Goal: Task Accomplishment & Management: Complete application form

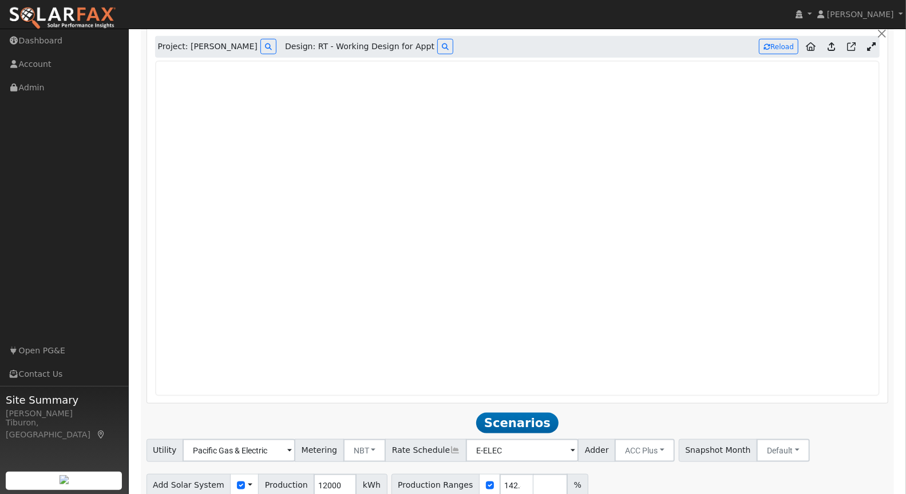
scroll to position [845, 0]
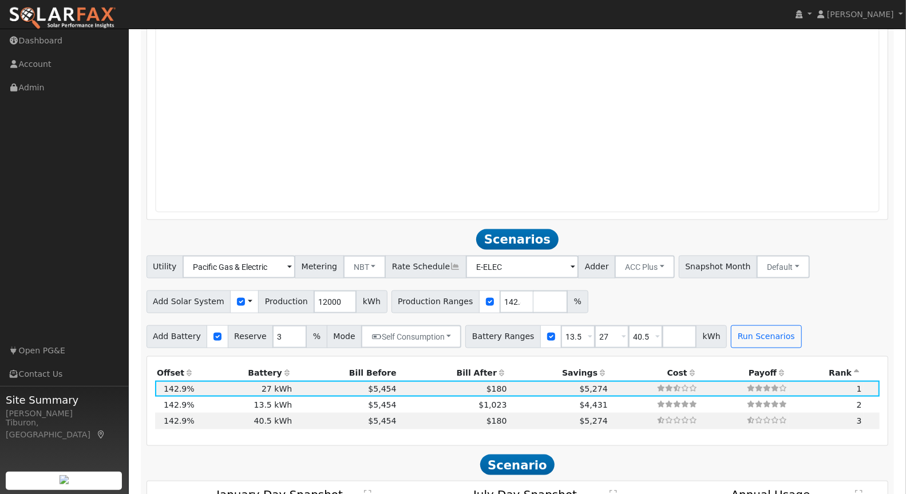
click at [466, 372] on th "Bill After" at bounding box center [453, 373] width 110 height 16
click at [876, 404] on icon at bounding box center [875, 405] width 6 height 8
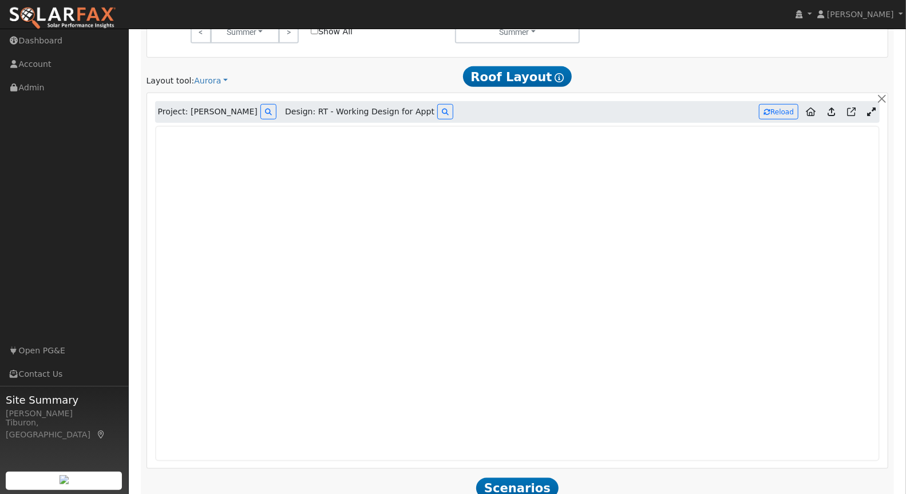
scroll to position [623, 0]
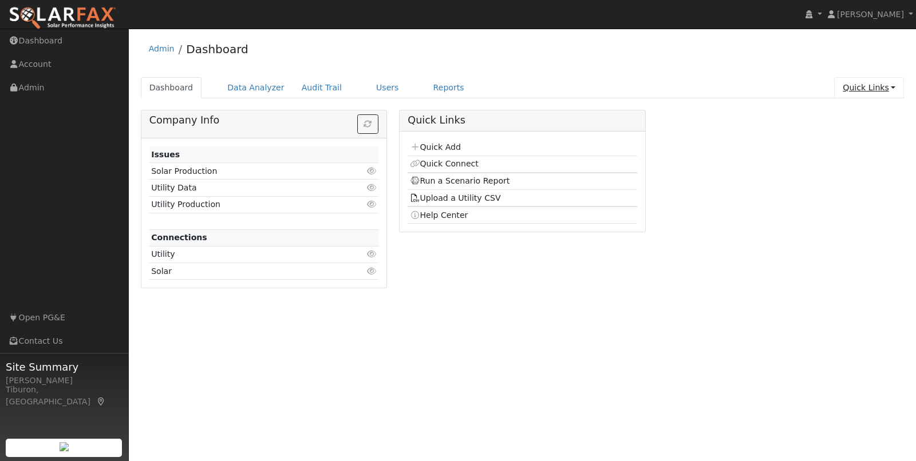
click at [869, 85] on link "Quick Links" at bounding box center [869, 87] width 70 height 21
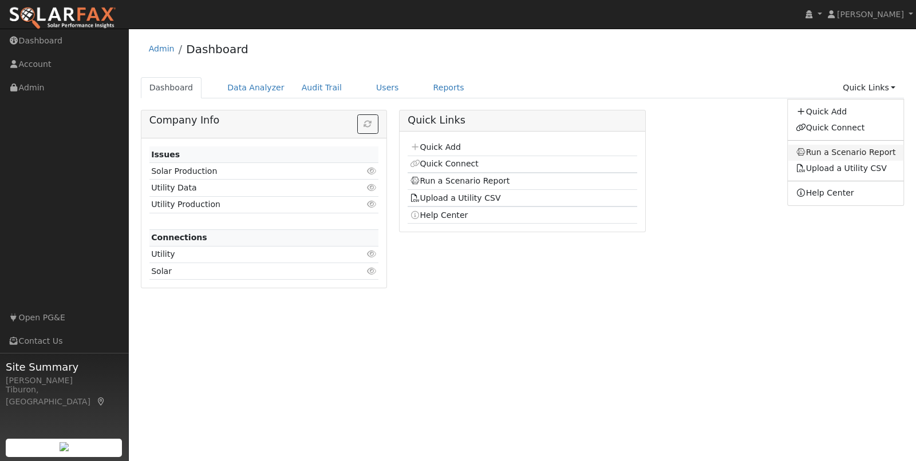
click at [838, 150] on link "Run a Scenario Report" at bounding box center [845, 153] width 116 height 16
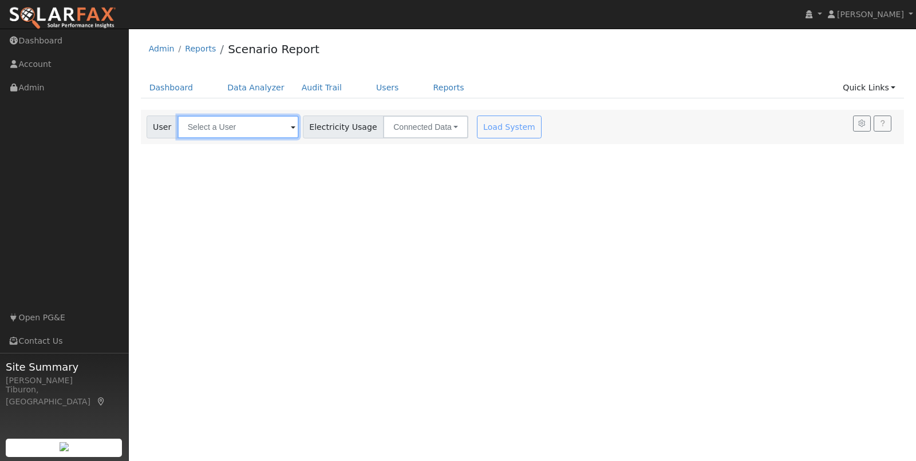
click at [241, 122] on input "text" at bounding box center [237, 127] width 121 height 23
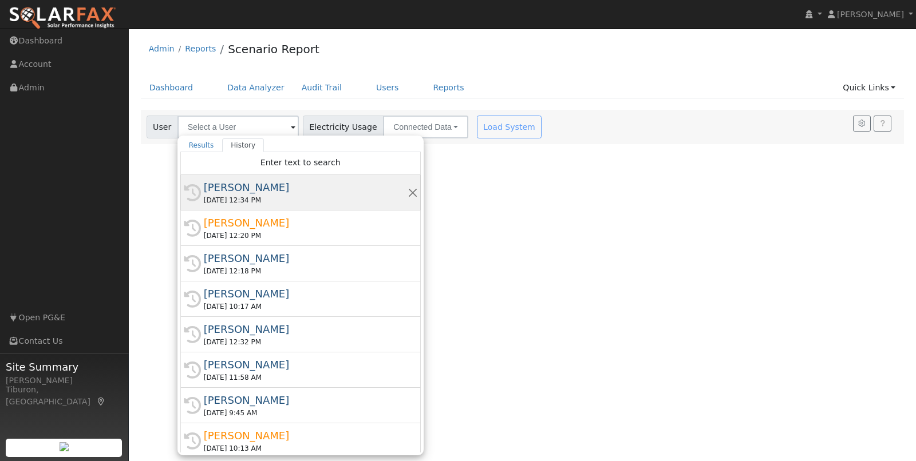
click at [283, 190] on div "[PERSON_NAME]" at bounding box center [306, 187] width 204 height 15
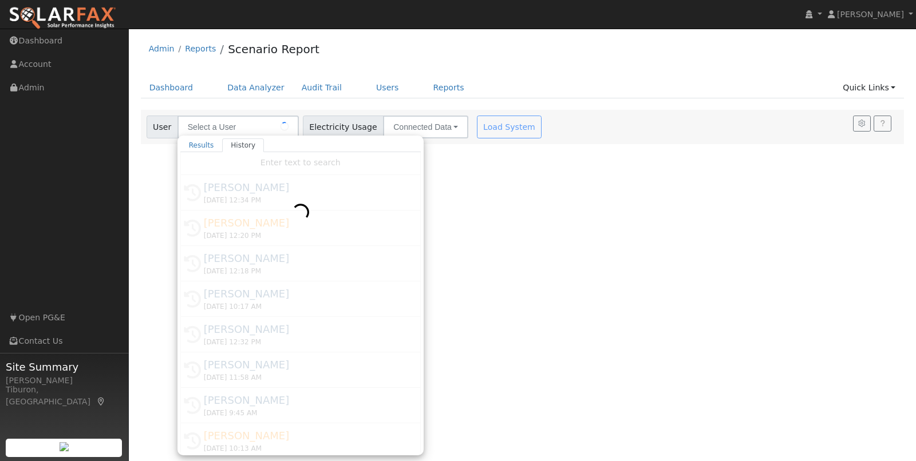
type input "[PERSON_NAME]"
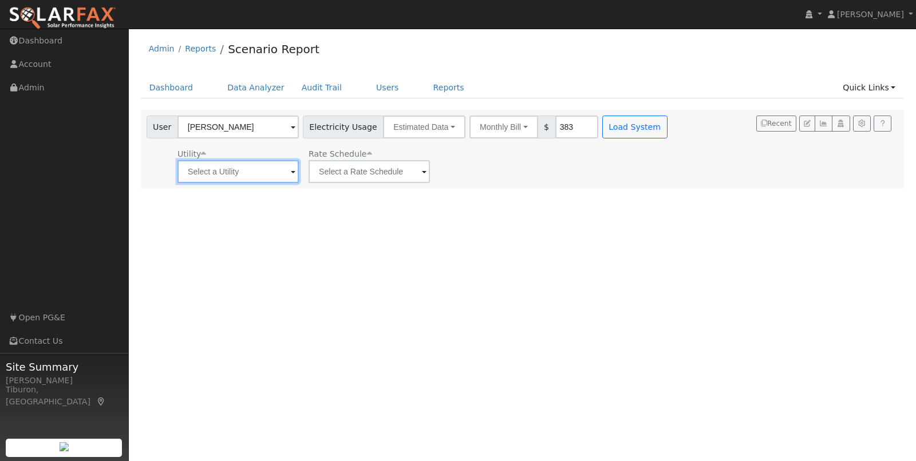
click at [276, 179] on input "text" at bounding box center [237, 171] width 121 height 23
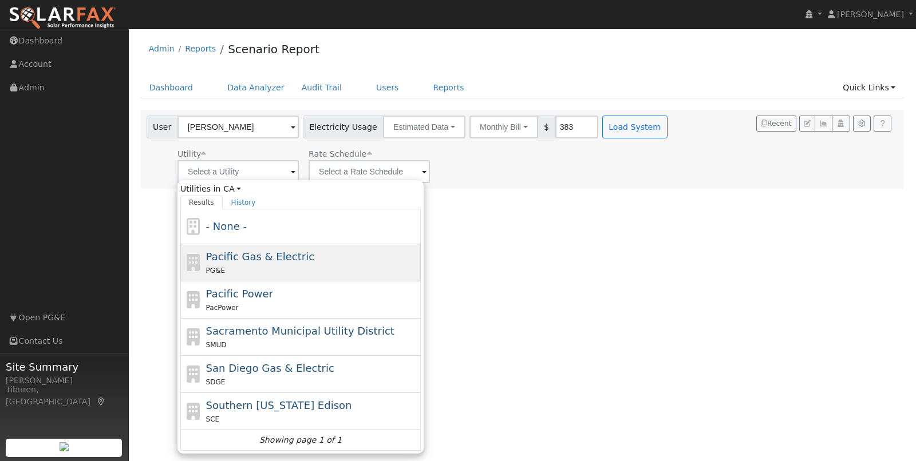
click at [305, 266] on div "PG&E" at bounding box center [312, 270] width 212 height 12
type input "Pacific Gas & Electric"
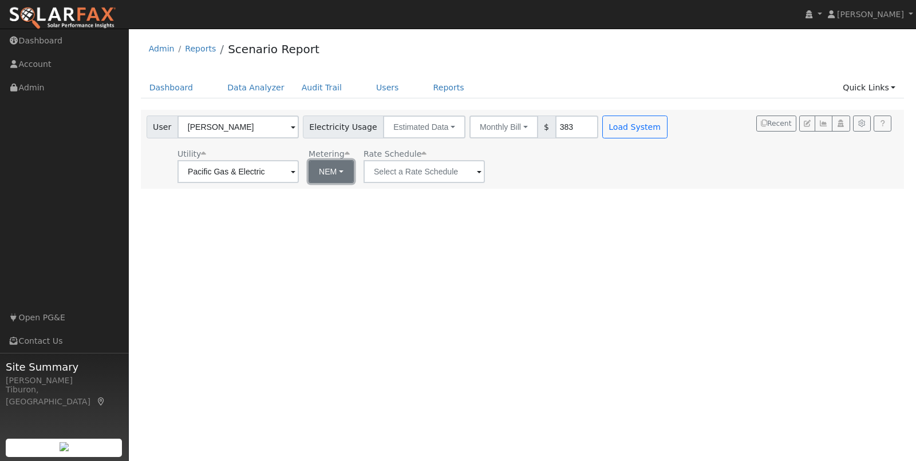
click at [318, 175] on button "NEM" at bounding box center [330, 171] width 45 height 23
click at [323, 210] on link "NBT" at bounding box center [335, 213] width 80 height 16
type input "E-ELEC"
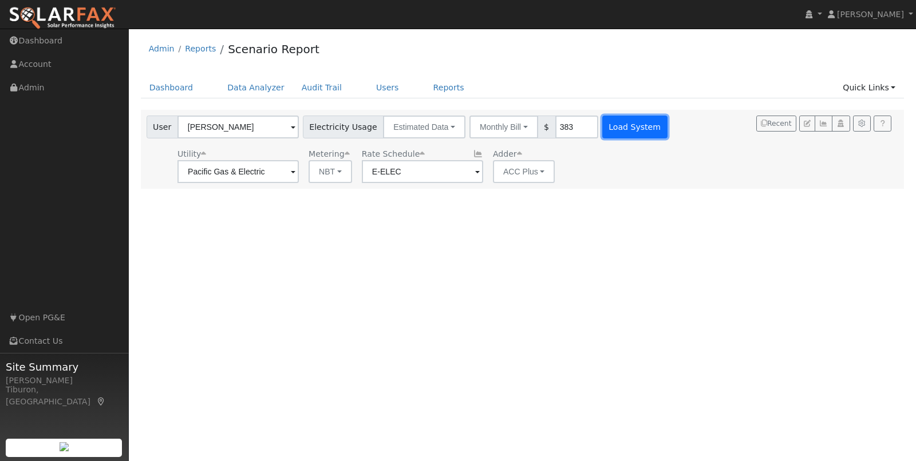
click at [602, 129] on button "Load System" at bounding box center [634, 127] width 65 height 23
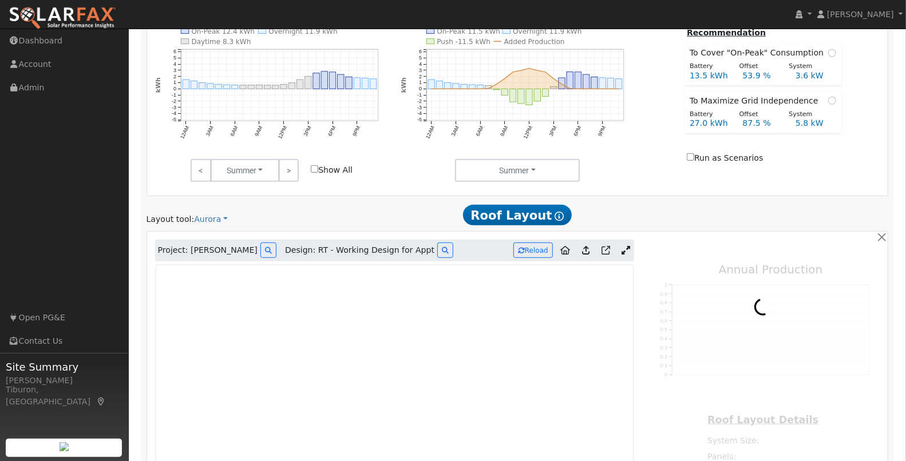
scroll to position [528, 0]
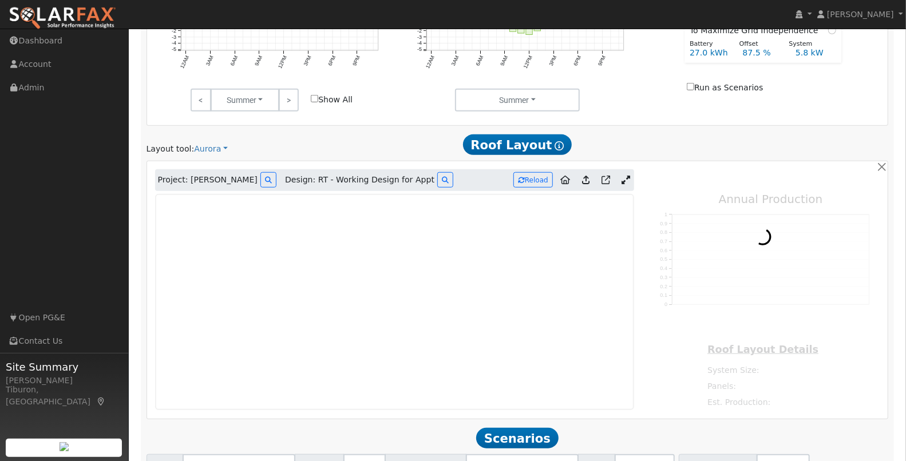
type input "17144"
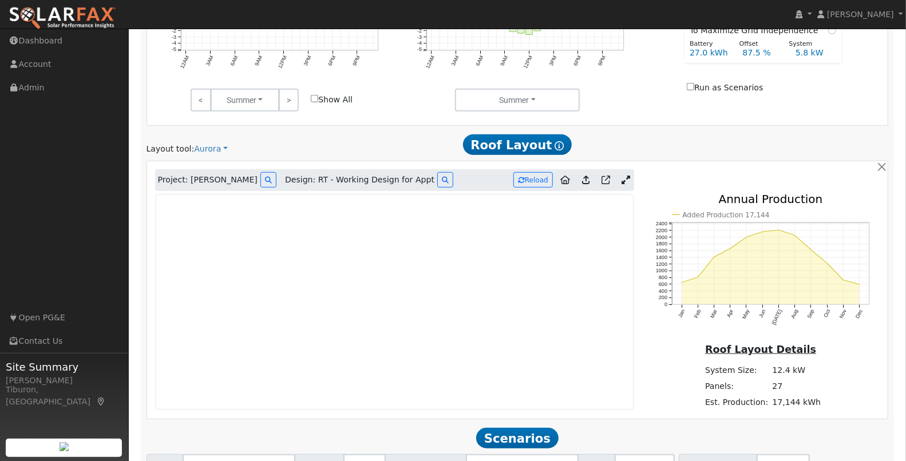
click at [625, 178] on icon at bounding box center [625, 180] width 9 height 9
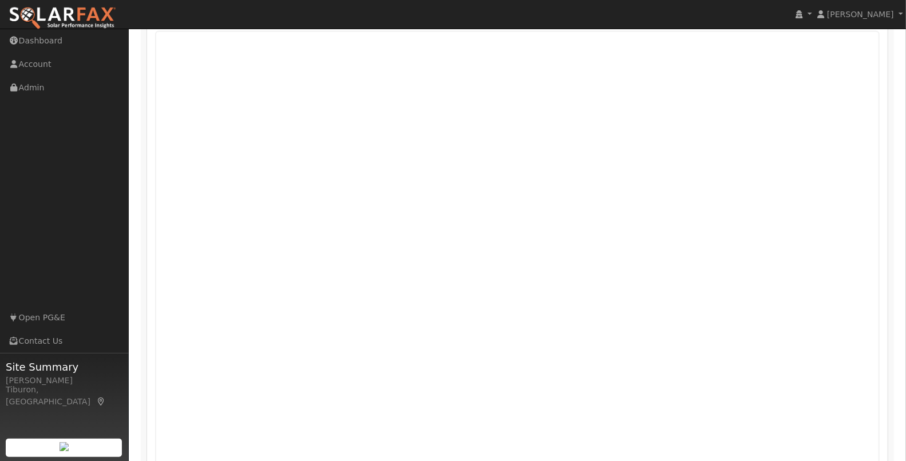
scroll to position [765, 0]
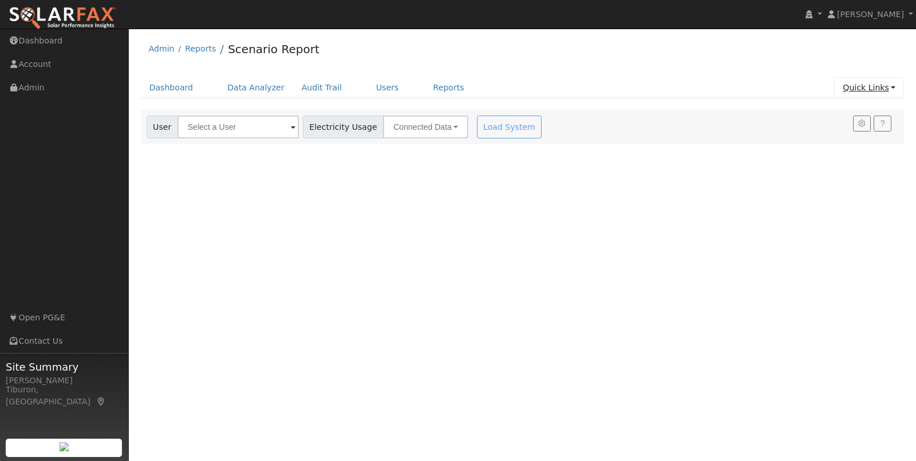
click at [877, 88] on link "Quick Links" at bounding box center [869, 87] width 70 height 21
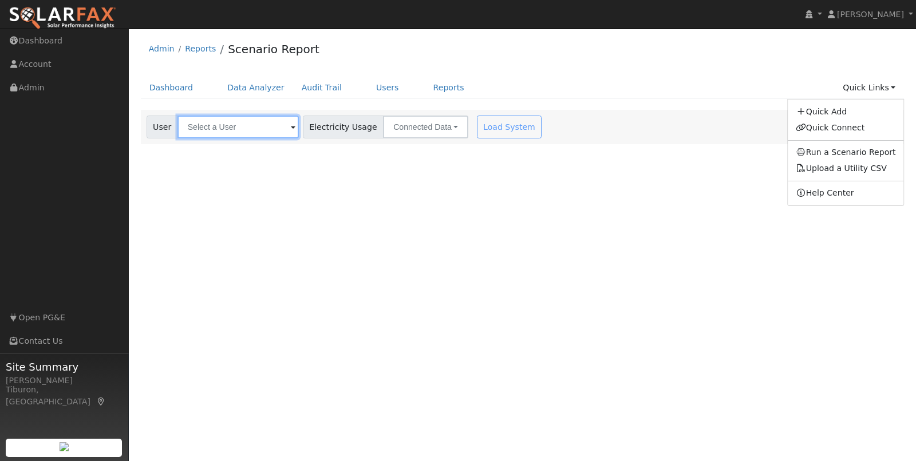
click at [228, 129] on input "text" at bounding box center [237, 127] width 121 height 23
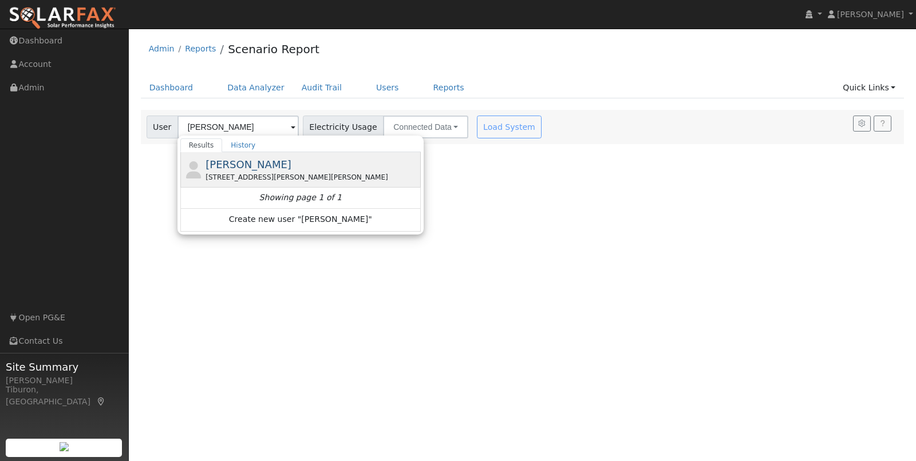
click at [262, 155] on div "Thomas Isakovich 6505 Rutherford Canyon Road, Loomis, CA 95650" at bounding box center [300, 169] width 240 height 35
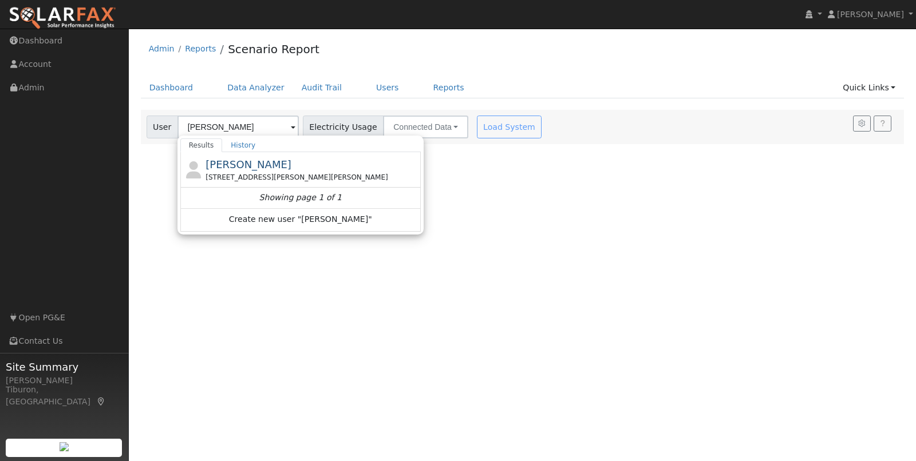
type input "[PERSON_NAME]"
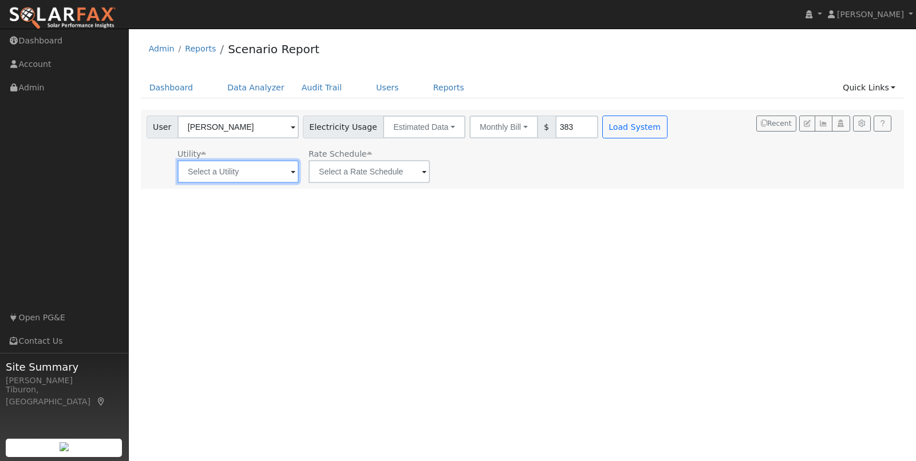
click at [248, 173] on input "text" at bounding box center [237, 171] width 121 height 23
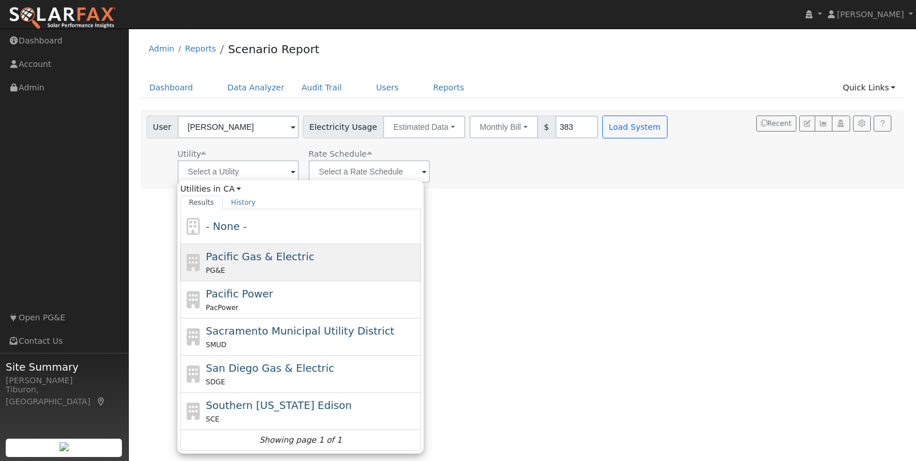
click at [263, 257] on span "Pacific Gas & Electric" at bounding box center [260, 257] width 108 height 12
type input "Pacific Gas & Electric"
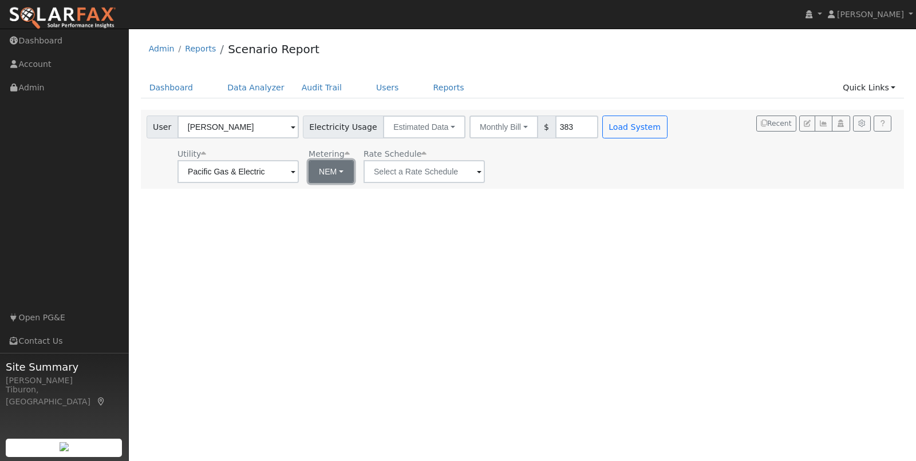
click at [314, 180] on button "NEM" at bounding box center [330, 171] width 45 height 23
click at [326, 213] on link "NBT" at bounding box center [335, 213] width 80 height 16
type input "E-ELEC"
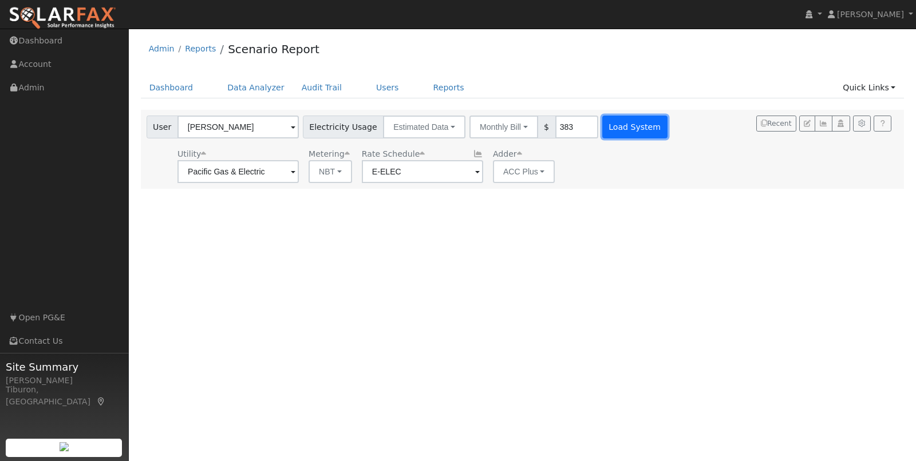
click at [603, 122] on button "Load System" at bounding box center [634, 127] width 65 height 23
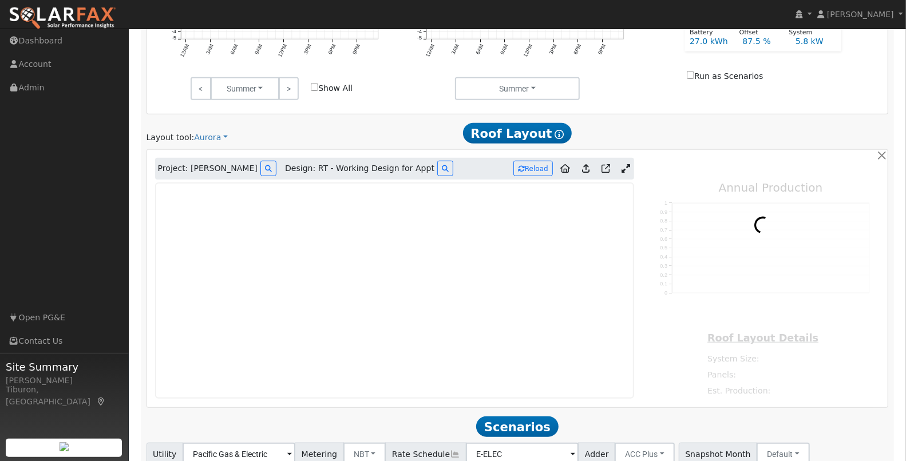
scroll to position [508, 0]
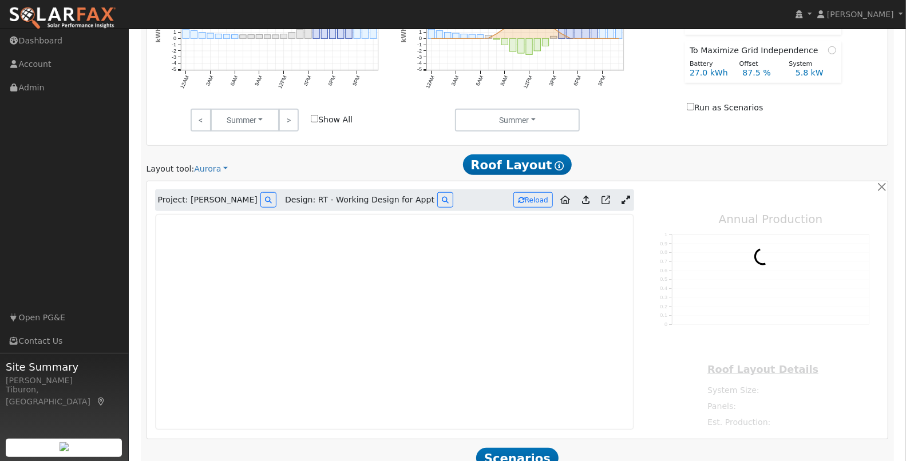
type input "15134"
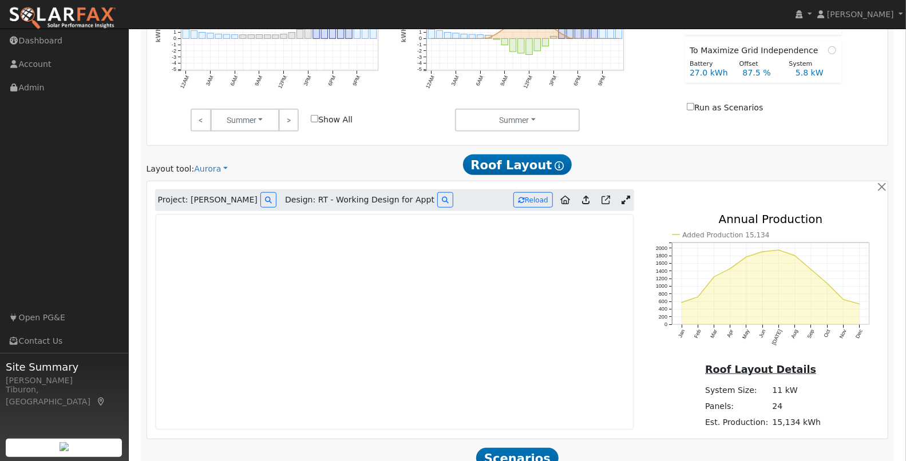
click at [630, 194] on link at bounding box center [625, 200] width 17 height 17
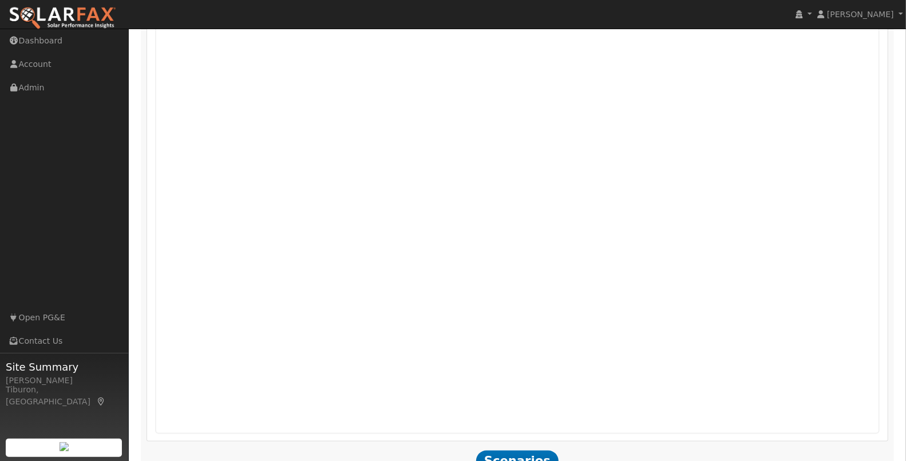
scroll to position [636, 0]
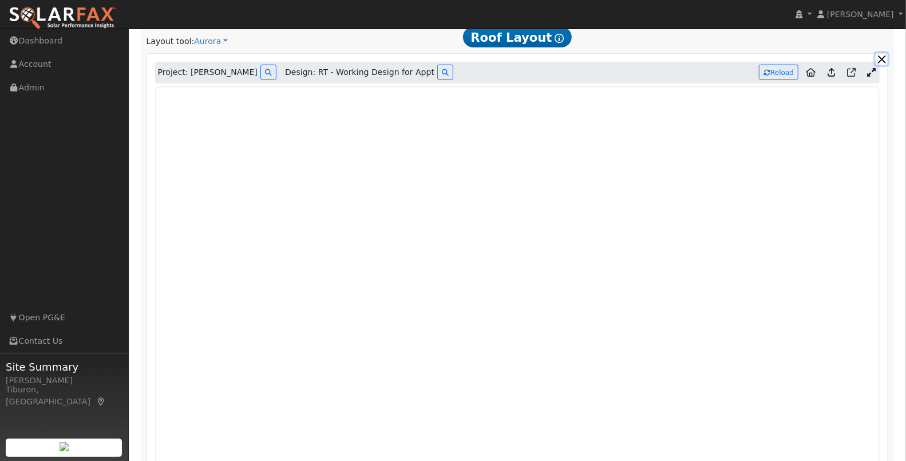
click at [888, 57] on button "button" at bounding box center [882, 59] width 12 height 12
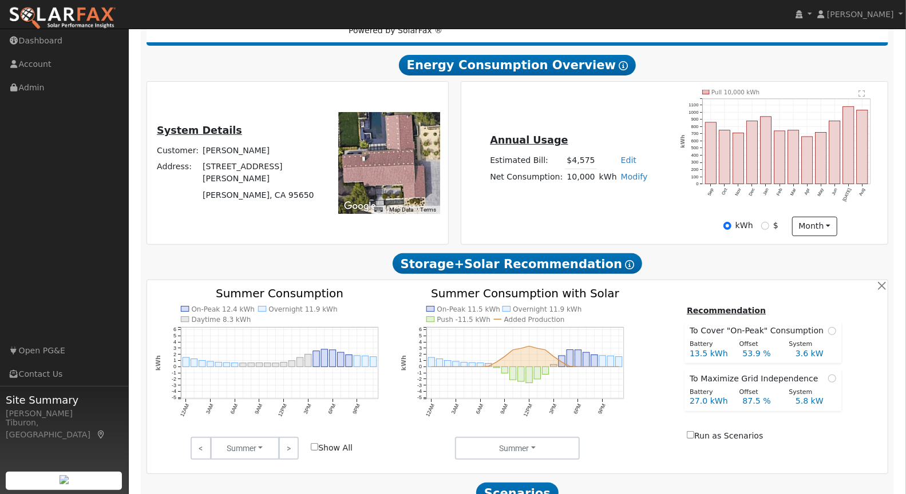
scroll to position [180, 0]
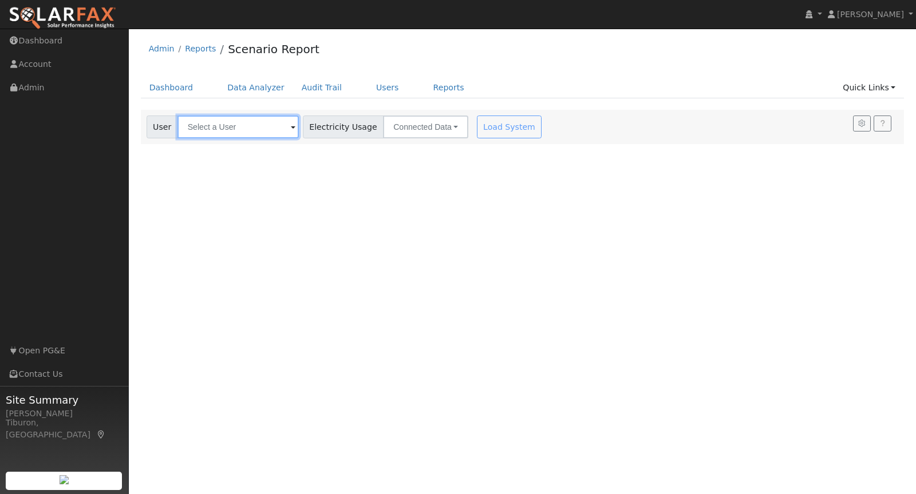
click at [241, 128] on input "text" at bounding box center [237, 127] width 121 height 23
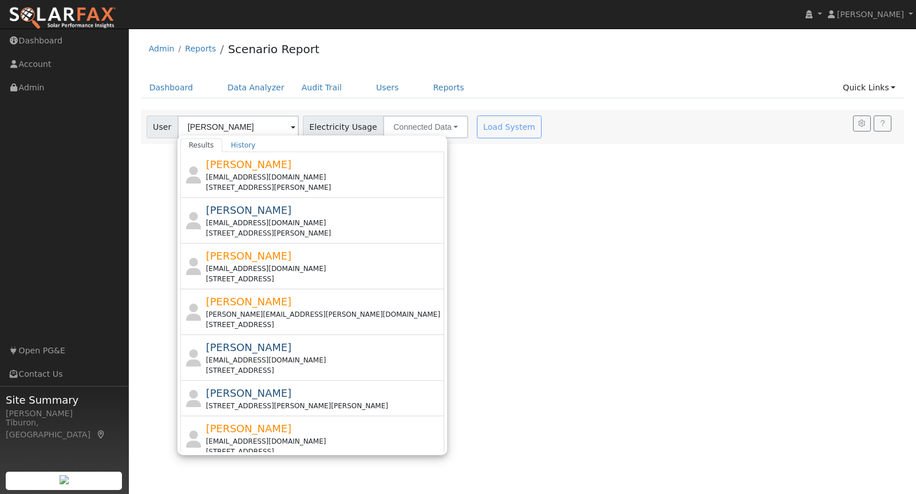
click at [259, 395] on span "[PERSON_NAME]" at bounding box center [249, 393] width 86 height 12
type input "[PERSON_NAME]"
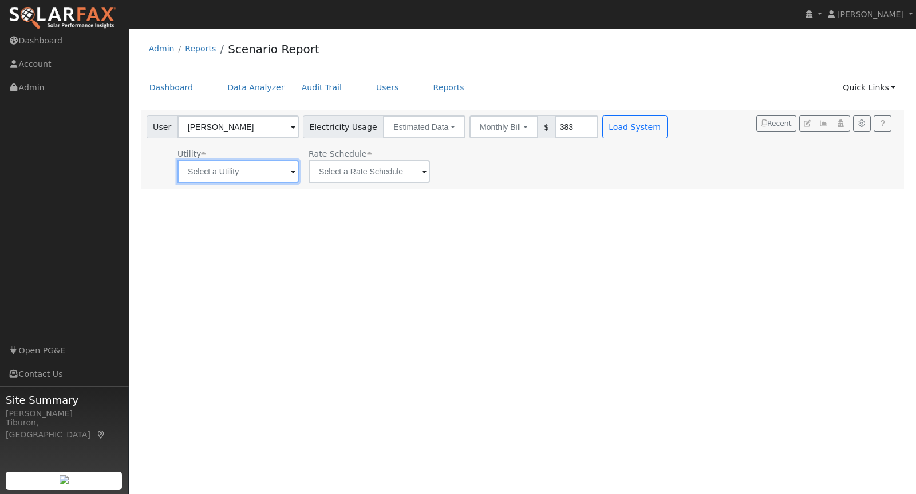
click at [238, 170] on input "text" at bounding box center [237, 171] width 121 height 23
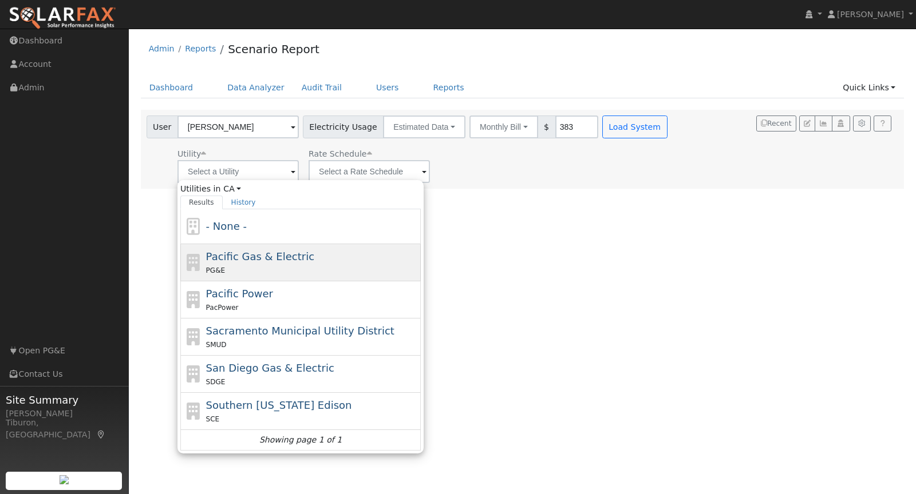
click at [252, 256] on span "Pacific Gas & Electric" at bounding box center [260, 257] width 108 height 12
type input "Pacific Gas & Electric"
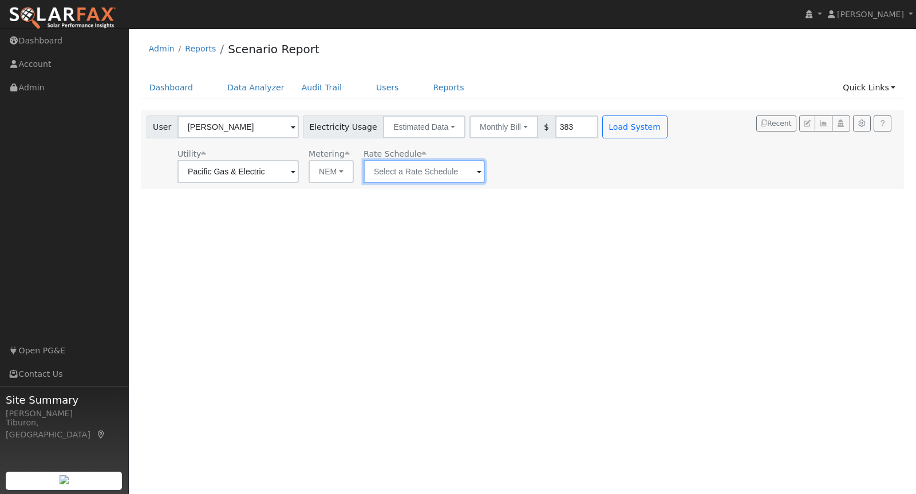
click at [414, 175] on input "text" at bounding box center [423, 171] width 121 height 23
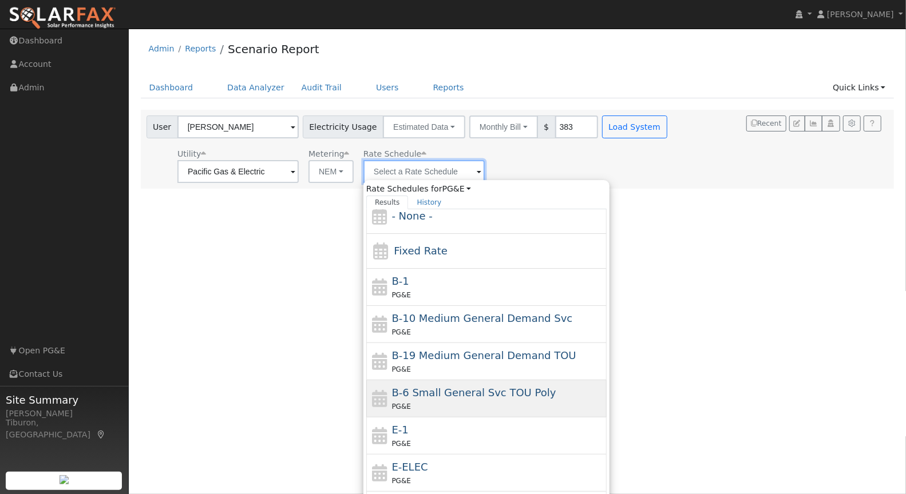
scroll to position [26, 0]
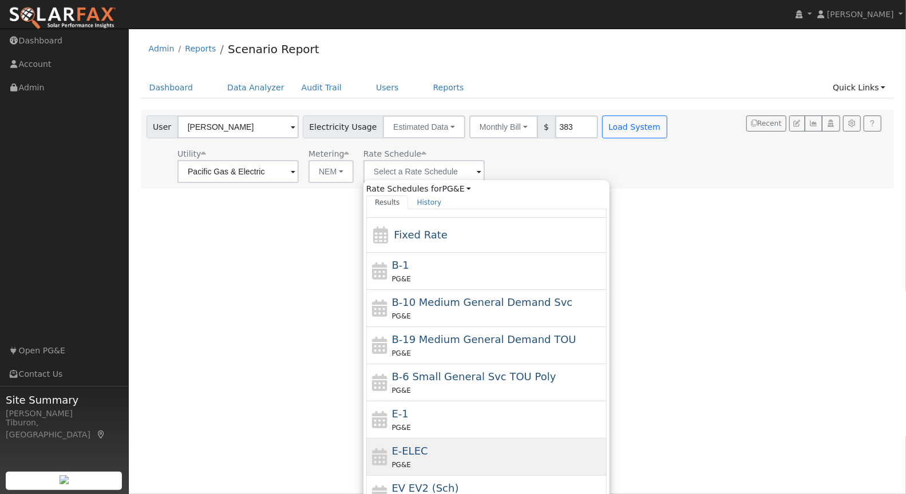
click at [411, 452] on span "E-ELEC" at bounding box center [410, 451] width 36 height 12
type input "E-ELEC"
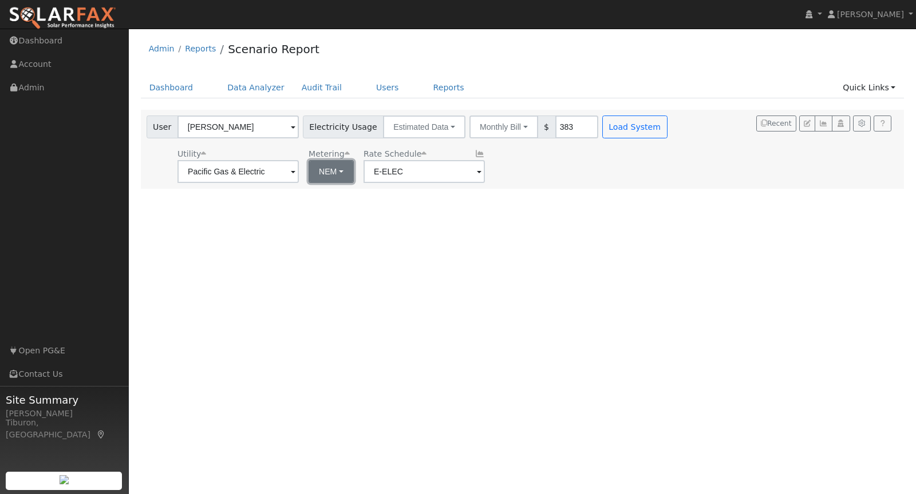
click at [311, 175] on button "NEM" at bounding box center [330, 171] width 45 height 23
click at [315, 217] on link "NBT" at bounding box center [335, 213] width 80 height 16
click at [627, 130] on button "Load System" at bounding box center [634, 127] width 65 height 23
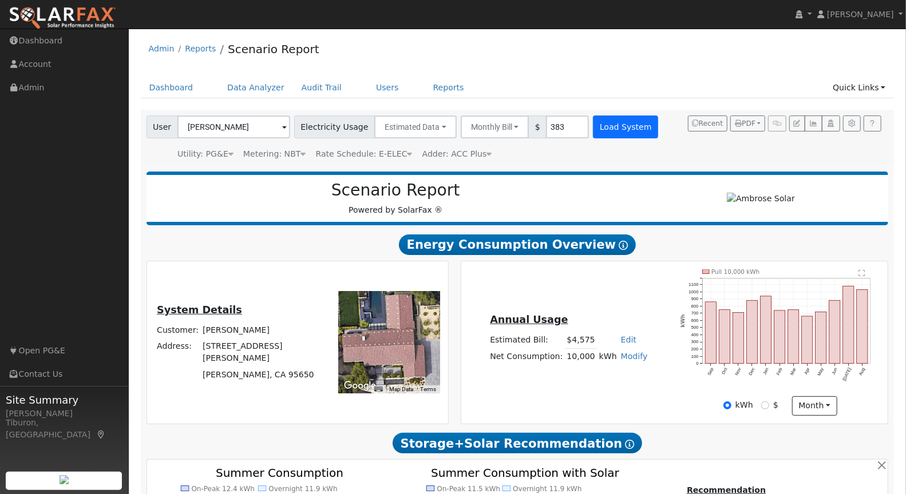
type input "15134"
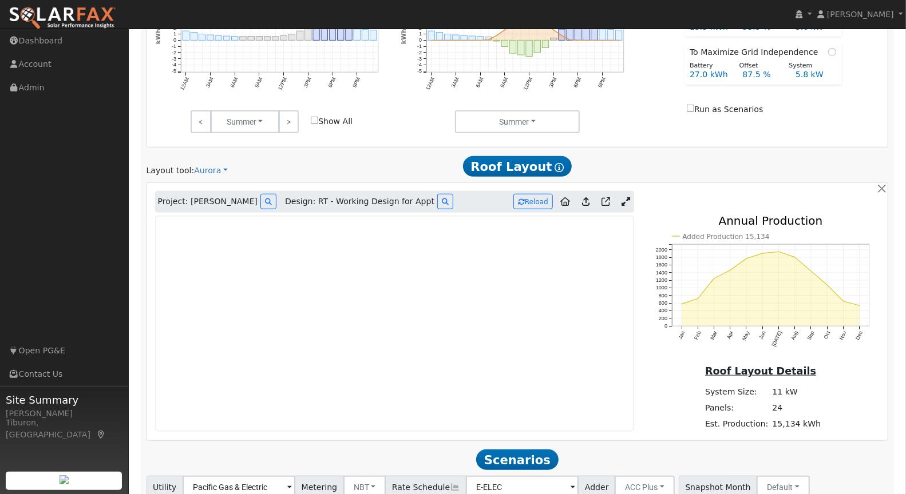
scroll to position [541, 0]
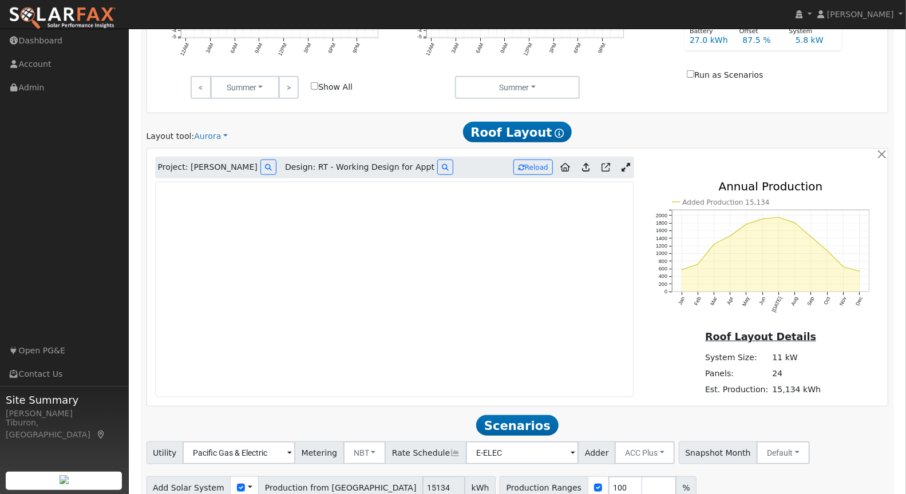
click at [628, 163] on icon at bounding box center [625, 167] width 9 height 9
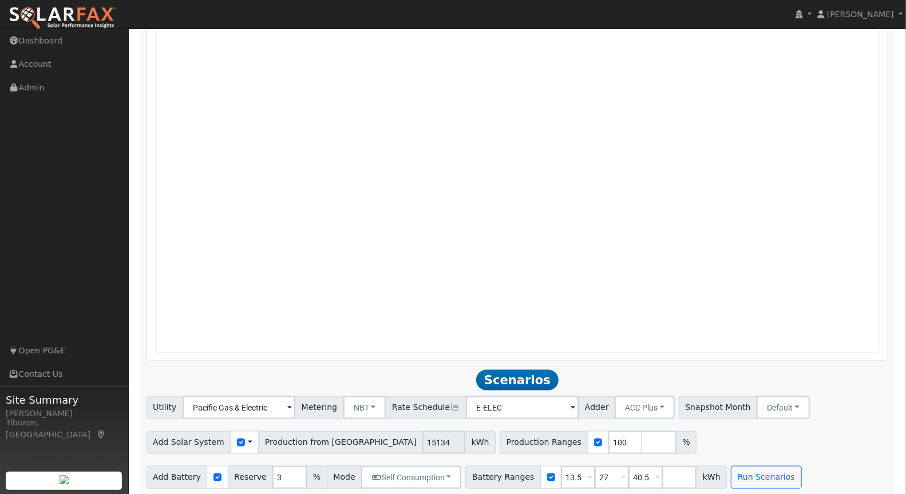
scroll to position [846, 0]
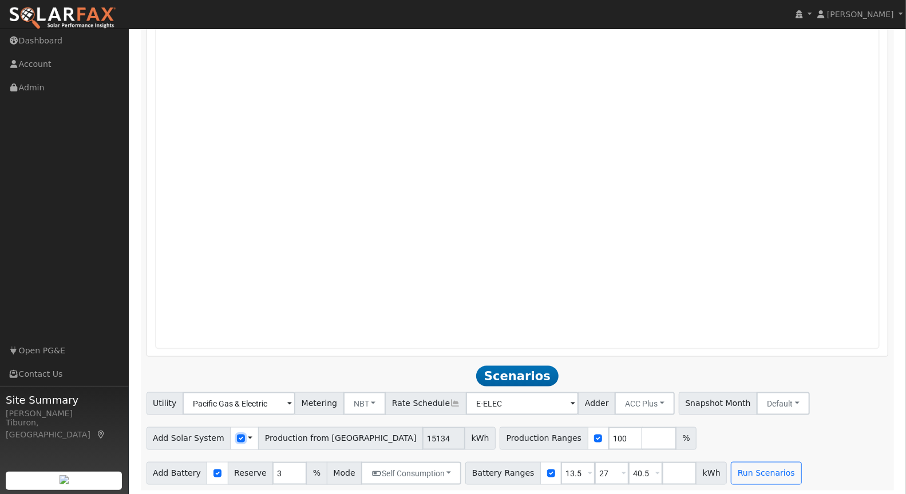
click at [237, 438] on input "checkbox" at bounding box center [241, 439] width 8 height 8
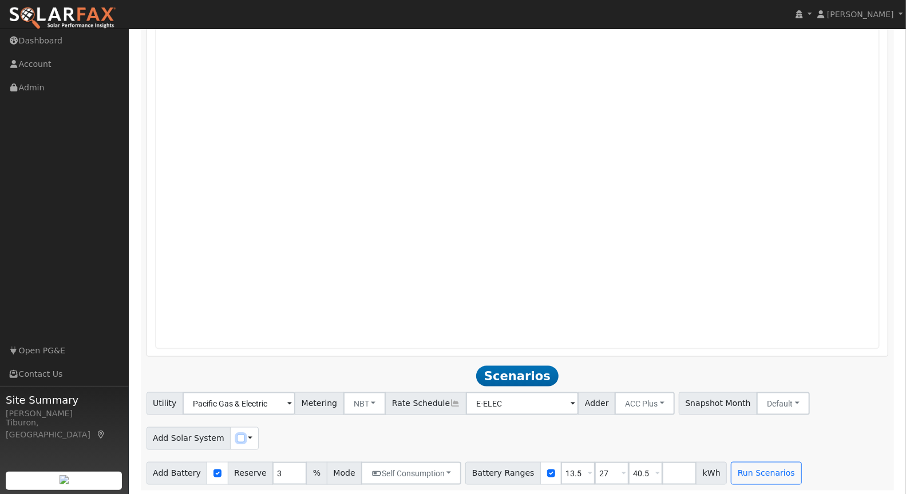
click at [237, 438] on input "checkbox" at bounding box center [241, 439] width 8 height 8
checkbox input "true"
drag, startPoint x: 797, startPoint y: 425, endPoint x: 787, endPoint y: 442, distance: 20.0
drag, startPoint x: 501, startPoint y: 435, endPoint x: 466, endPoint y: 434, distance: 34.9
click at [466, 434] on div "Production Ranges 100 %" at bounding box center [489, 438] width 197 height 23
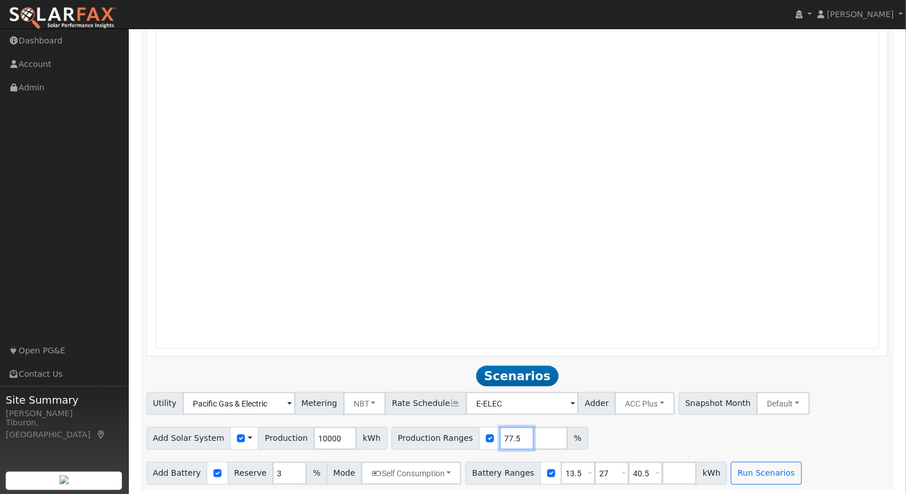
type input "77.5"
drag, startPoint x: 568, startPoint y: 468, endPoint x: 533, endPoint y: 468, distance: 34.9
click at [533, 468] on div "Battery Ranges 13.5 Overrides Reserve % Mode None None Self Consumption Peak Sa…" at bounding box center [596, 473] width 262 height 23
type input "0"
drag, startPoint x: 636, startPoint y: 471, endPoint x: 605, endPoint y: 469, distance: 31.5
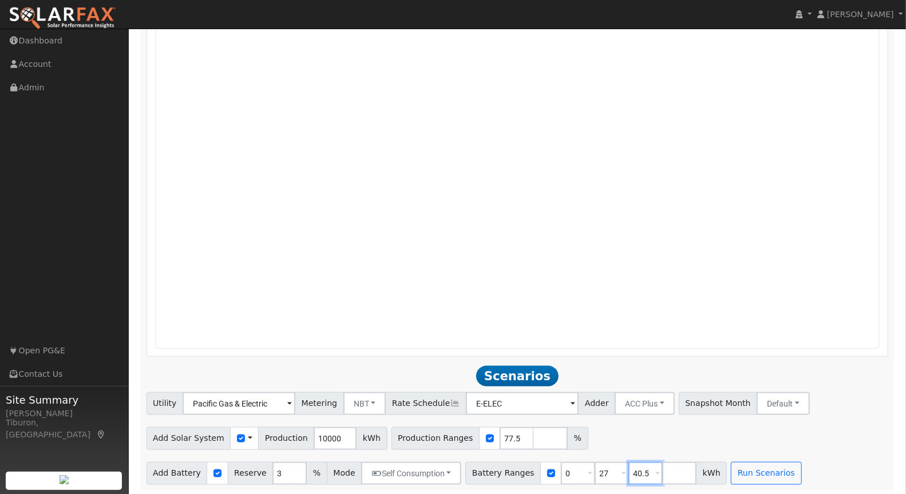
click at [605, 469] on div "Battery Ranges 0 Overrides Reserve % Mode None None Self Consumption Peak Savin…" at bounding box center [596, 473] width 262 height 23
drag, startPoint x: 588, startPoint y: 472, endPoint x: 582, endPoint y: 472, distance: 6.3
click at [595, 472] on input "27" at bounding box center [612, 473] width 34 height 23
click at [680, 471] on button "Run Scenarios" at bounding box center [698, 473] width 70 height 23
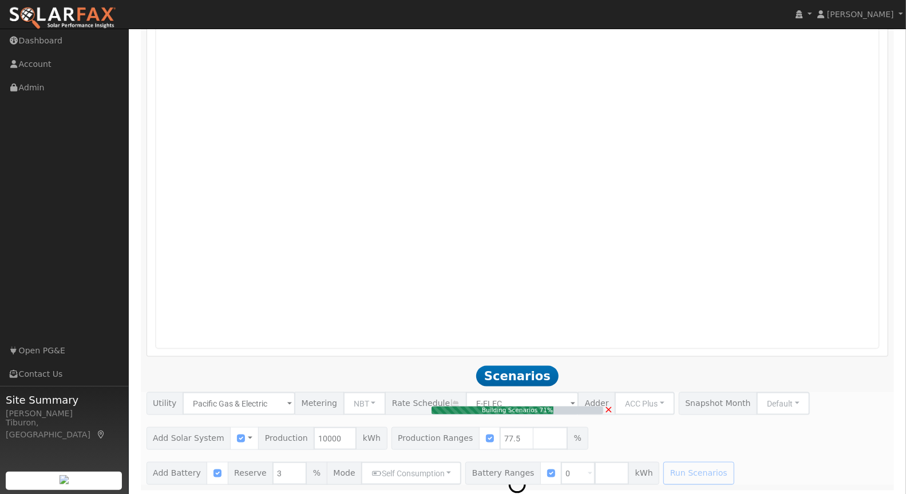
type input "5.2"
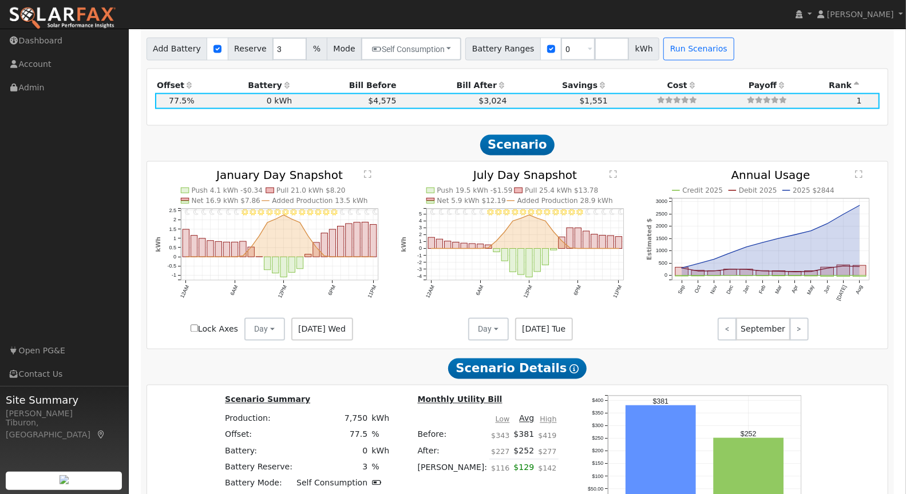
scroll to position [1312, 0]
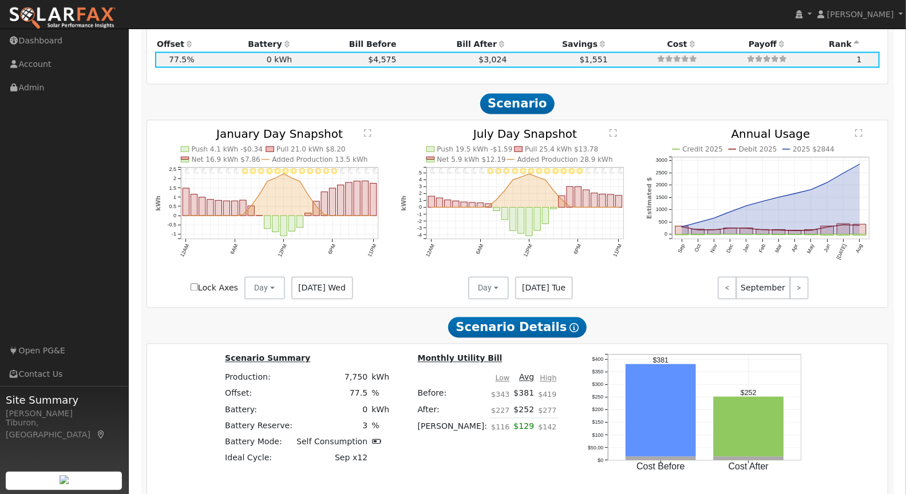
click at [193, 286] on input "Lock Axes" at bounding box center [194, 287] width 7 height 7
checkbox input "true"
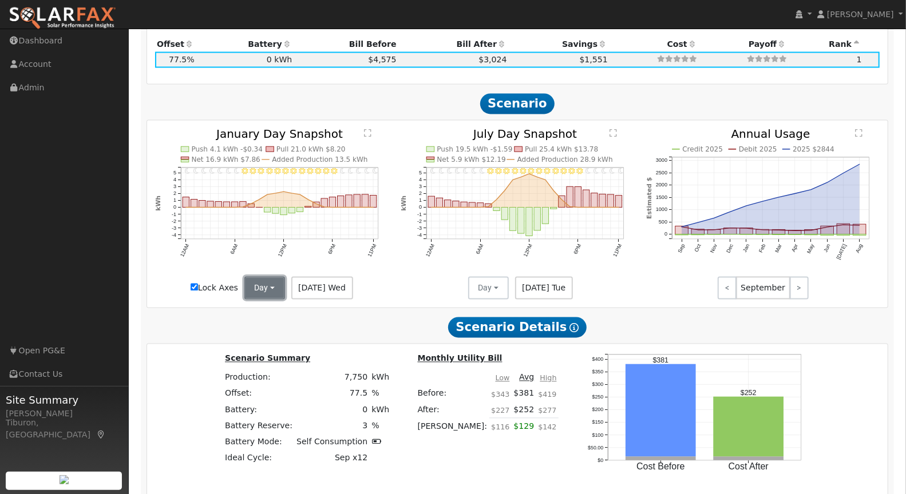
click at [267, 288] on button "Day" at bounding box center [264, 288] width 41 height 23
click at [285, 330] on link "Month Average" at bounding box center [285, 330] width 80 height 16
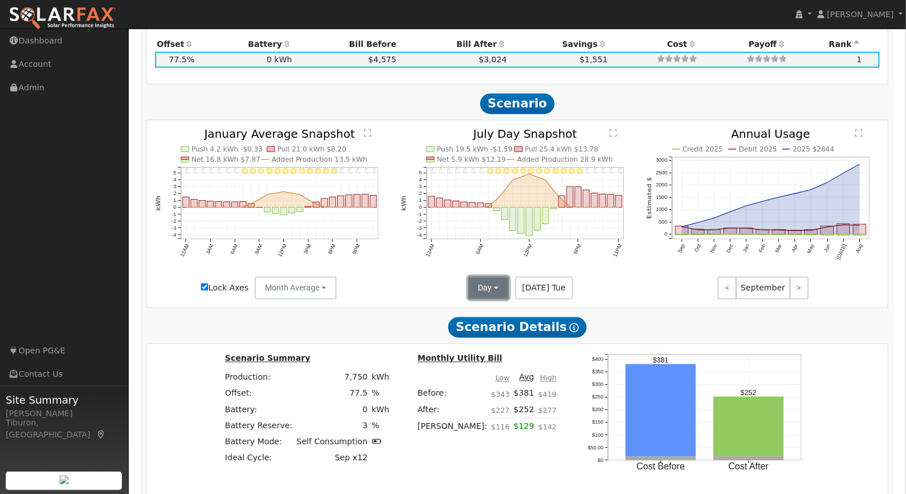
click at [490, 284] on button "Day" at bounding box center [488, 288] width 41 height 23
click at [496, 325] on link "Month Average" at bounding box center [509, 330] width 80 height 16
click at [366, 132] on text "" at bounding box center [367, 133] width 7 height 9
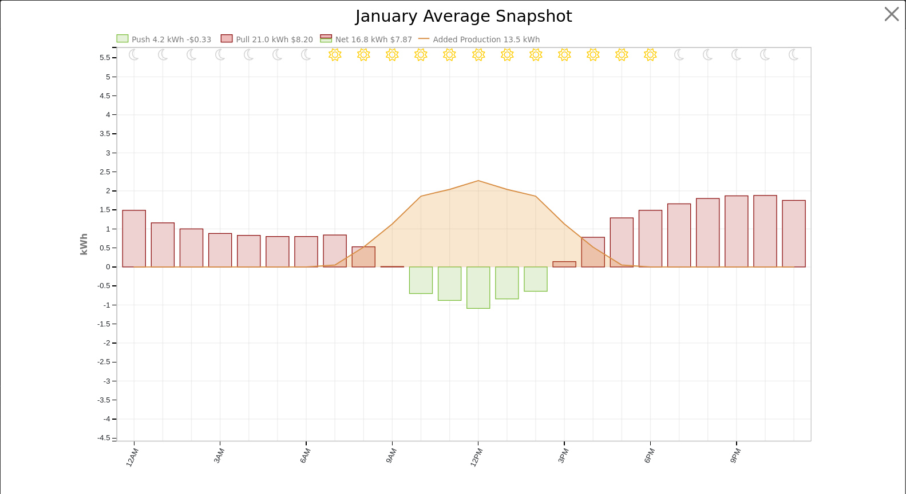
scroll to position [1315, 0]
click at [891, 10] on button "button" at bounding box center [902, 14] width 22 height 22
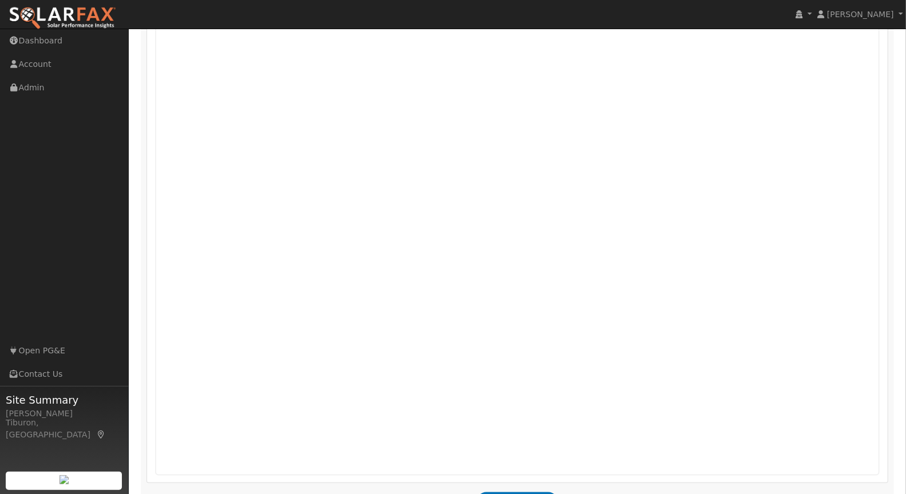
scroll to position [719, 0]
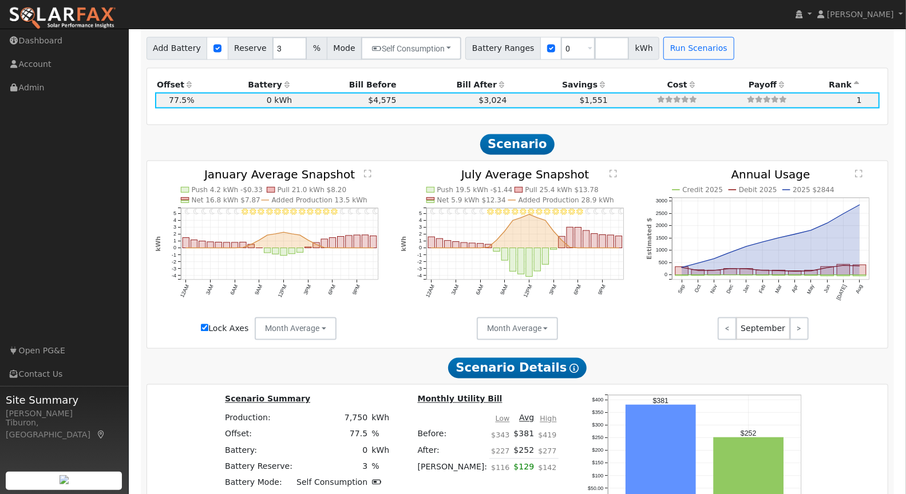
click at [369, 172] on text "" at bounding box center [367, 174] width 7 height 9
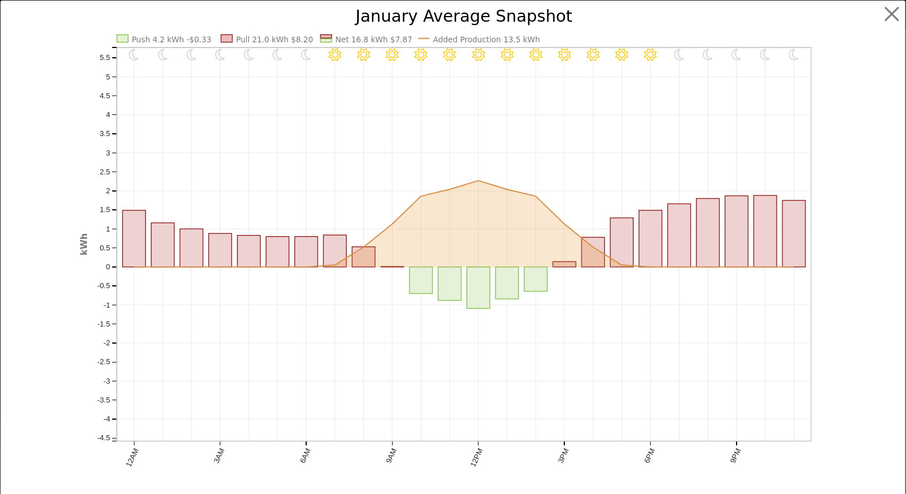
scroll to position [1274, 0]
click at [891, 10] on button "button" at bounding box center [902, 14] width 22 height 22
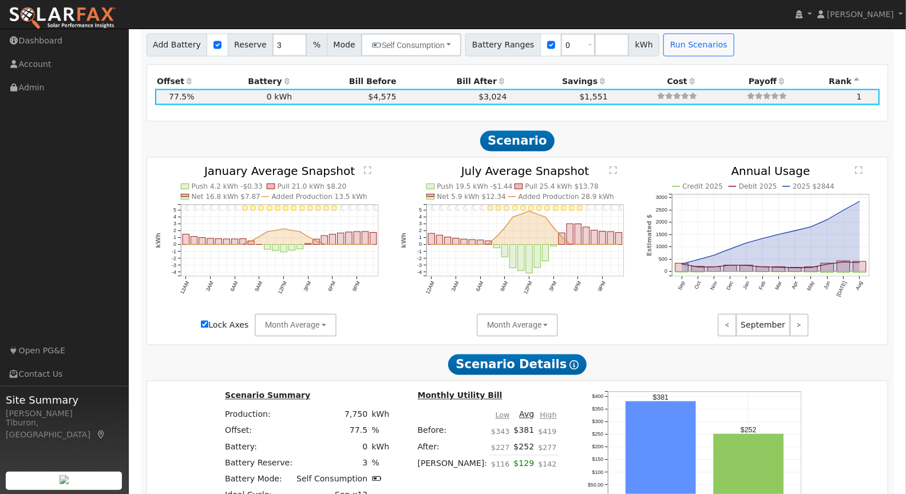
click at [616, 169] on text "" at bounding box center [612, 171] width 7 height 9
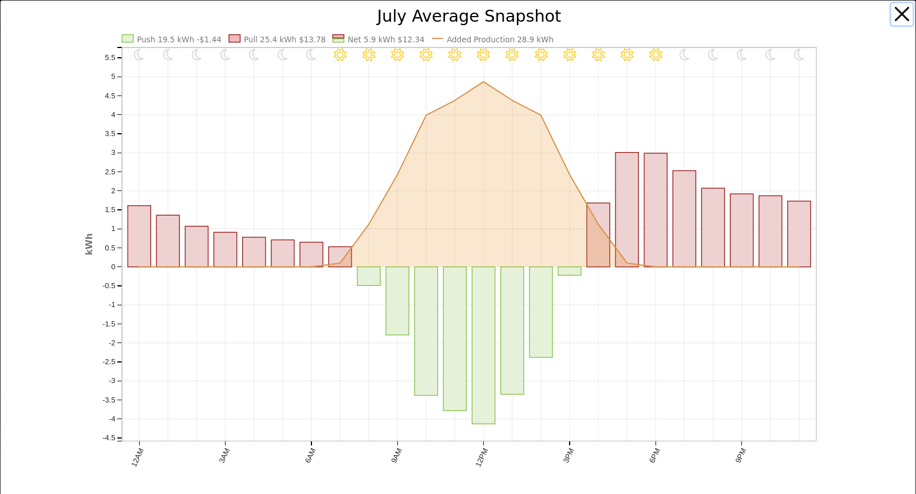
click at [892, 11] on button "button" at bounding box center [902, 14] width 22 height 22
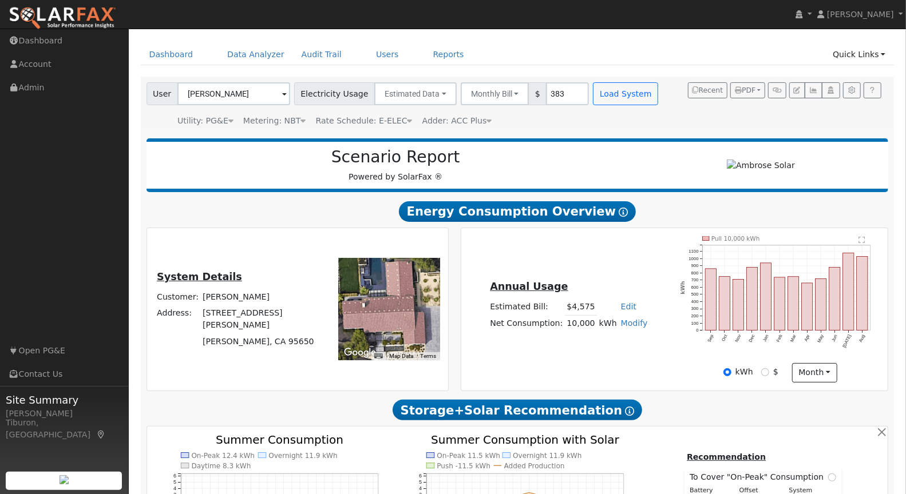
scroll to position [0, 0]
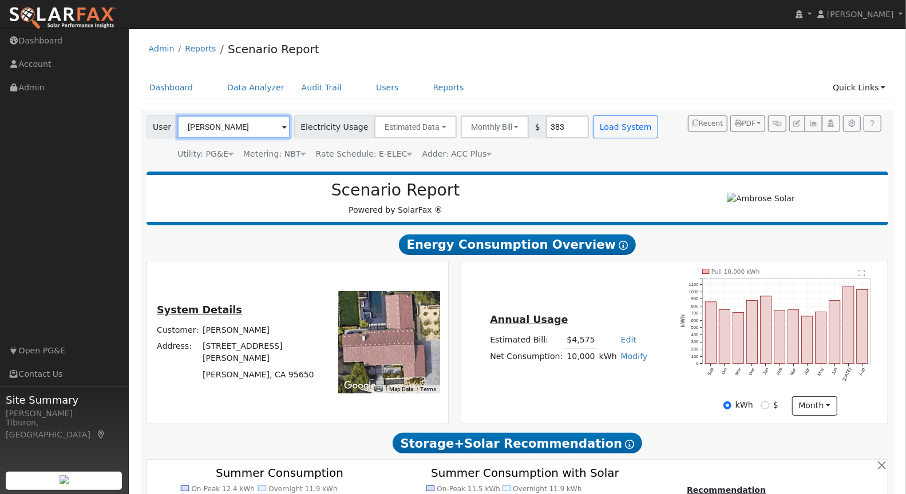
click at [226, 122] on input "Thomas Isakovich" at bounding box center [233, 127] width 113 height 23
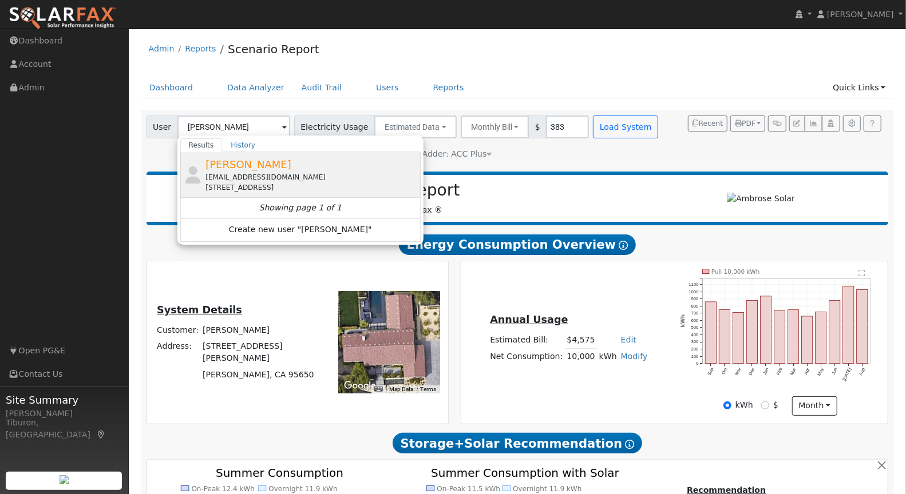
click at [251, 174] on div "Ctuttle31@gmail.com" at bounding box center [311, 177] width 212 height 10
type input "Curtis Tuttle"
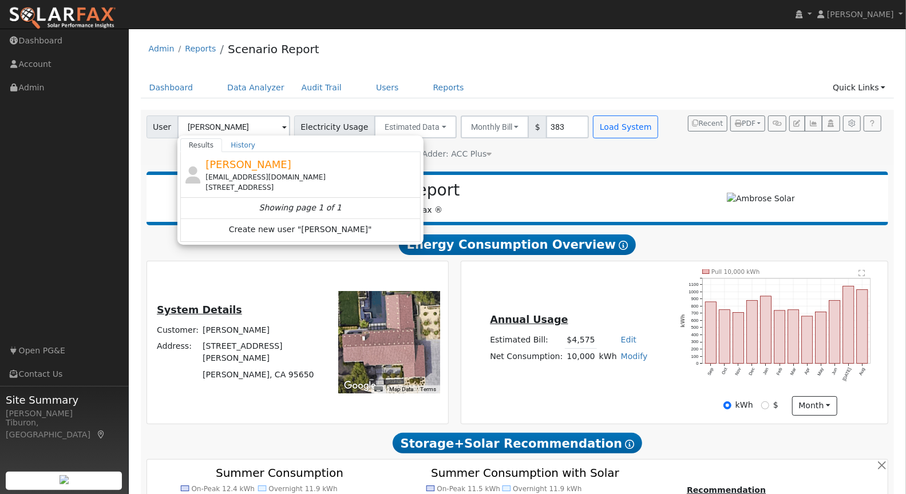
type input "Pacific Gas & Electric"
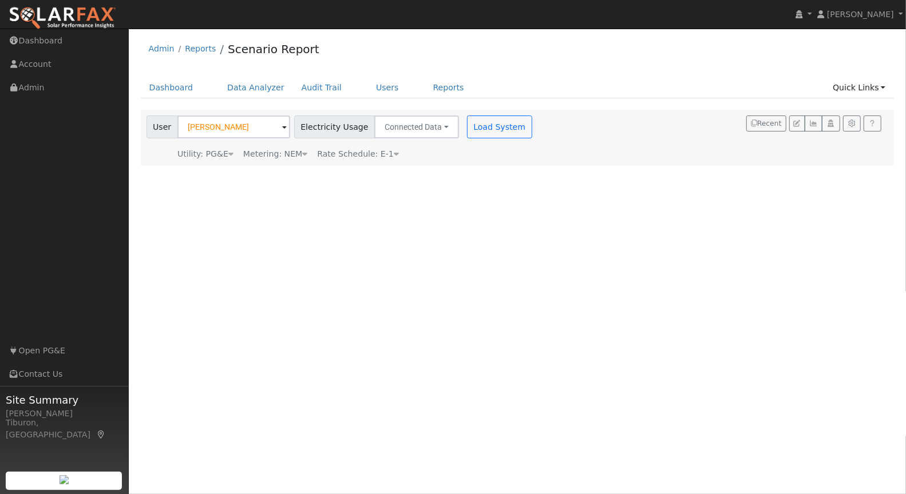
click at [271, 156] on div "Metering: NEM" at bounding box center [275, 154] width 64 height 12
click at [320, 174] on button "NEM" at bounding box center [322, 171] width 45 height 23
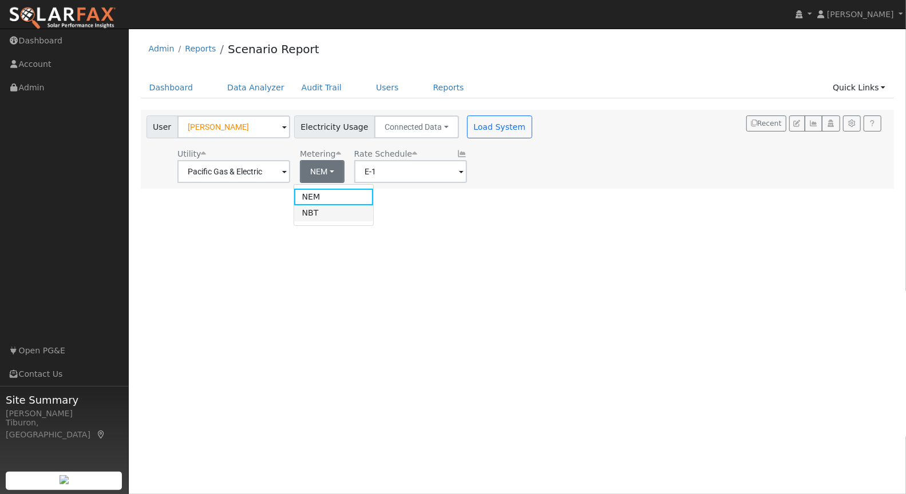
click at [322, 217] on link "NBT" at bounding box center [334, 213] width 80 height 16
type input "E-ELEC"
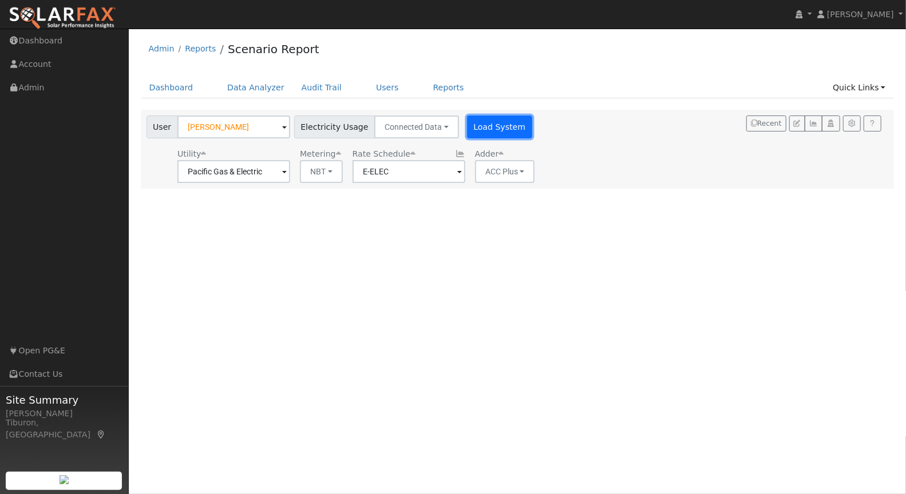
click at [493, 125] on button "Load System" at bounding box center [499, 127] width 65 height 23
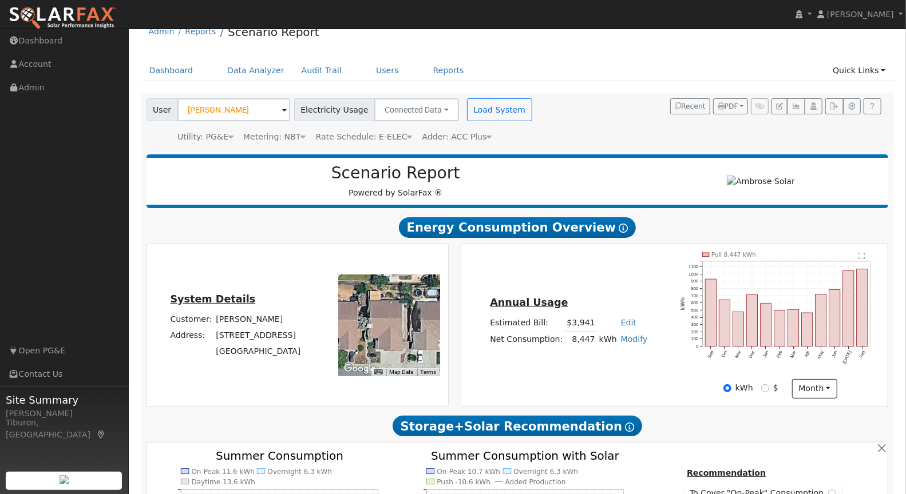
scroll to position [26, 0]
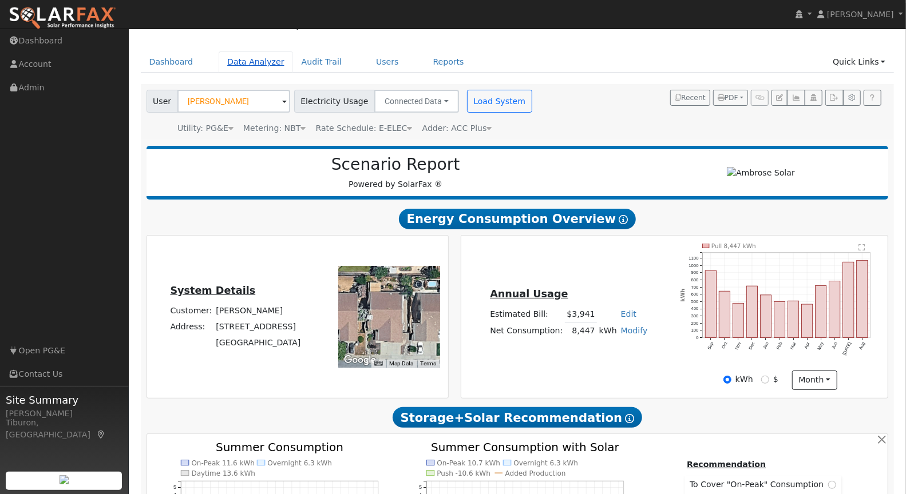
click at [256, 64] on link "Data Analyzer" at bounding box center [256, 62] width 74 height 21
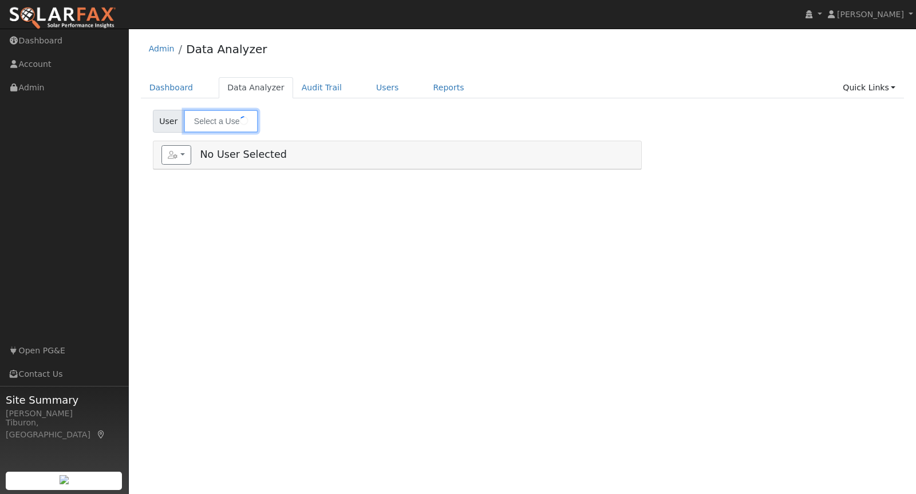
type input "[PERSON_NAME]"
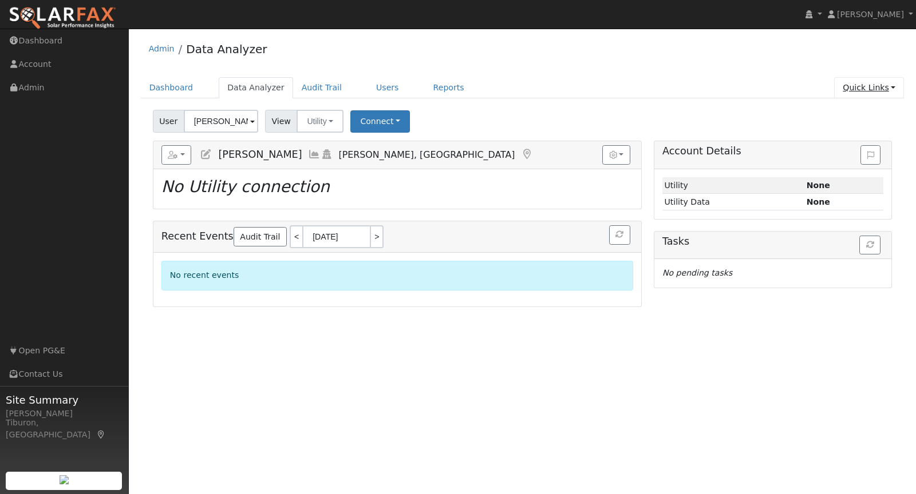
click at [866, 86] on link "Quick Links" at bounding box center [869, 87] width 70 height 21
click at [849, 149] on link "Run a Scenario Report" at bounding box center [845, 153] width 116 height 16
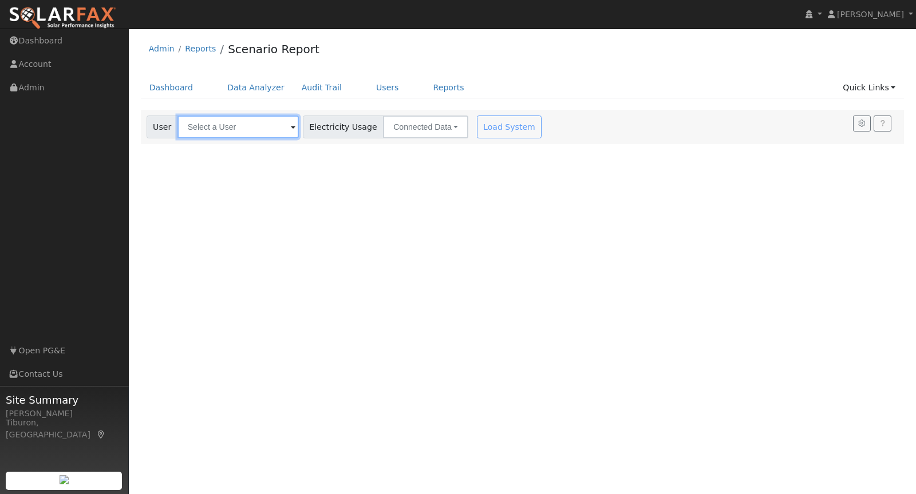
click at [226, 128] on input "text" at bounding box center [237, 127] width 121 height 23
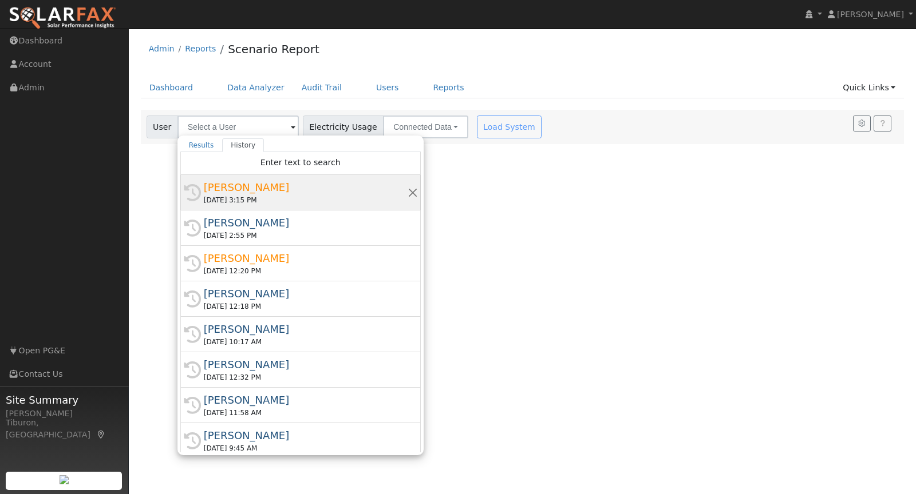
click at [254, 189] on div "[PERSON_NAME]" at bounding box center [306, 187] width 204 height 15
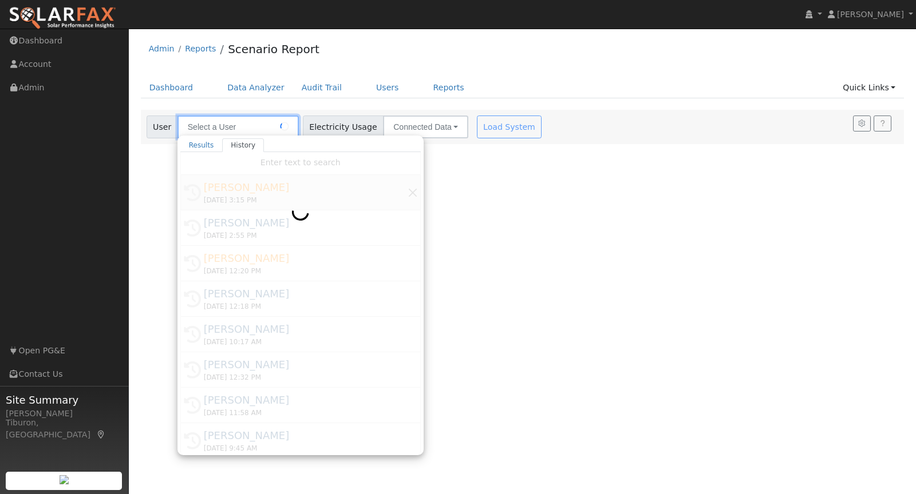
type input "[PERSON_NAME]"
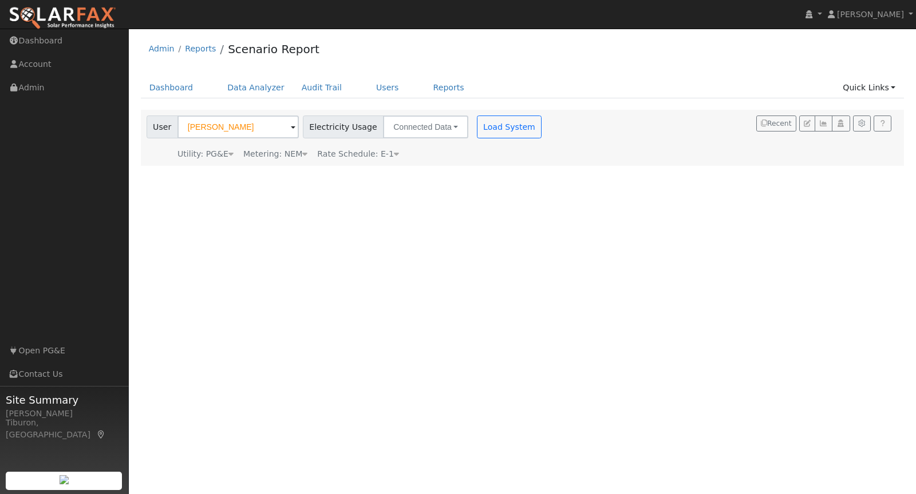
click at [289, 149] on div "Metering: NEM" at bounding box center [275, 154] width 64 height 12
click at [316, 172] on button "NEM" at bounding box center [330, 171] width 45 height 23
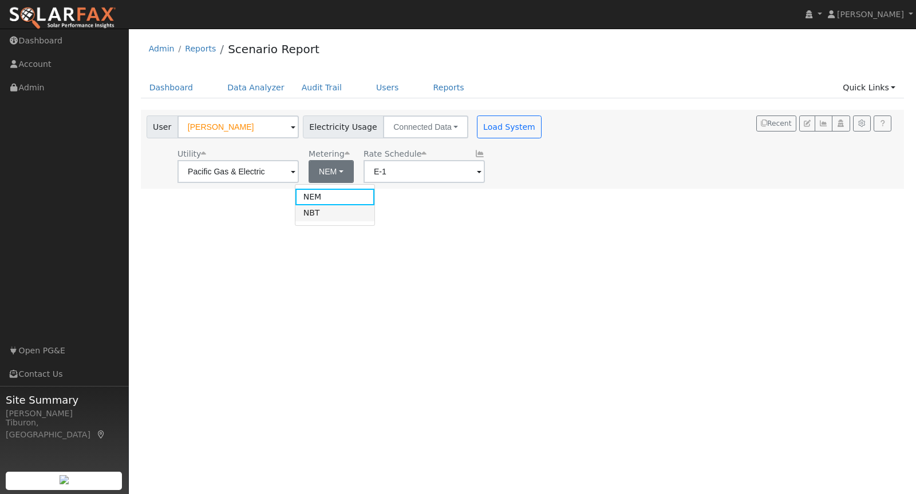
click at [331, 216] on link "NBT" at bounding box center [335, 213] width 80 height 16
type input "E-ELEC"
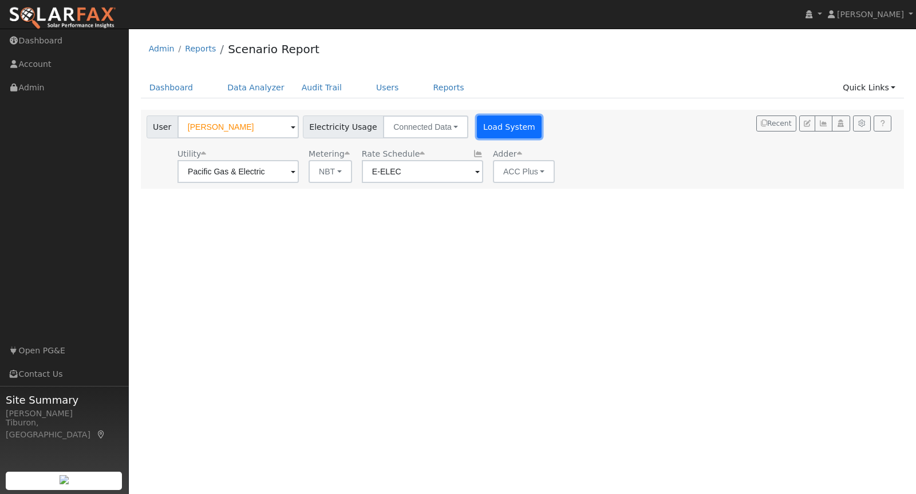
click at [495, 125] on button "Load System" at bounding box center [509, 127] width 65 height 23
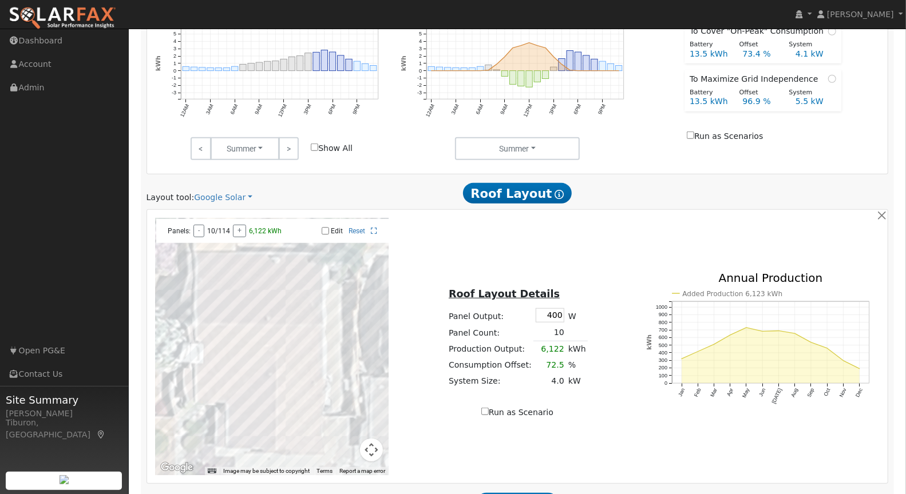
scroll to position [480, 0]
click at [219, 200] on link "Google Solar" at bounding box center [223, 198] width 58 height 12
click at [217, 250] on link "Aurora" at bounding box center [233, 249] width 80 height 16
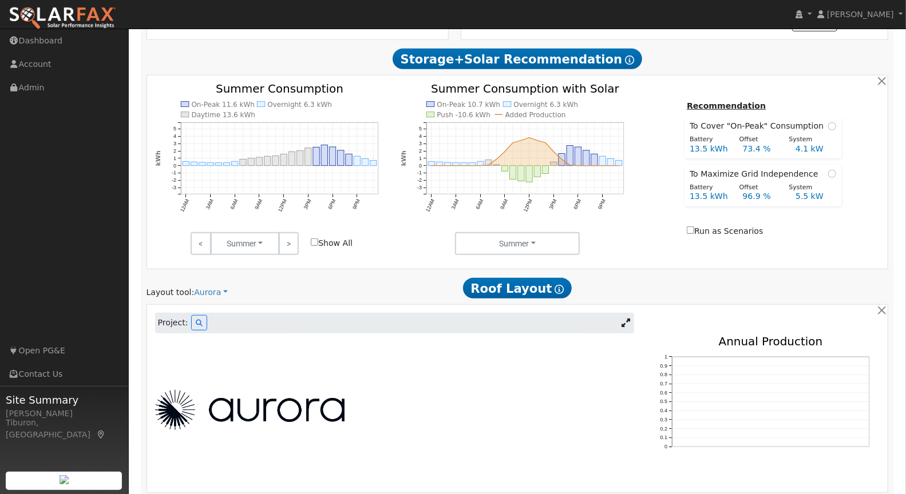
scroll to position [488, 0]
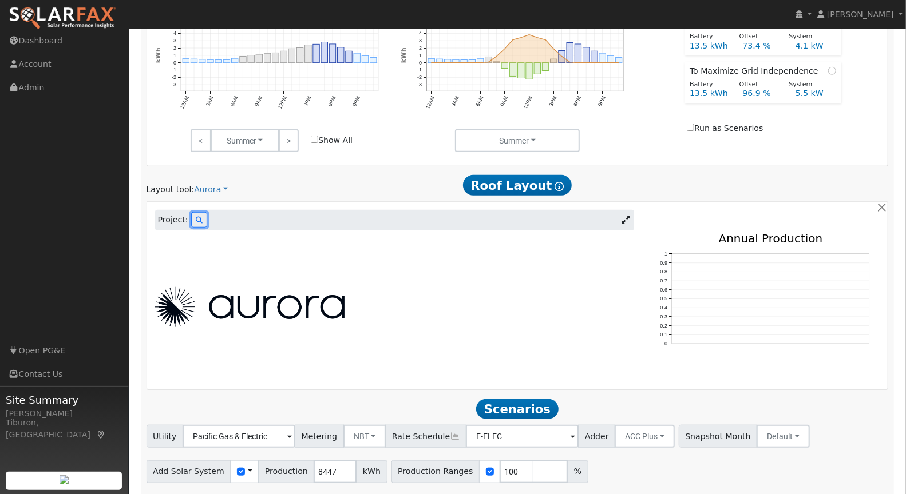
click at [191, 217] on button at bounding box center [199, 219] width 16 height 15
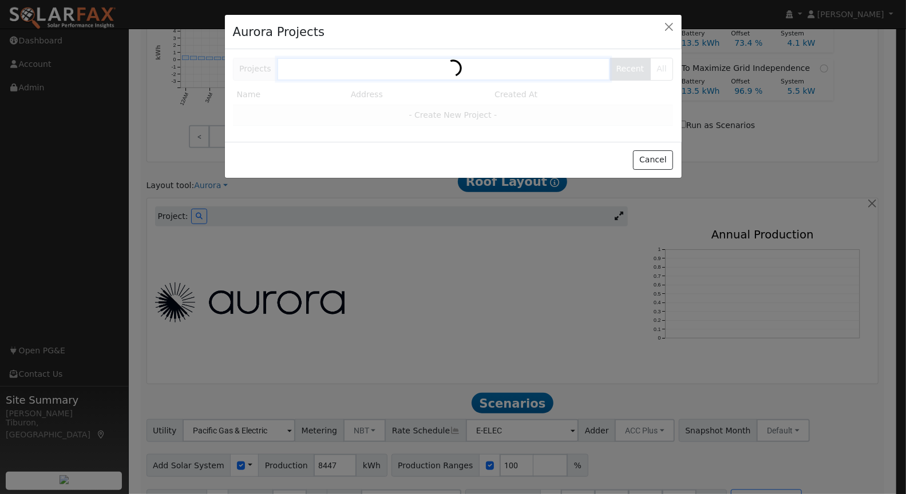
scroll to position [489, 0]
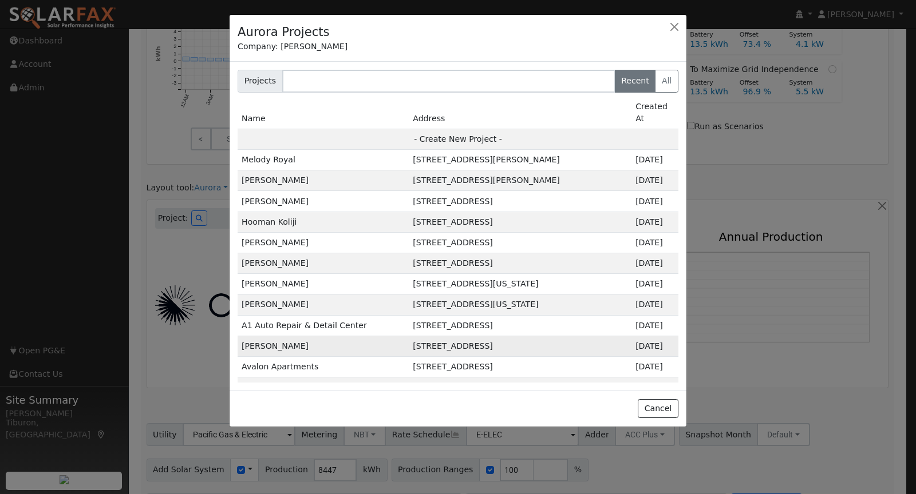
click at [304, 336] on td "[PERSON_NAME]" at bounding box center [322, 346] width 171 height 21
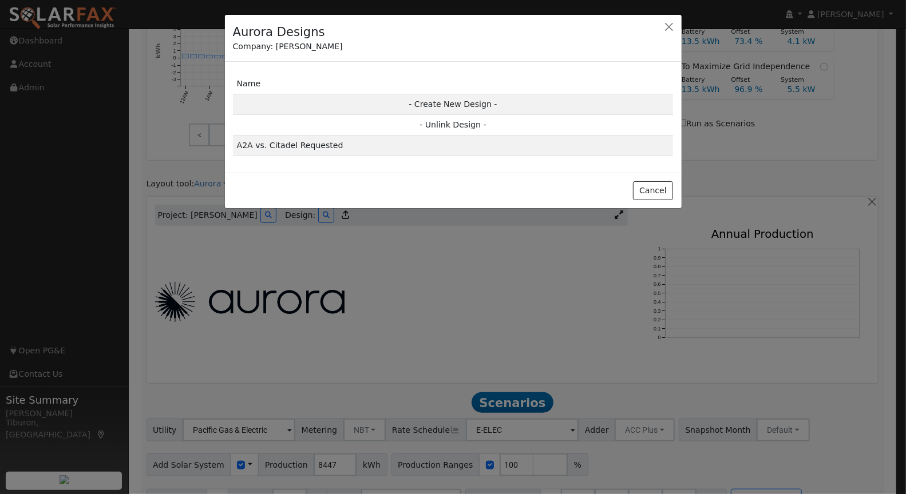
scroll to position [491, 0]
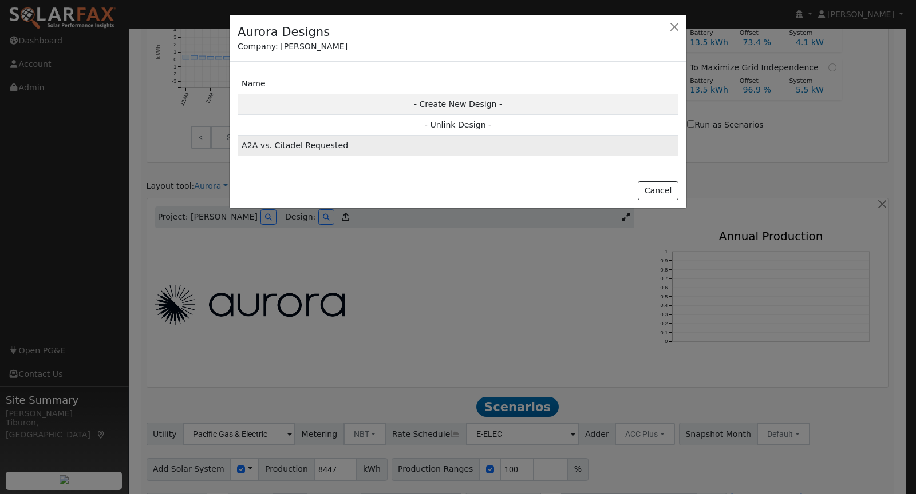
click at [323, 144] on td "A2A vs. Citadel Requested" at bounding box center [457, 146] width 441 height 21
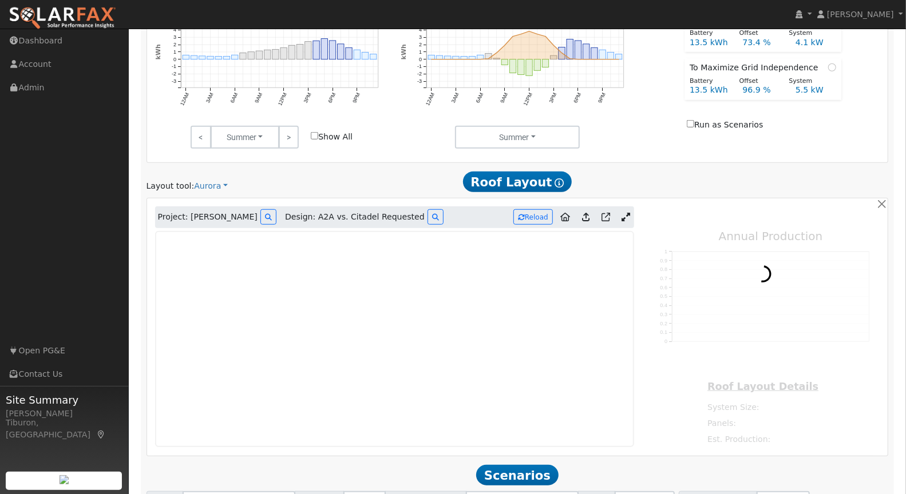
type input "0"
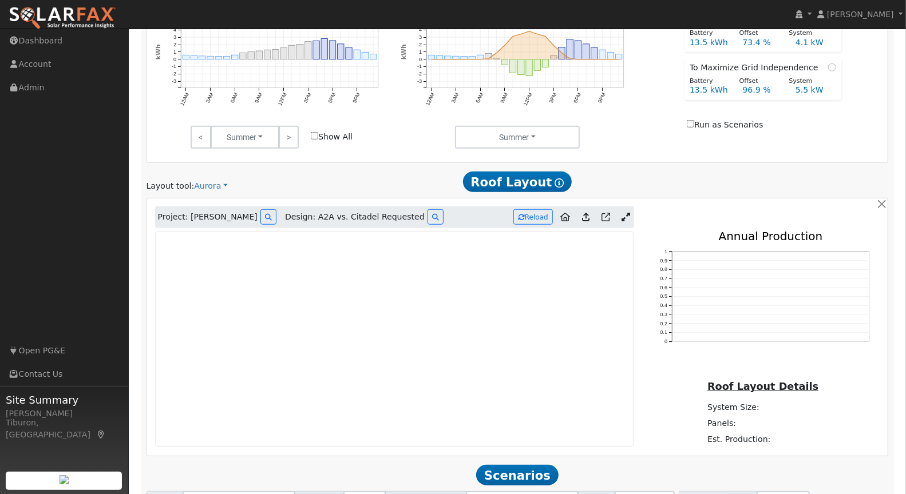
scroll to position [590, 0]
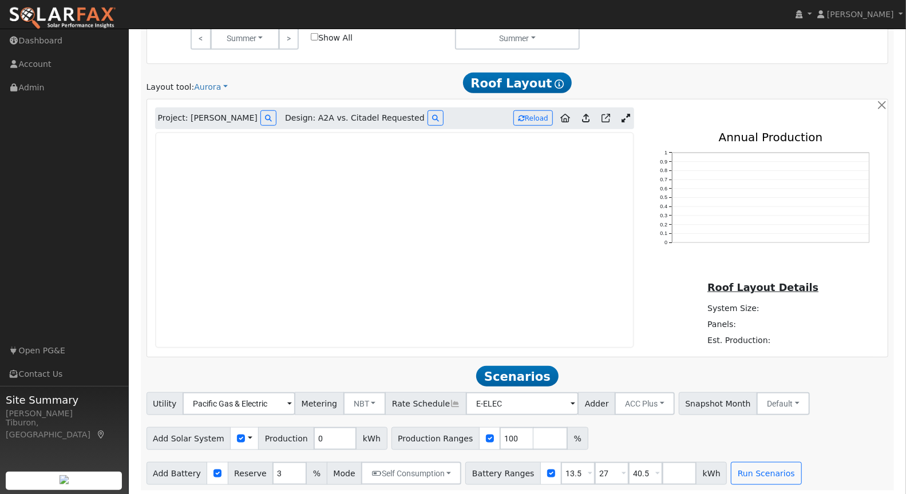
click at [628, 117] on icon at bounding box center [625, 118] width 9 height 9
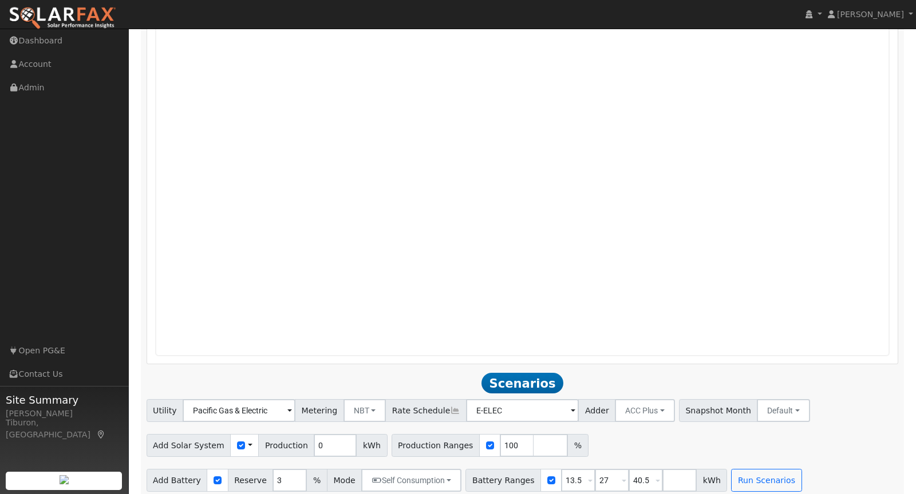
scroll to position [850, 0]
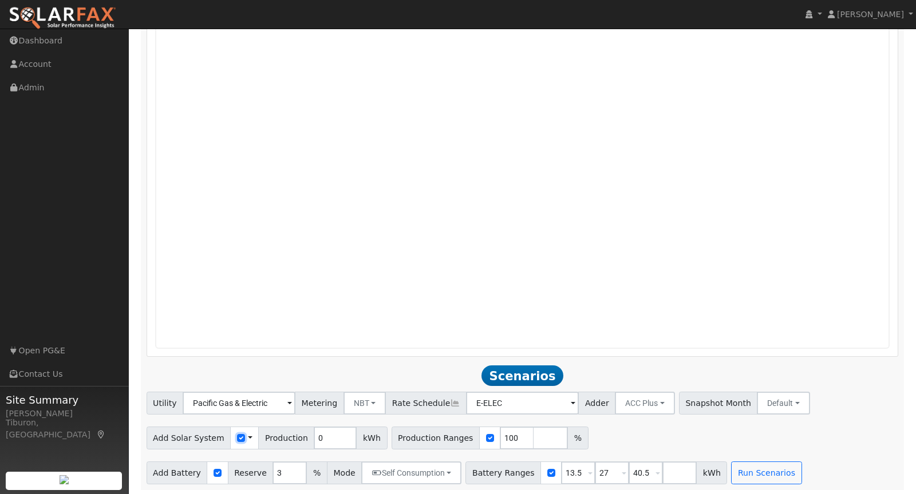
click at [237, 437] on input "checkbox" at bounding box center [241, 438] width 8 height 8
click at [237, 435] on input "checkbox" at bounding box center [241, 438] width 8 height 8
click at [237, 438] on input "checkbox" at bounding box center [241, 438] width 8 height 8
checkbox input "true"
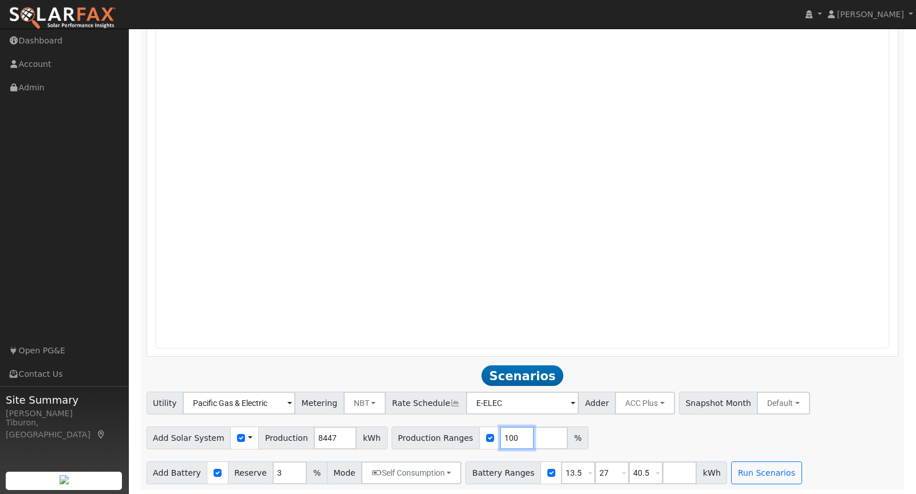
drag, startPoint x: 502, startPoint y: 435, endPoint x: 471, endPoint y: 435, distance: 30.9
click at [471, 435] on div "Production Ranges 100 %" at bounding box center [489, 438] width 197 height 23
type input "166.95"
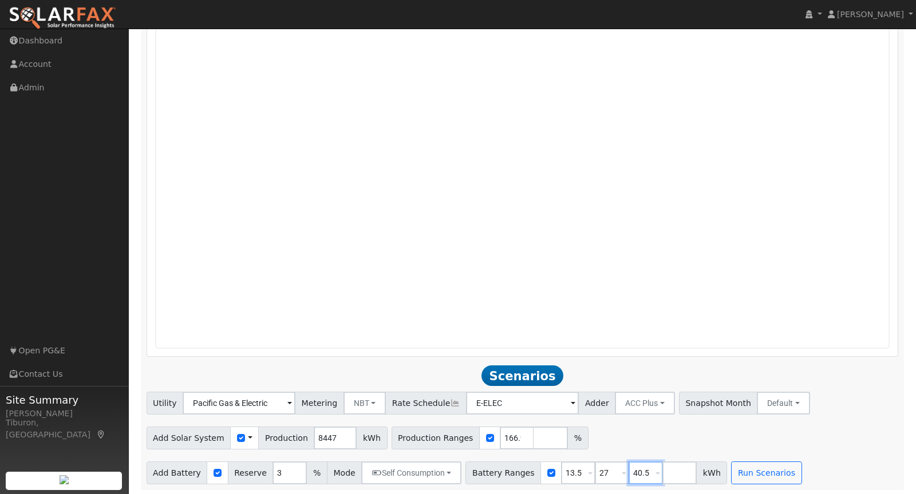
drag, startPoint x: 636, startPoint y: 469, endPoint x: 609, endPoint y: 471, distance: 27.0
click at [611, 470] on div "Battery Ranges 13.5 Overrides Reserve % Mode None None Self Consumption Peak Sa…" at bounding box center [596, 473] width 262 height 23
drag, startPoint x: 595, startPoint y: 468, endPoint x: 565, endPoint y: 469, distance: 29.2
click at [565, 469] on div "Battery Ranges 13.5 Overrides Reserve % Mode None None Self Consumption Peak Sa…" at bounding box center [579, 473] width 228 height 23
drag, startPoint x: 597, startPoint y: 473, endPoint x: 572, endPoint y: 471, distance: 25.2
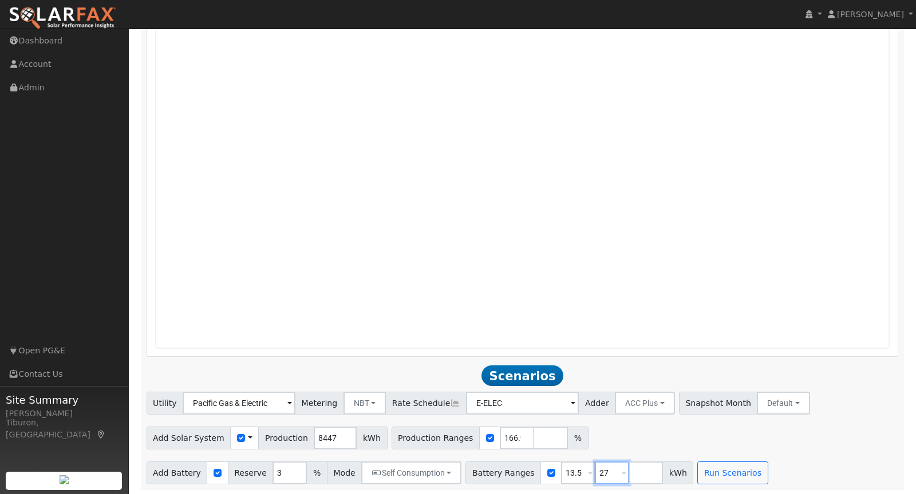
click at [572, 471] on div "Battery Ranges 13.5 Overrides Reserve % Mode None None Self Consumption Peak Sa…" at bounding box center [579, 473] width 228 height 23
click at [678, 473] on button "Run Scenarios" at bounding box center [698, 473] width 70 height 23
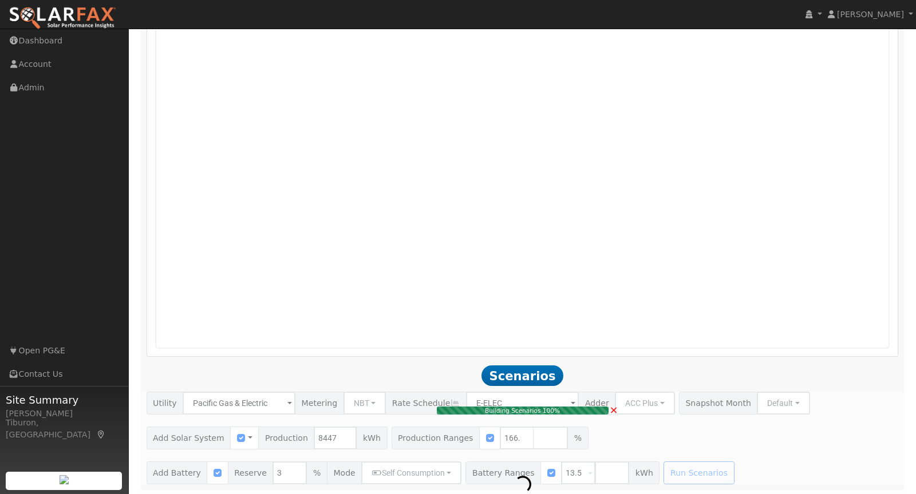
type input "9.4"
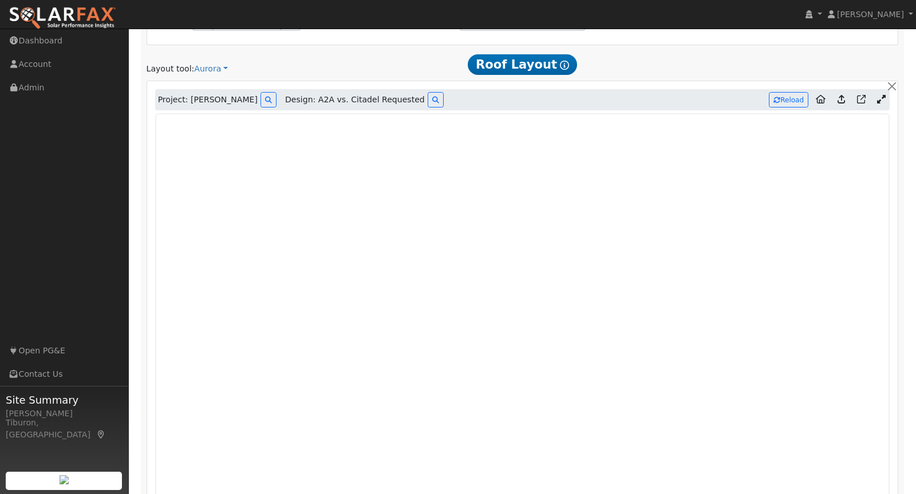
scroll to position [613, 0]
click at [796, 96] on button "Reload" at bounding box center [788, 99] width 39 height 15
type input "100"
type input "14102"
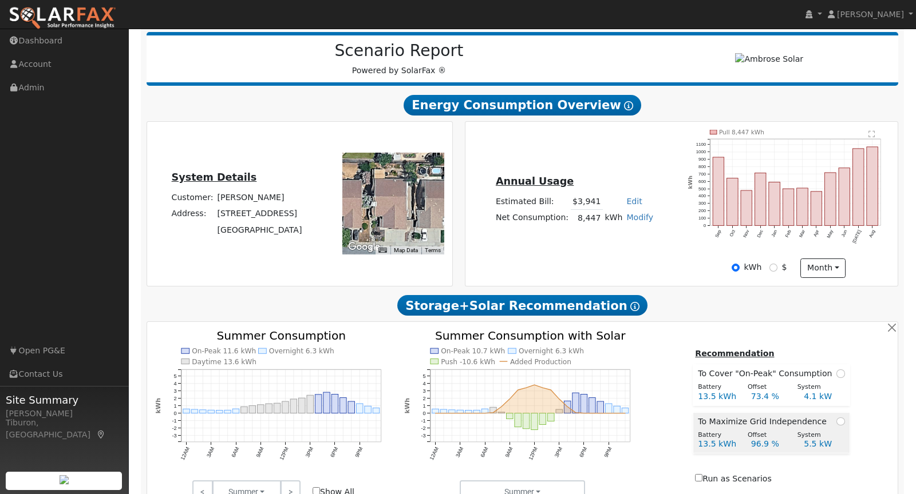
scroll to position [0, 0]
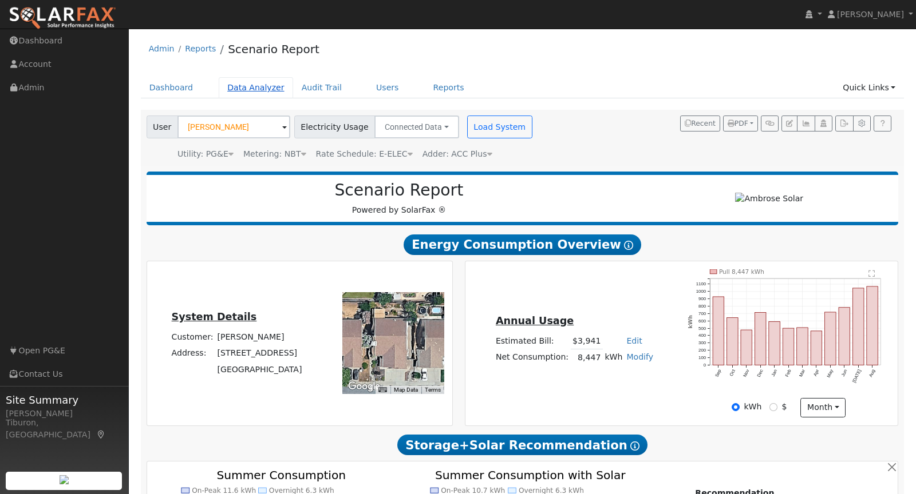
click at [260, 90] on link "Data Analyzer" at bounding box center [256, 87] width 74 height 21
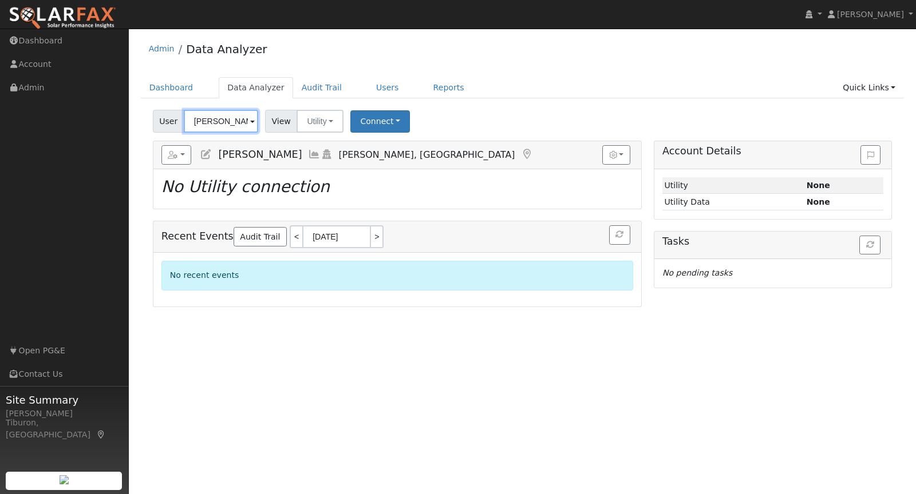
click at [233, 121] on input "[PERSON_NAME]" at bounding box center [221, 121] width 74 height 23
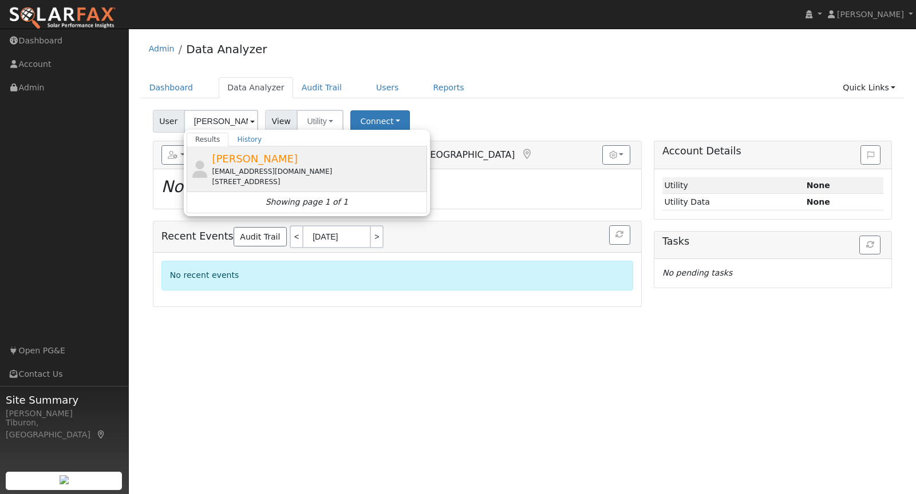
click at [261, 170] on div "[EMAIL_ADDRESS][DOMAIN_NAME]" at bounding box center [318, 172] width 212 height 10
type input "[PERSON_NAME]"
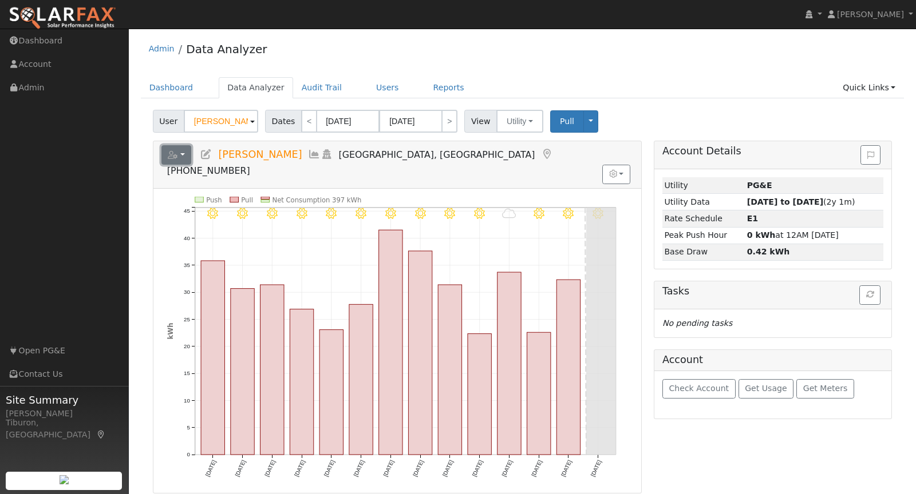
click at [171, 151] on icon "button" at bounding box center [173, 155] width 10 height 8
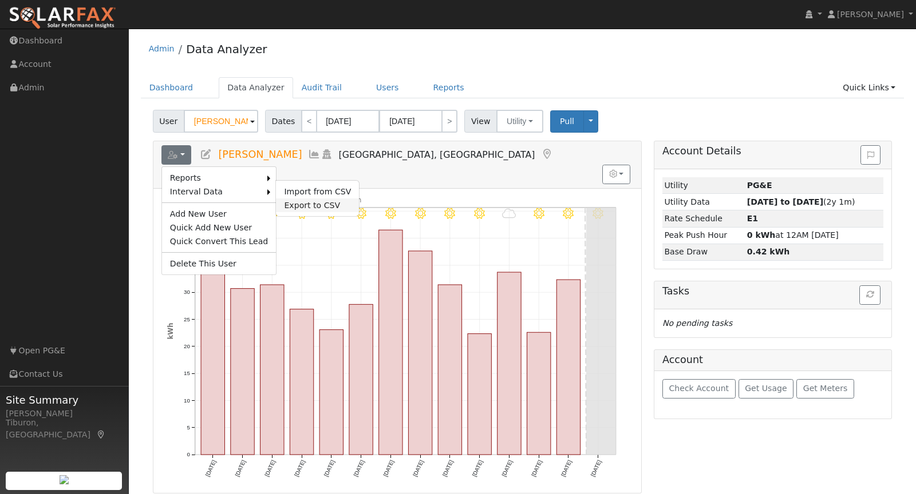
click at [327, 206] on link "Export to CSV" at bounding box center [317, 206] width 83 height 14
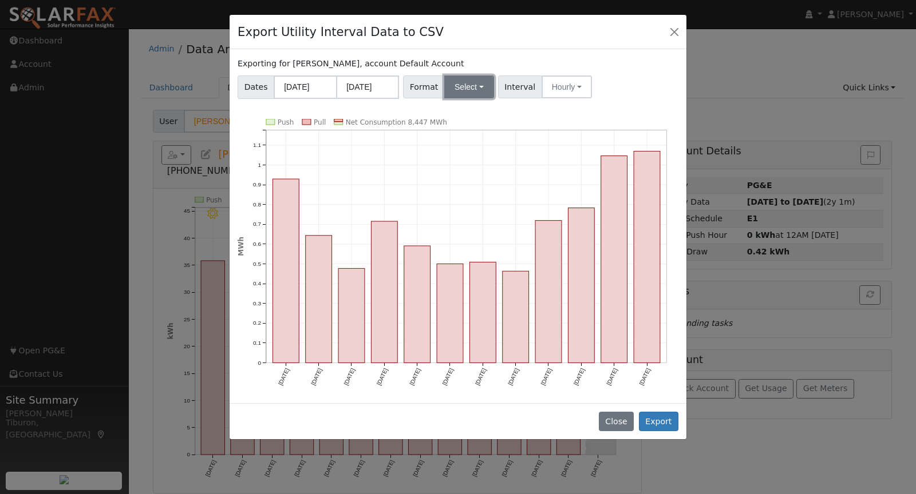
drag, startPoint x: 457, startPoint y: 80, endPoint x: 461, endPoint y: 88, distance: 9.0
click at [459, 83] on button "Select" at bounding box center [469, 87] width 50 height 23
click at [467, 189] on link "Aurora" at bounding box center [483, 185] width 82 height 16
click at [656, 419] on button "Export" at bounding box center [658, 421] width 39 height 19
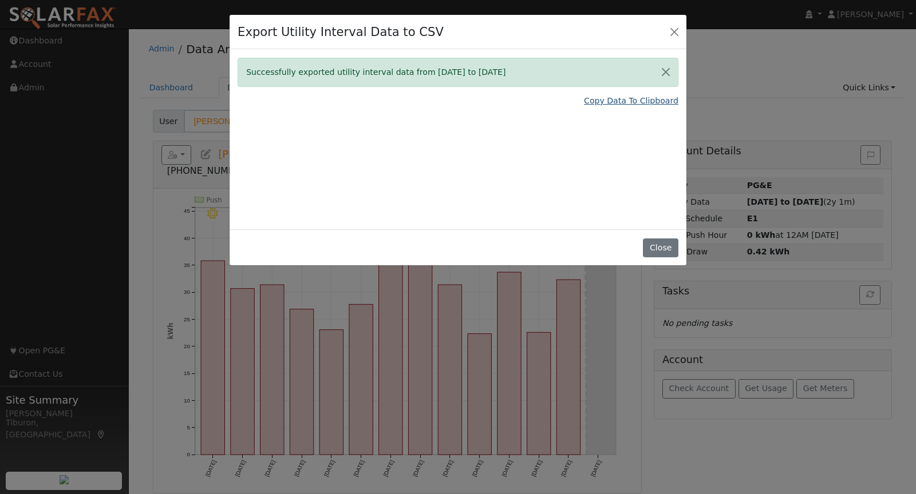
click at [640, 98] on link "Copy Data To Clipboard" at bounding box center [631, 101] width 94 height 12
click at [664, 247] on button "Close" at bounding box center [660, 248] width 35 height 19
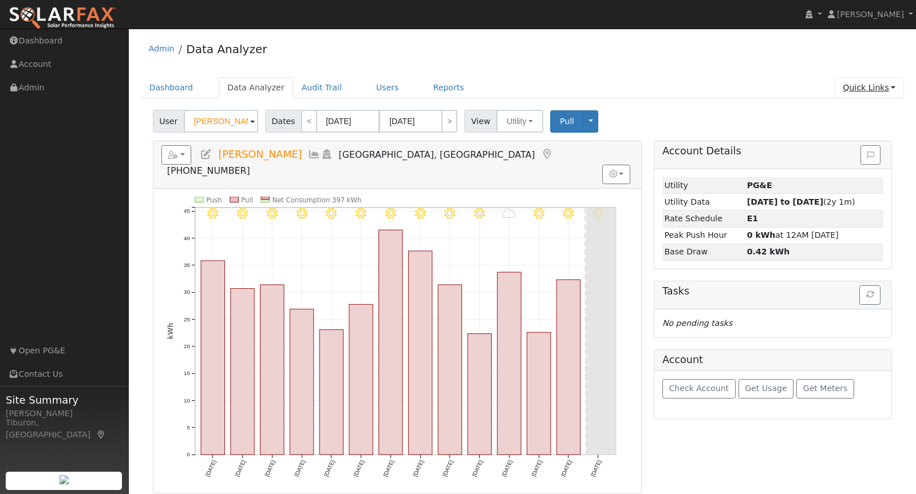
click at [865, 87] on link "Quick Links" at bounding box center [869, 87] width 70 height 21
click at [865, 151] on link "Run a Scenario Report" at bounding box center [845, 153] width 116 height 16
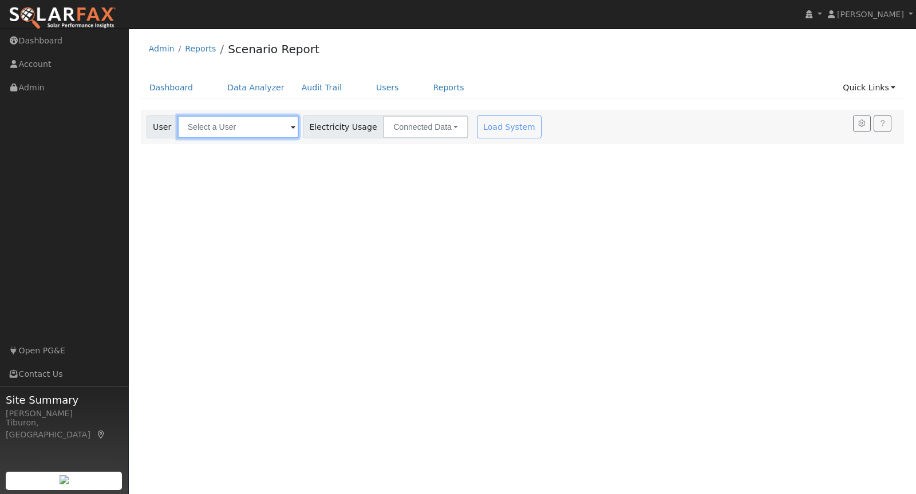
click at [228, 120] on input "text" at bounding box center [237, 127] width 121 height 23
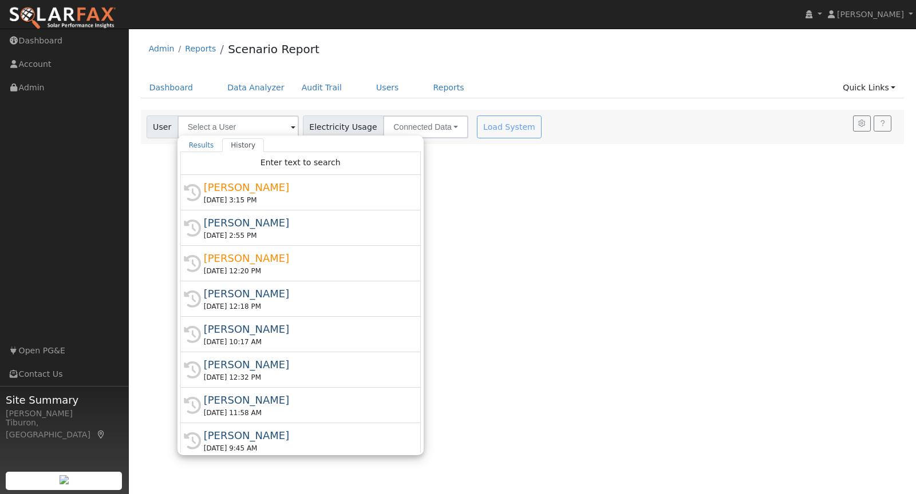
click at [247, 189] on div "[PERSON_NAME]" at bounding box center [306, 187] width 204 height 15
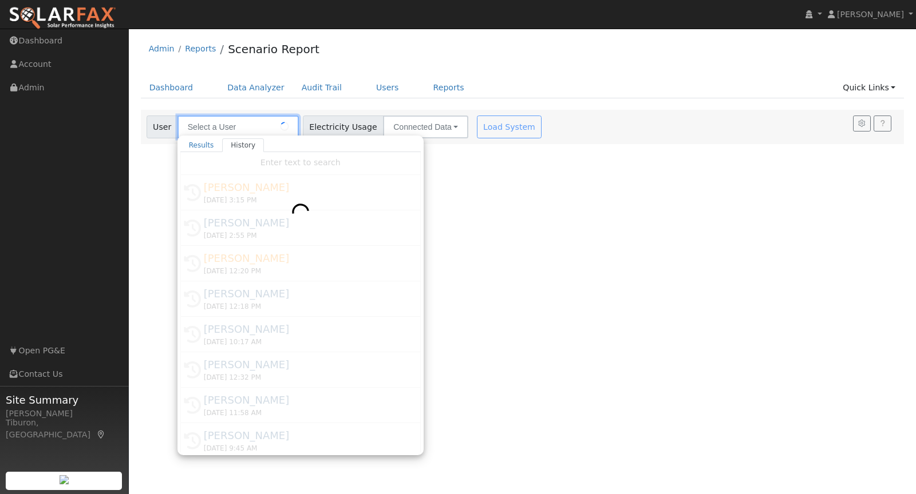
type input "[PERSON_NAME]"
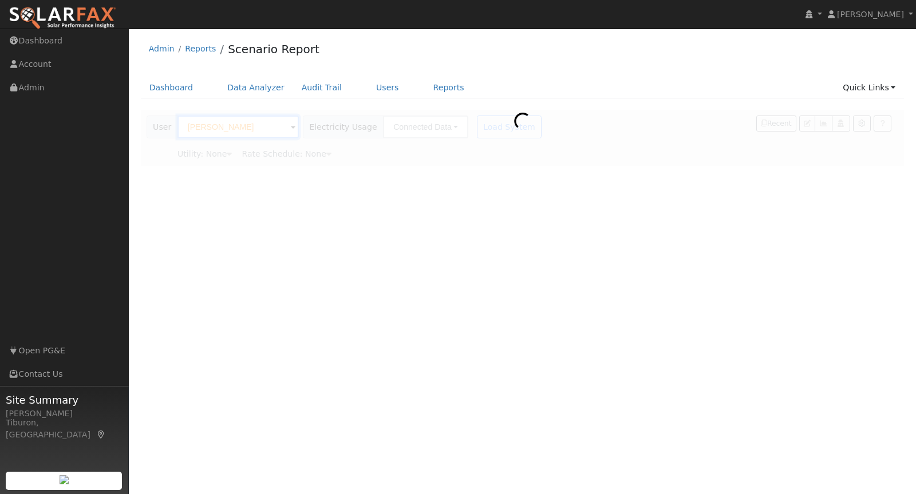
type input "Pacific Gas & Electric"
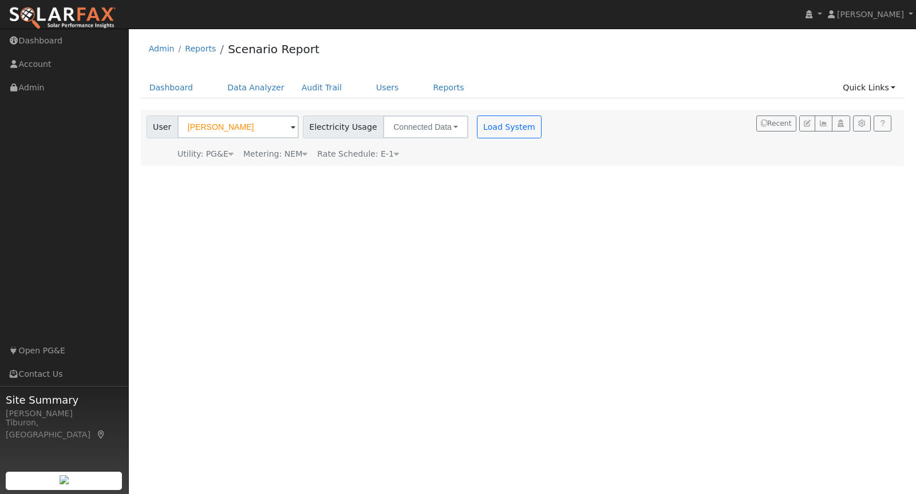
click at [289, 149] on div "Metering: NEM" at bounding box center [275, 154] width 64 height 12
click at [326, 175] on button "NEM" at bounding box center [330, 171] width 45 height 23
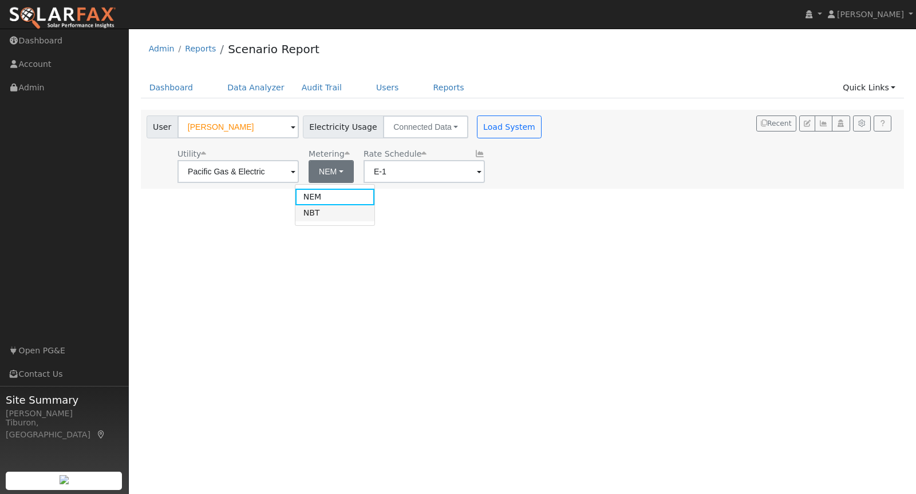
click at [332, 215] on link "NBT" at bounding box center [335, 213] width 80 height 16
type input "E-ELEC"
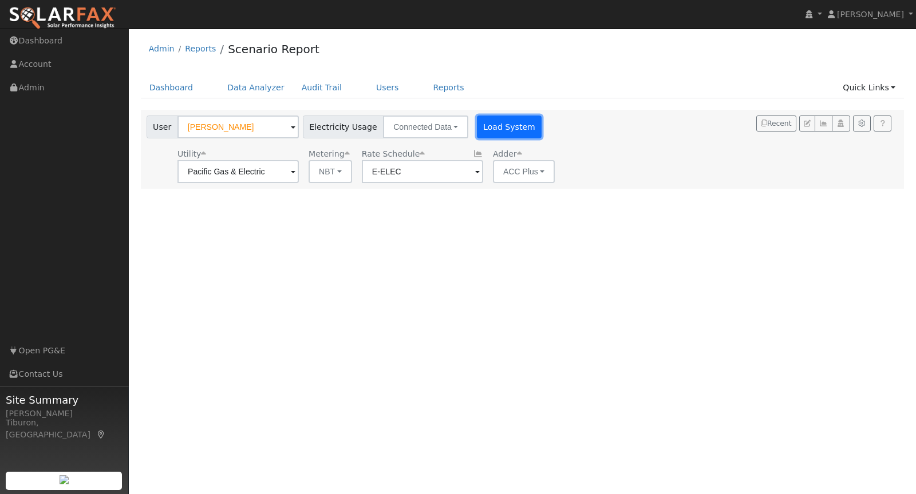
click at [502, 124] on button "Load System" at bounding box center [509, 127] width 65 height 23
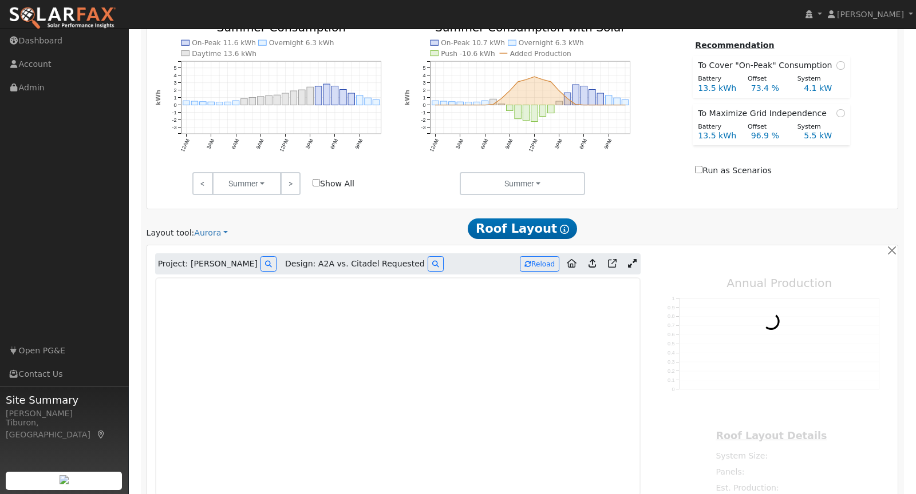
type input "14102"
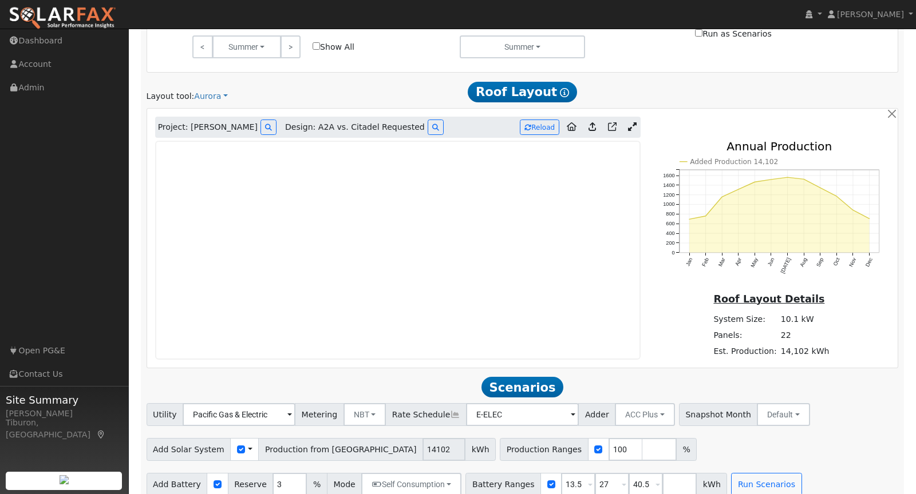
scroll to position [596, 0]
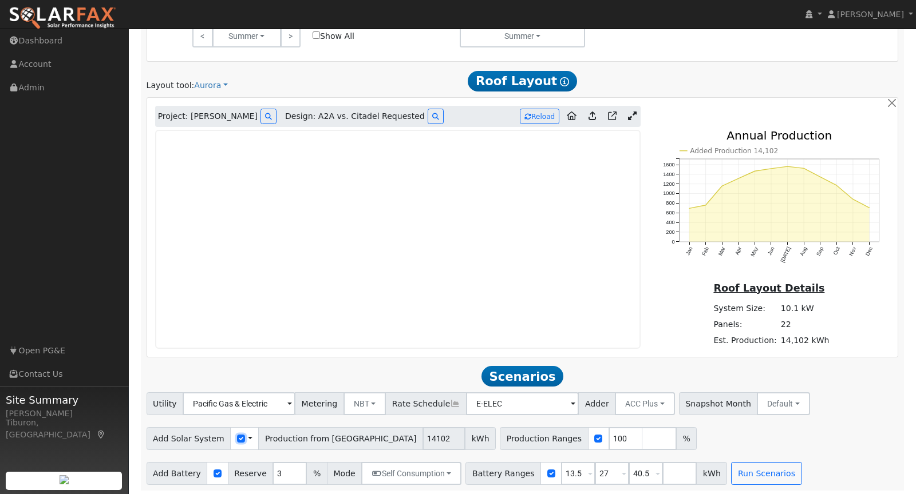
click at [237, 437] on input "checkbox" at bounding box center [241, 439] width 8 height 8
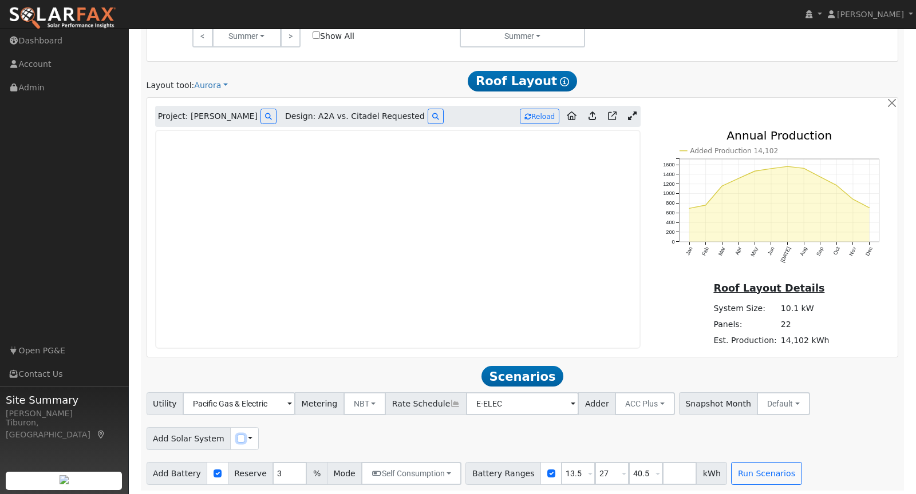
click at [237, 438] on input "checkbox" at bounding box center [241, 439] width 8 height 8
checkbox input "true"
drag, startPoint x: 502, startPoint y: 434, endPoint x: 466, endPoint y: 435, distance: 36.1
click at [466, 435] on div "Production Ranges 100 %" at bounding box center [489, 438] width 197 height 23
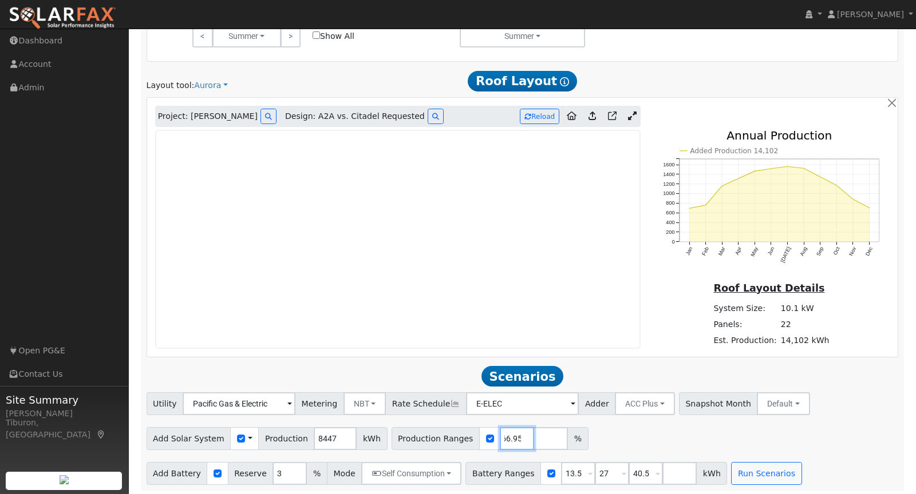
type input "166.95"
drag, startPoint x: 635, startPoint y: 471, endPoint x: 612, endPoint y: 469, distance: 23.0
click at [612, 469] on div "Battery Ranges 13.5 Overrides Reserve % Mode None None Self Consumption Peak Sa…" at bounding box center [596, 473] width 262 height 23
drag, startPoint x: 592, startPoint y: 473, endPoint x: 579, endPoint y: 470, distance: 13.4
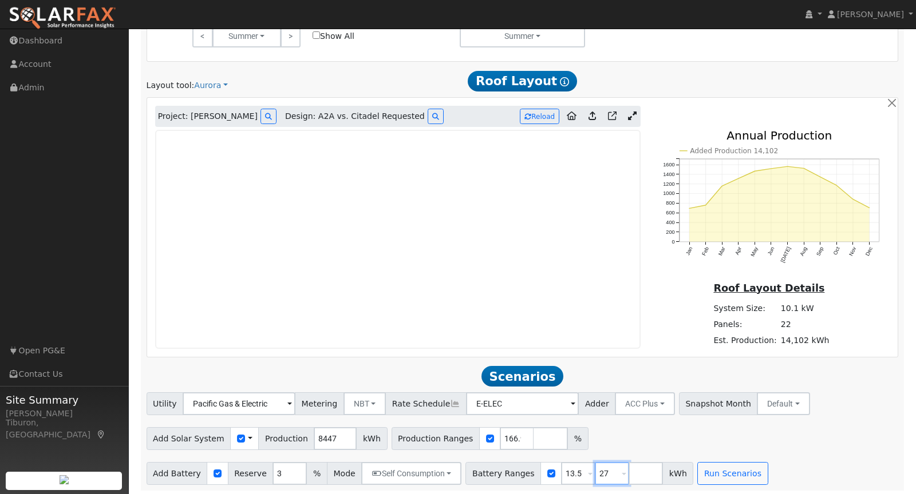
click at [579, 470] on div "Battery Ranges 13.5 Overrides Reserve % Mode None None Self Consumption Peak Sa…" at bounding box center [579, 473] width 228 height 23
click at [691, 473] on button "Run Scenarios" at bounding box center [698, 473] width 70 height 23
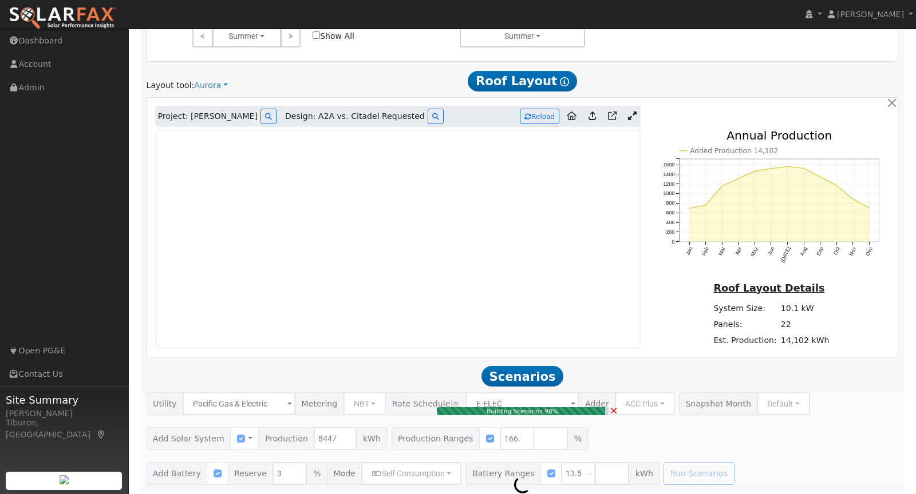
type input "9.4"
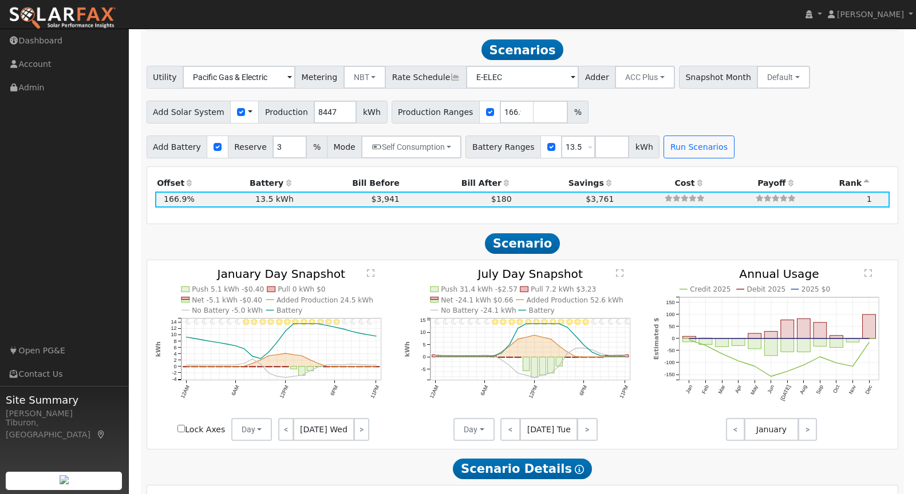
scroll to position [924, 0]
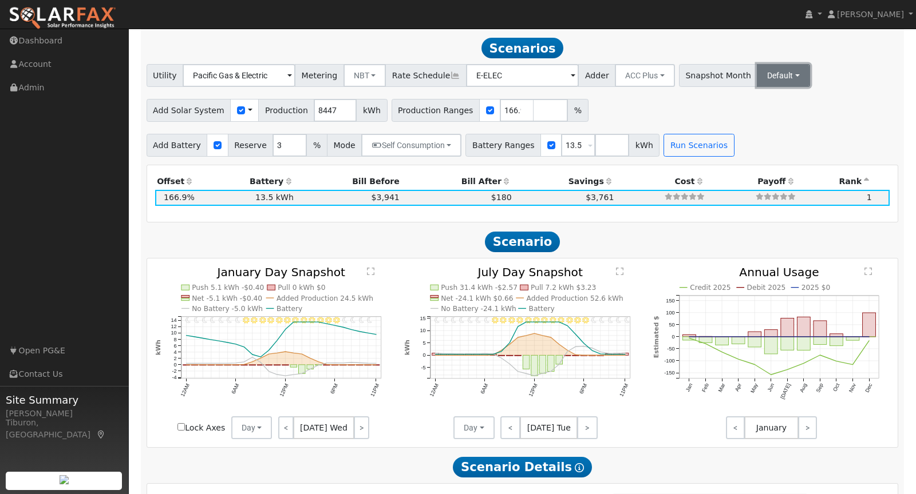
click at [757, 75] on button "Default" at bounding box center [783, 75] width 53 height 23
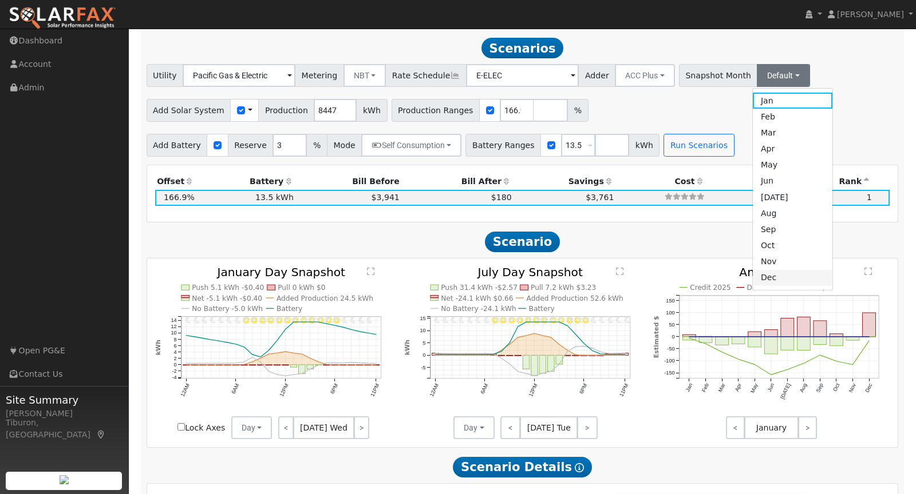
click at [754, 279] on link "Dec" at bounding box center [793, 278] width 80 height 16
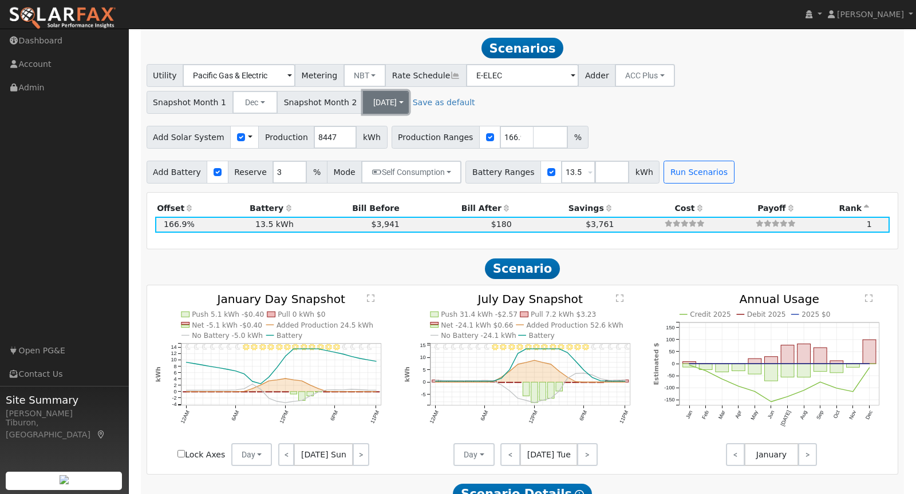
click at [409, 91] on button "[DATE]" at bounding box center [386, 102] width 46 height 23
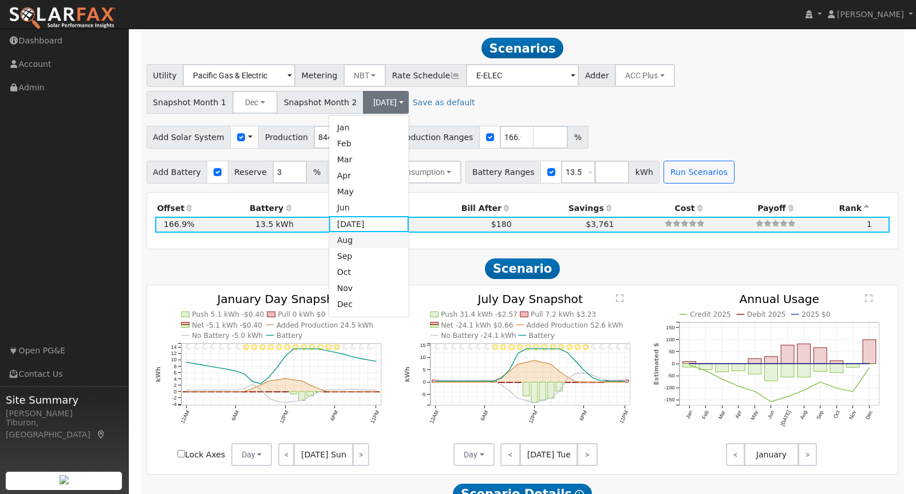
click at [409, 232] on link "Aug" at bounding box center [369, 240] width 80 height 16
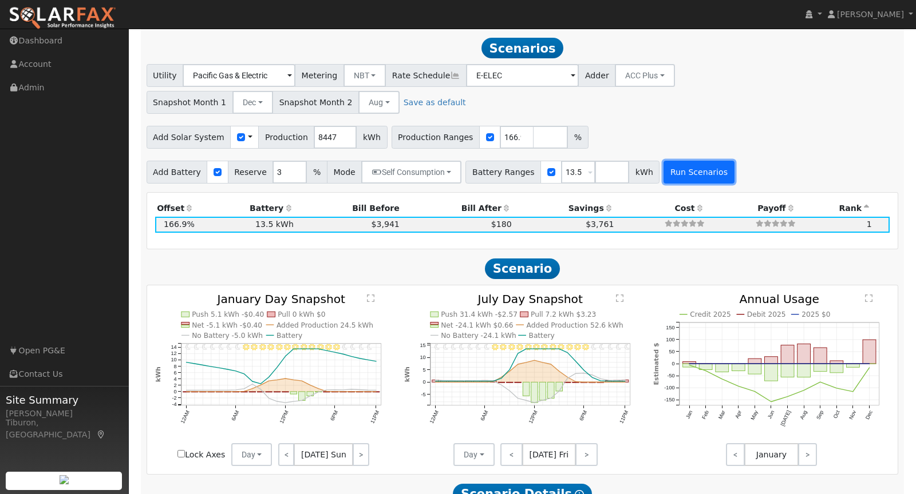
click at [674, 161] on button "Run Scenarios" at bounding box center [698, 172] width 70 height 23
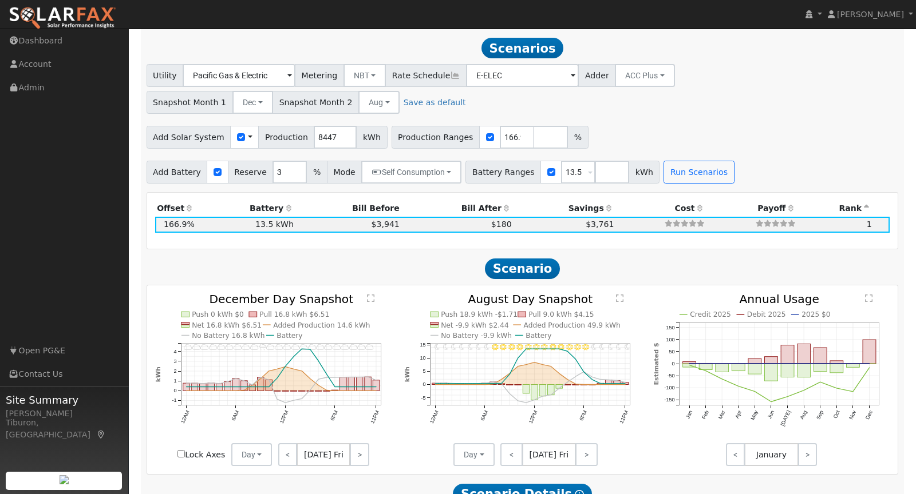
click at [178, 450] on input "Lock Axes" at bounding box center [180, 453] width 7 height 7
checkbox input "true"
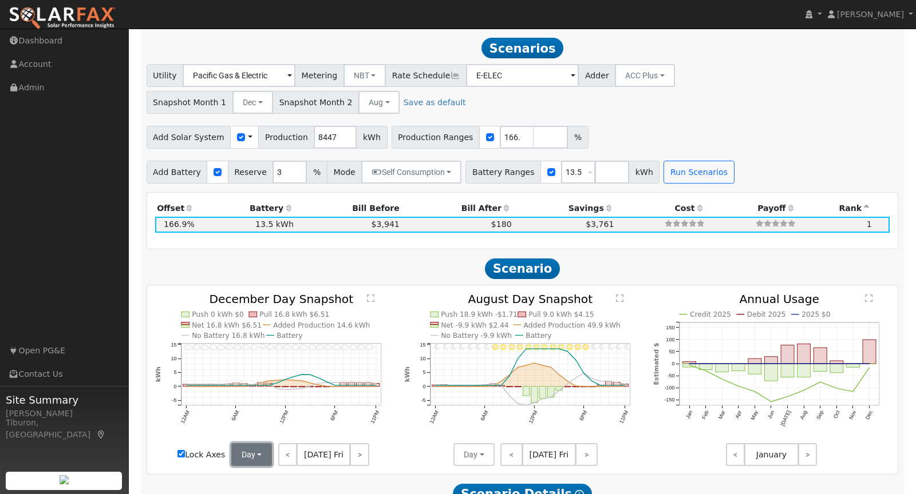
click at [248, 444] on button "Day" at bounding box center [251, 455] width 41 height 23
click at [267, 422] on link "Month Average" at bounding box center [272, 430] width 80 height 16
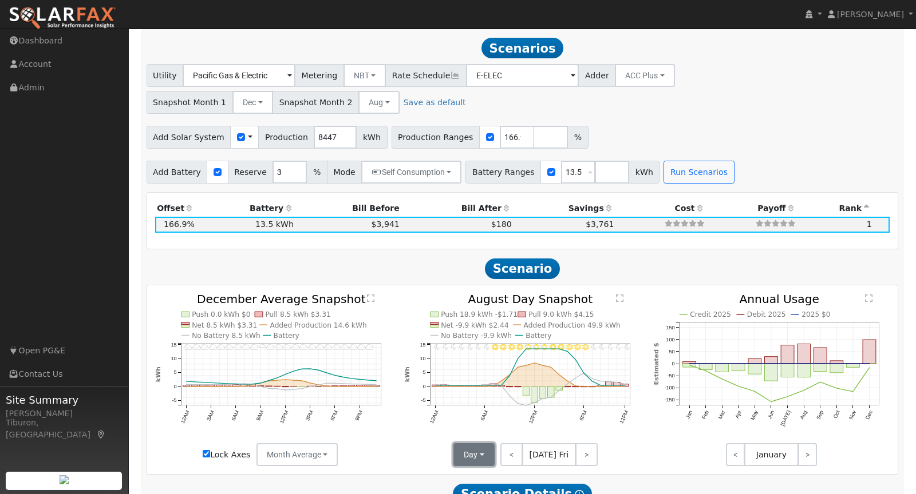
click at [473, 444] on button "Day" at bounding box center [473, 455] width 41 height 23
click at [487, 422] on link "Month Average" at bounding box center [494, 430] width 80 height 16
click at [371, 294] on text "" at bounding box center [370, 298] width 7 height 9
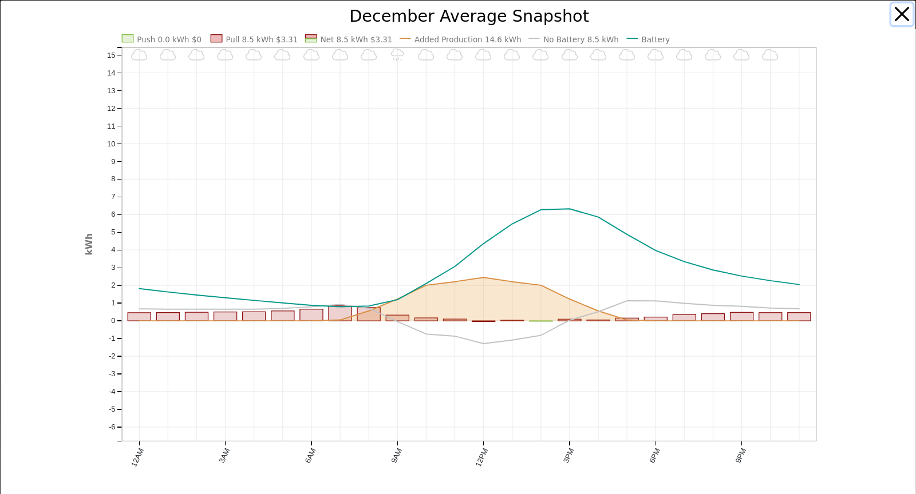
click at [901, 10] on button "button" at bounding box center [902, 14] width 22 height 22
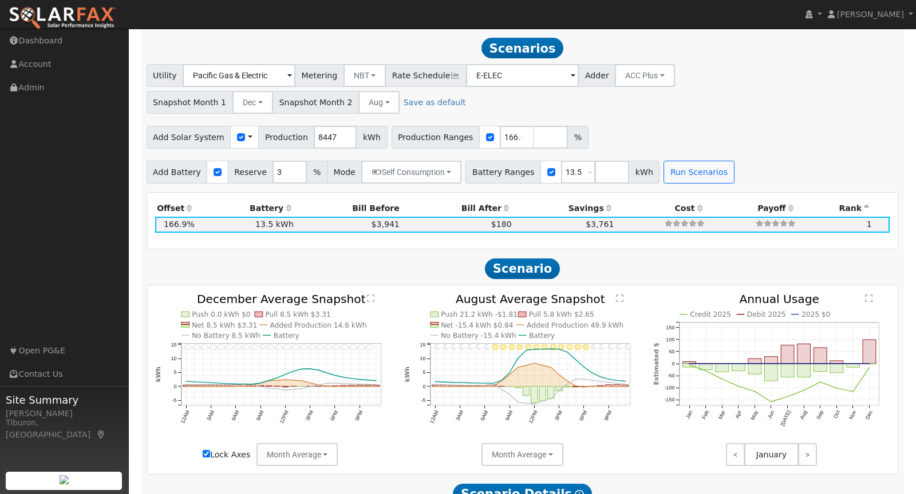
click at [621, 294] on text "" at bounding box center [619, 298] width 7 height 9
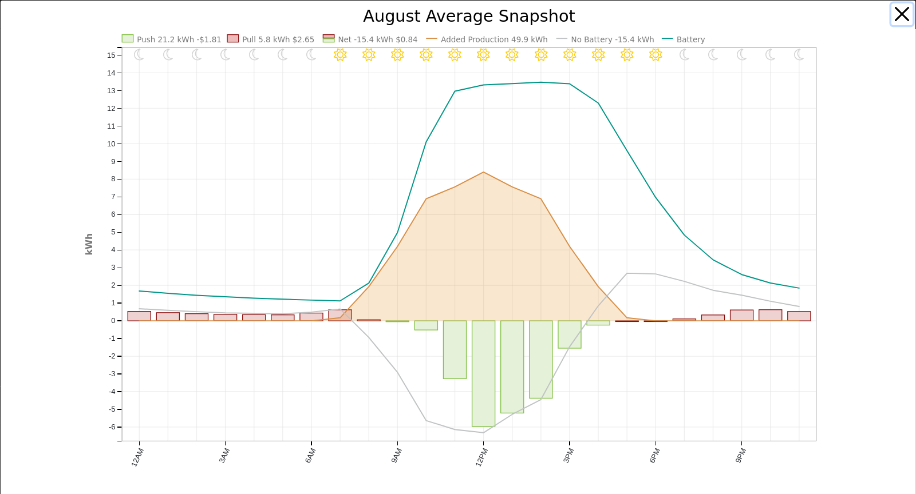
click at [902, 13] on button "button" at bounding box center [902, 14] width 22 height 22
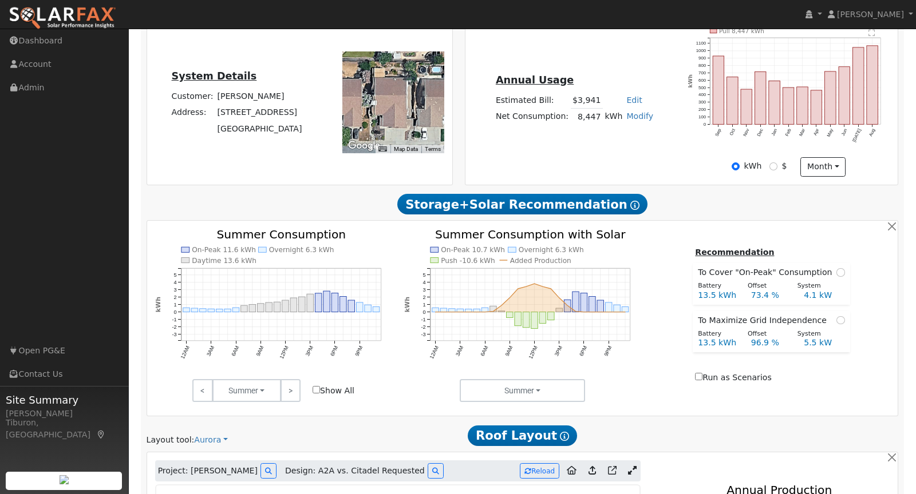
scroll to position [0, 0]
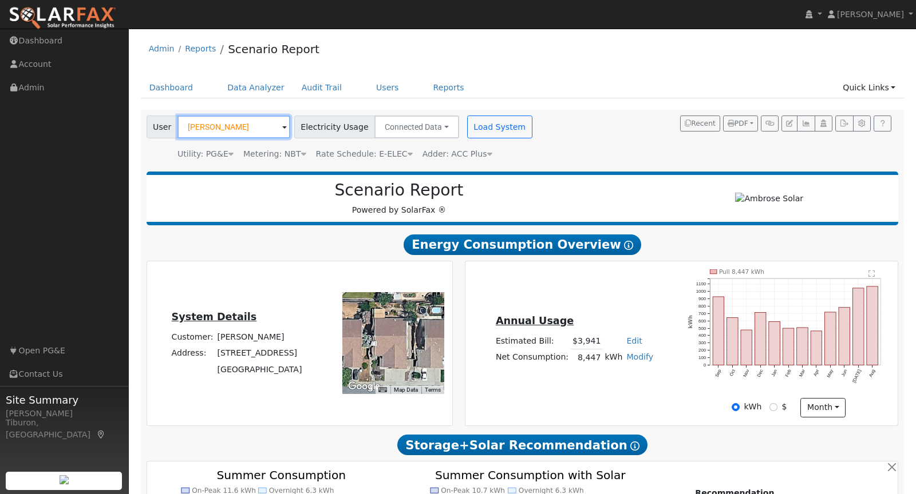
click at [231, 126] on input "Curtis Tuttle" at bounding box center [233, 127] width 113 height 23
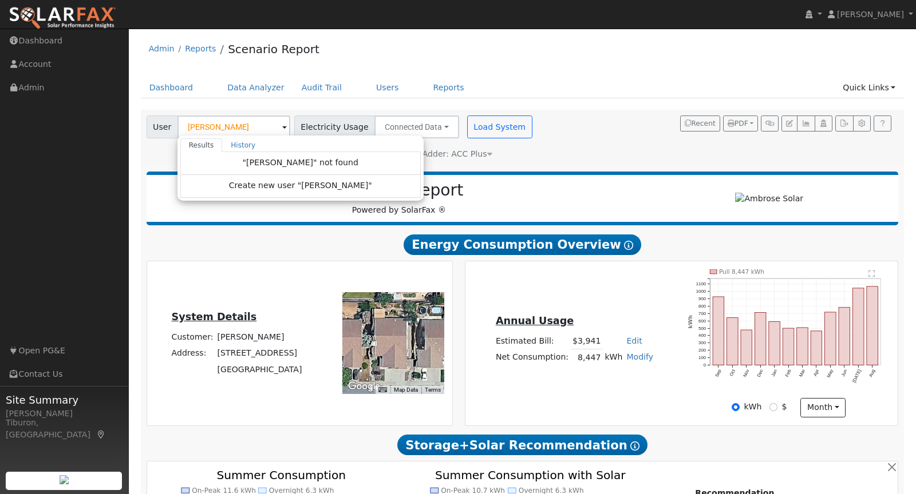
click at [625, 149] on div "User Carolyn Gray Results History "Carolyn Gray" not found Create new user "Car…" at bounding box center [520, 136] width 752 height 49
type input "Curtis Tuttle"
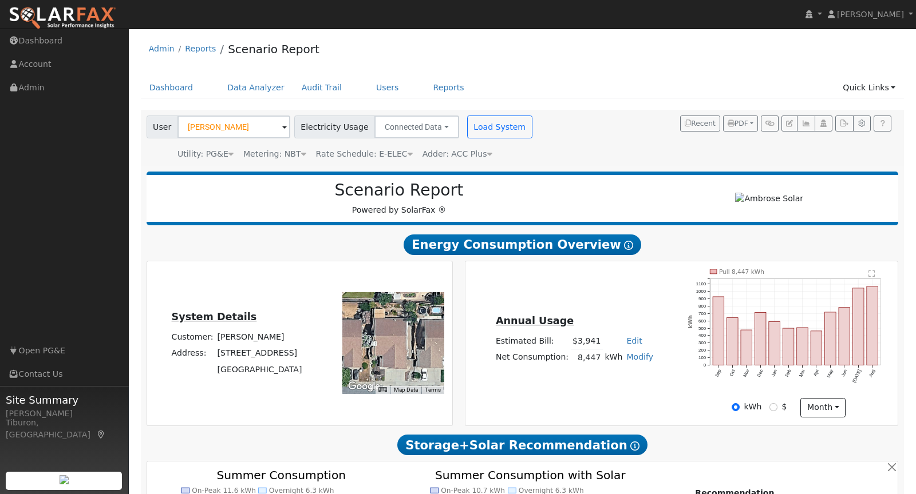
click at [221, 155] on div "Utility: PG&E" at bounding box center [205, 154] width 56 height 12
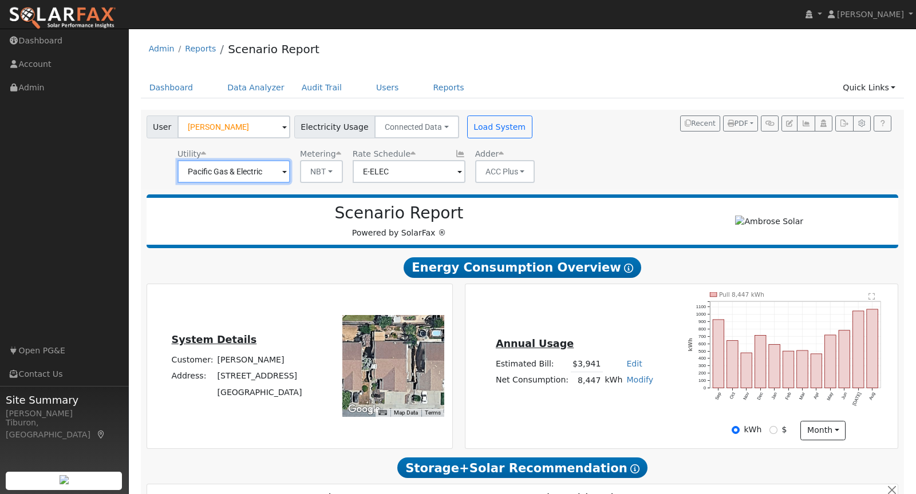
click at [249, 177] on input "Pacific Gas & Electric" at bounding box center [233, 171] width 113 height 23
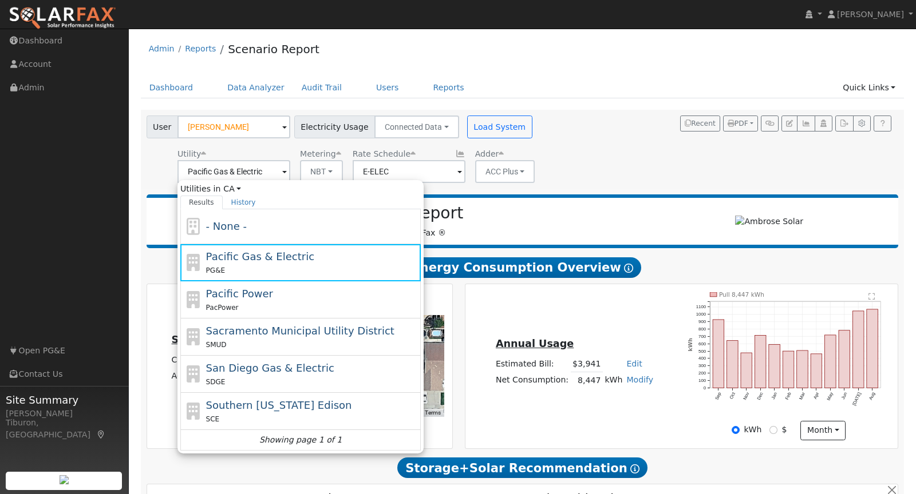
click at [597, 110] on div "User Curtis Tuttle Account Default Account Default Account 2298 Primrose Lane, …" at bounding box center [522, 149] width 763 height 79
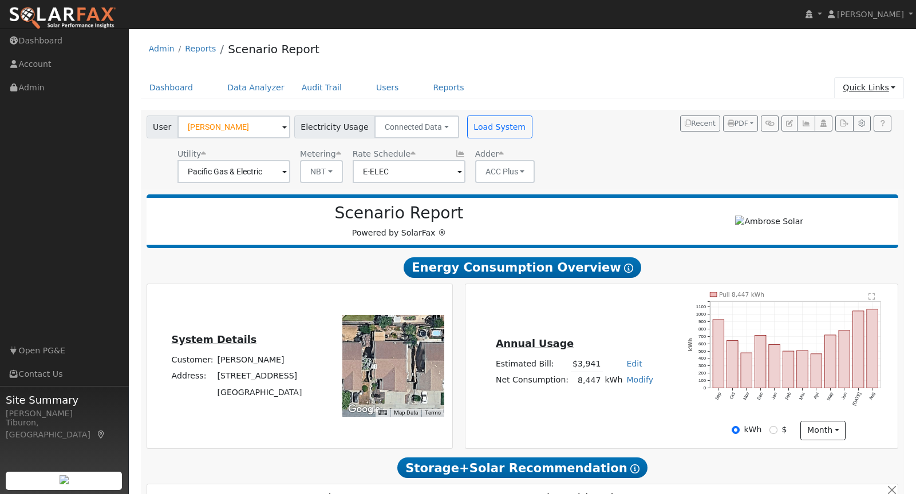
click at [856, 85] on link "Quick Links" at bounding box center [869, 87] width 70 height 21
click at [842, 112] on link "Quick Add" at bounding box center [845, 112] width 116 height 16
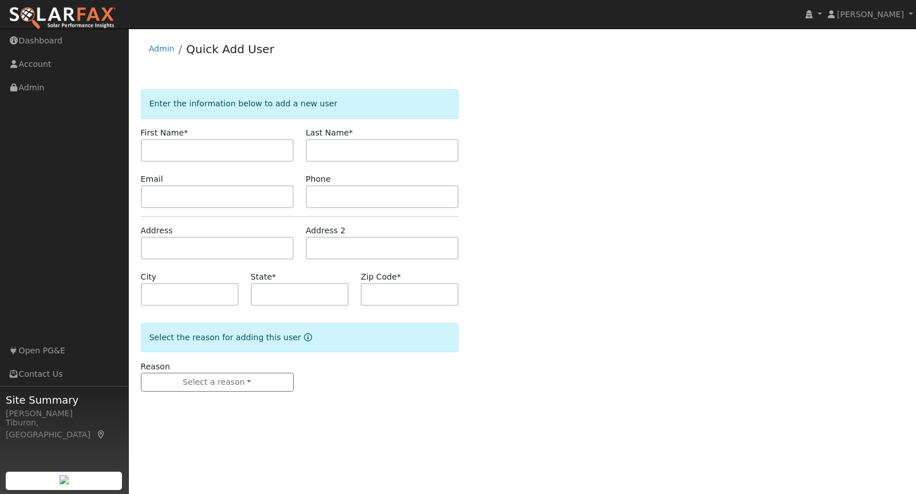
click at [169, 145] on input "text" at bounding box center [217, 150] width 153 height 23
type input "[PERSON_NAME]"
type input "Gray"
click at [168, 249] on input "text" at bounding box center [217, 248] width 153 height 23
click at [162, 246] on input "text" at bounding box center [217, 248] width 153 height 23
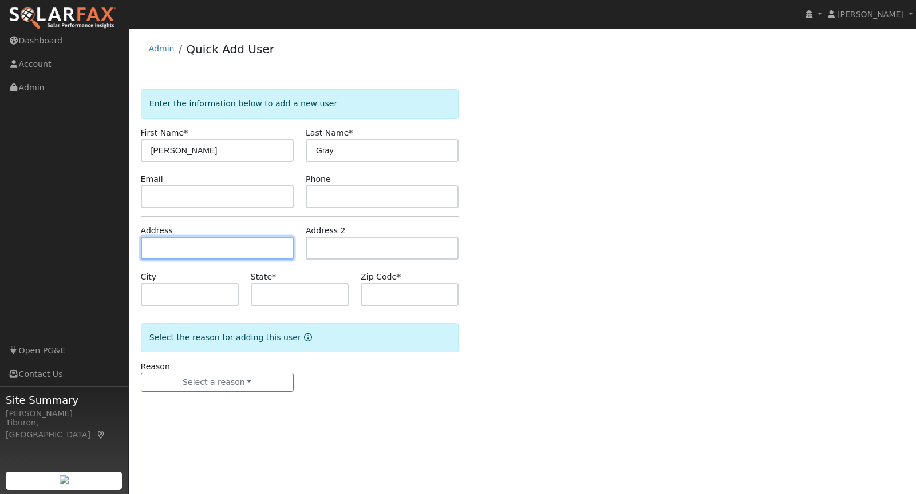
paste input "[STREET_ADDRESS][PERSON_NAME]"
type input "[STREET_ADDRESS][PERSON_NAME]"
type input "[GEOGRAPHIC_DATA][PERSON_NAME]"
type input "CA"
type input "95670"
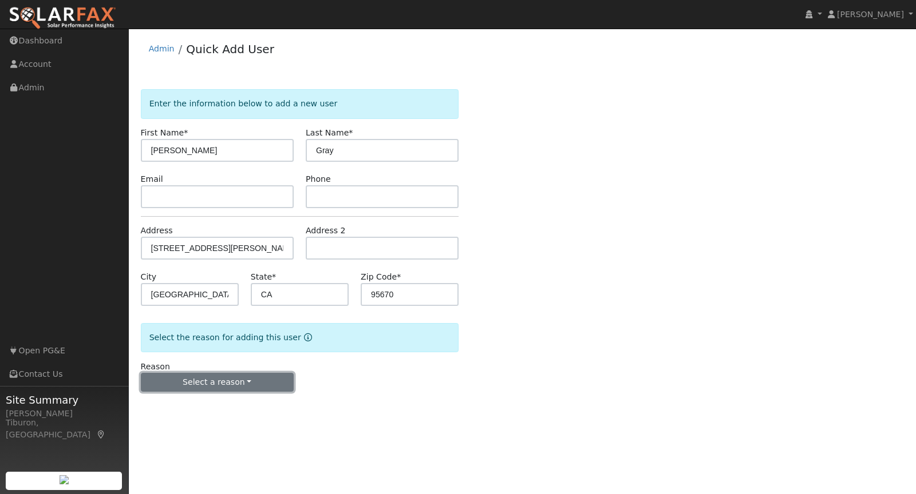
click at [219, 383] on button "Select a reason" at bounding box center [217, 382] width 153 height 19
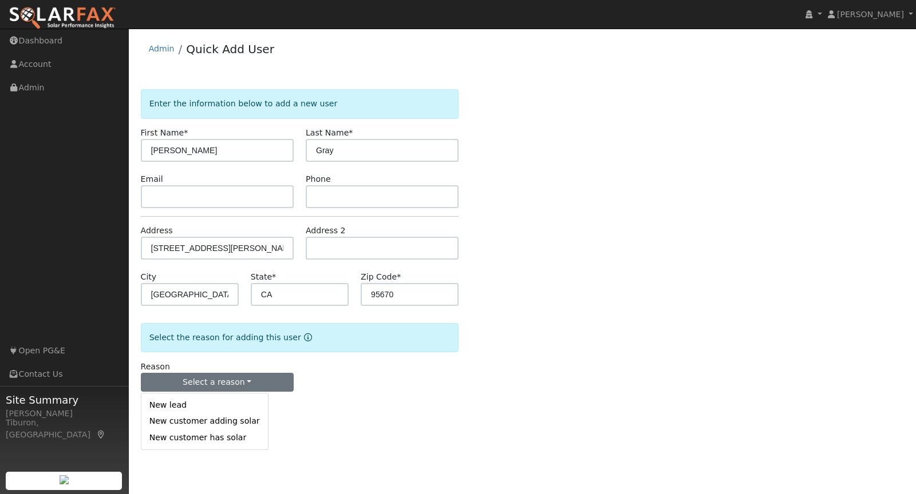
drag, startPoint x: 195, startPoint y: 421, endPoint x: 250, endPoint y: 421, distance: 55.5
click at [195, 421] on link "New customer adding solar" at bounding box center [204, 422] width 126 height 16
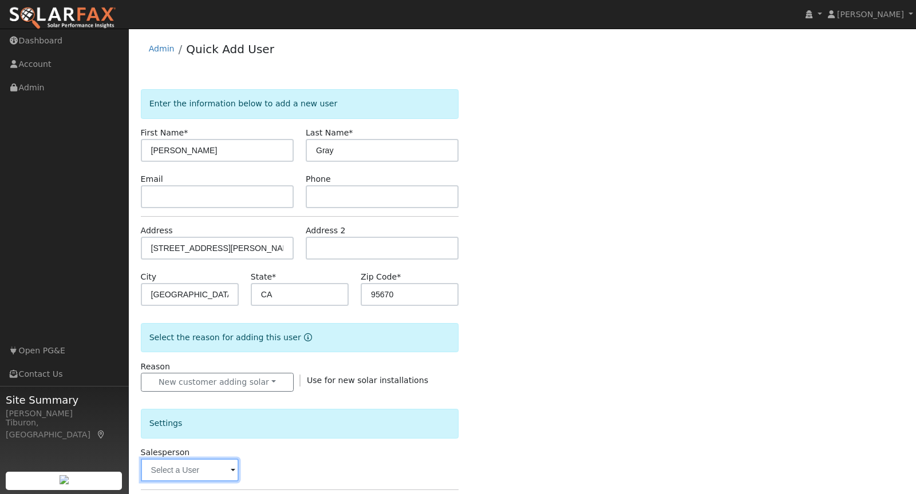
drag, startPoint x: 186, startPoint y: 466, endPoint x: 205, endPoint y: 462, distance: 19.9
click at [188, 466] on input "text" at bounding box center [190, 470] width 98 height 23
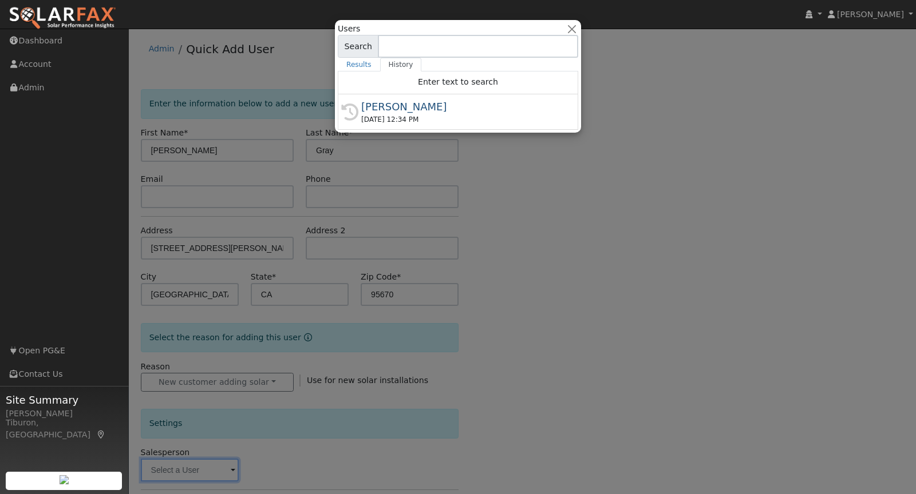
scroll to position [103, 0]
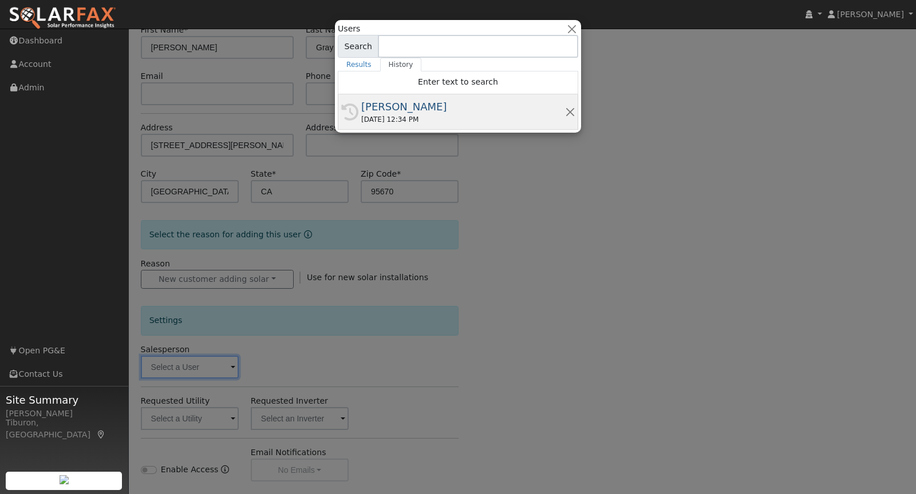
click at [395, 122] on div "[DATE] 12:34 PM" at bounding box center [463, 119] width 204 height 10
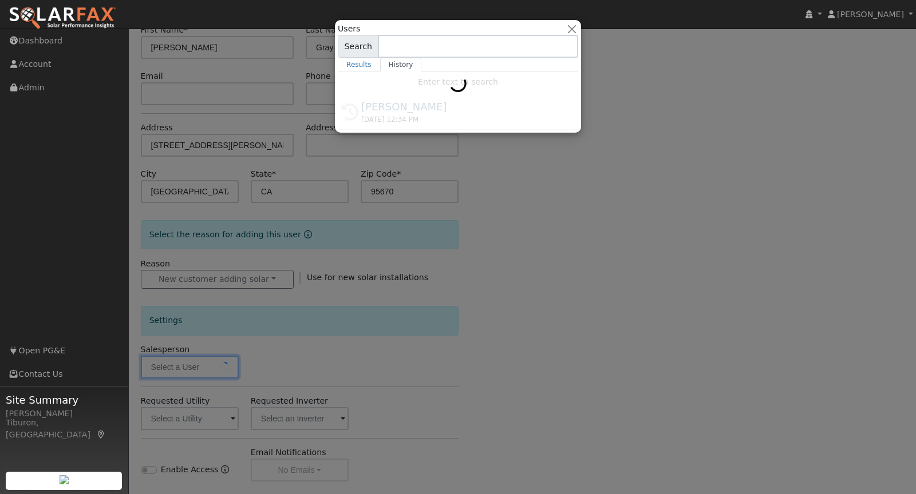
type input "[PERSON_NAME]"
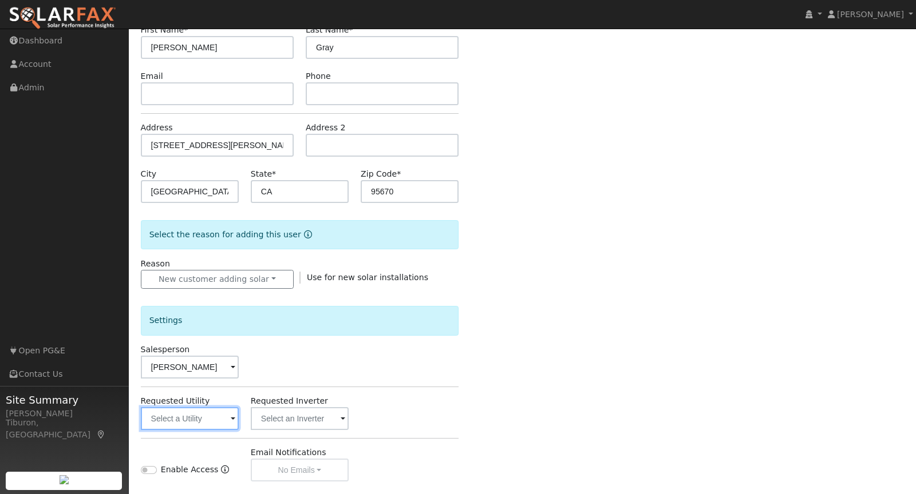
click at [182, 414] on input "text" at bounding box center [190, 418] width 98 height 23
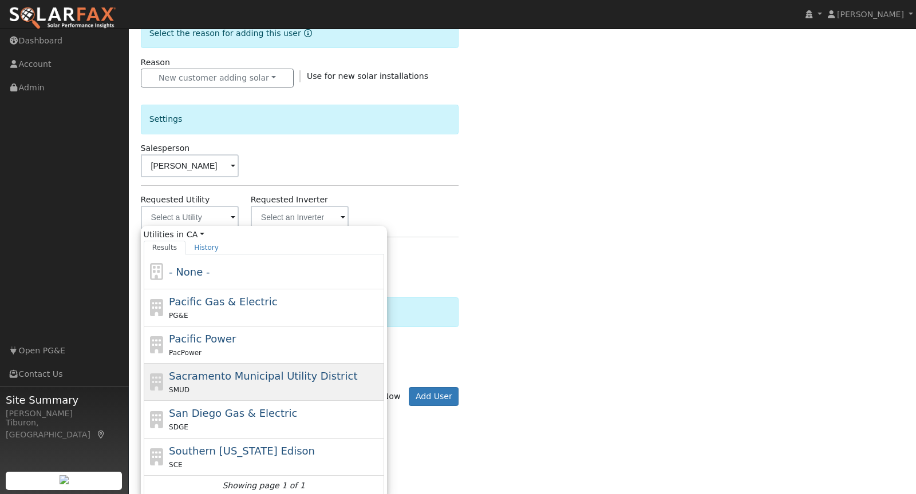
click at [231, 384] on div "SMUD" at bounding box center [275, 390] width 212 height 12
type input "Sacramento Municipal Utility District"
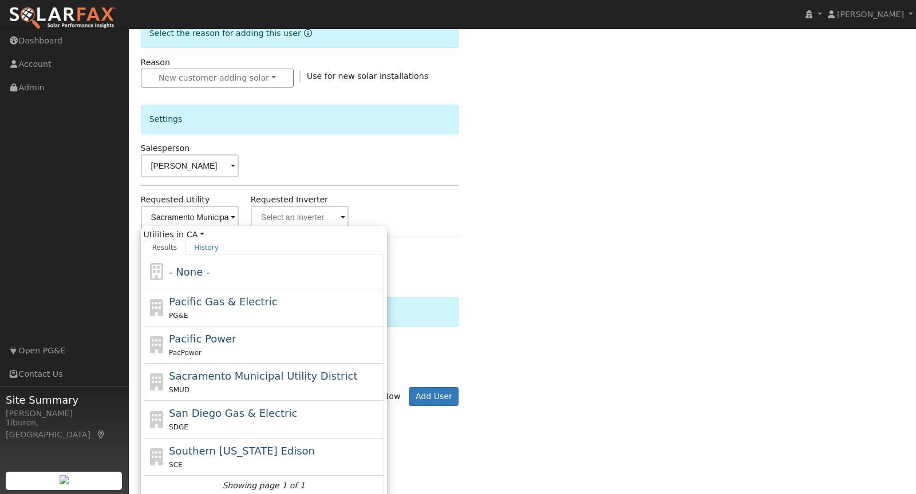
scroll to position [241, 0]
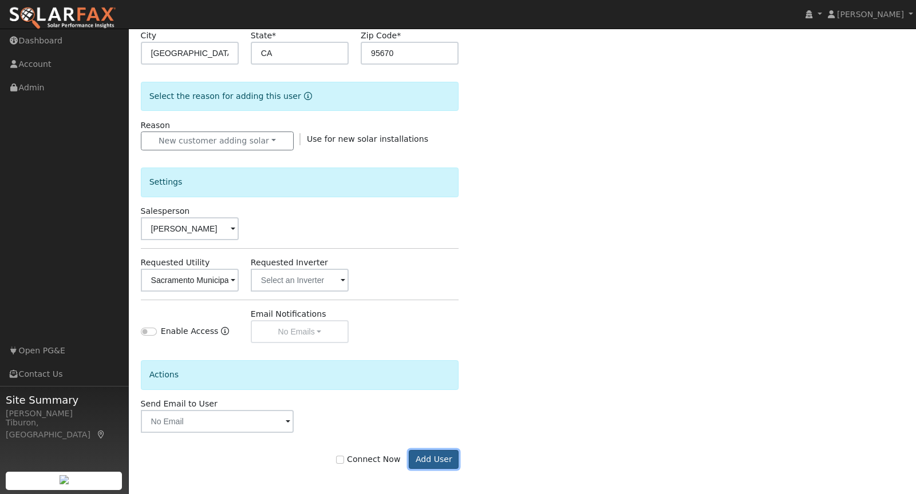
click at [433, 459] on button "Add User" at bounding box center [434, 459] width 50 height 19
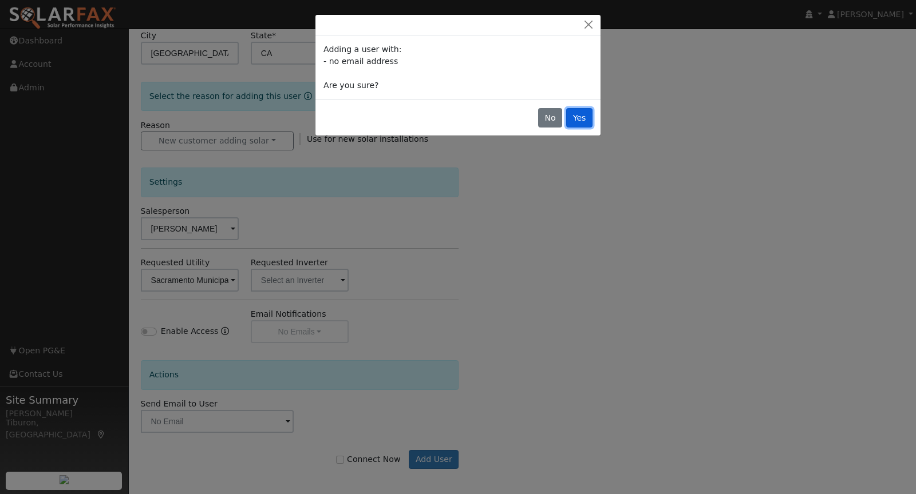
click at [583, 115] on button "Yes" at bounding box center [579, 117] width 26 height 19
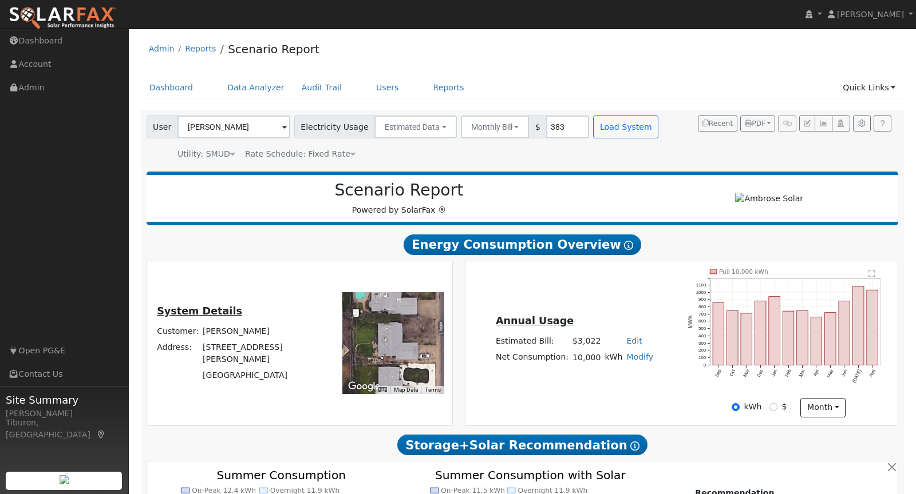
click at [330, 155] on span "Rate Schedule: Fixed Rate" at bounding box center [300, 153] width 110 height 9
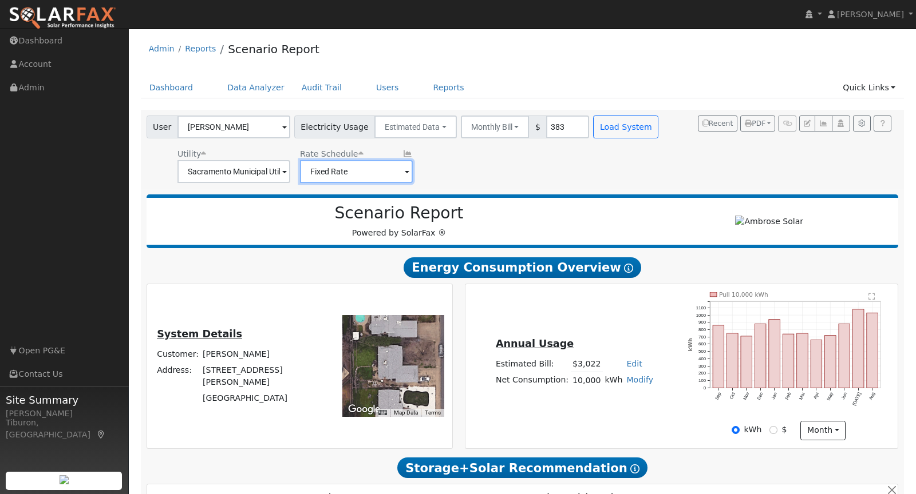
click at [381, 172] on input "Fixed Rate" at bounding box center [356, 171] width 113 height 23
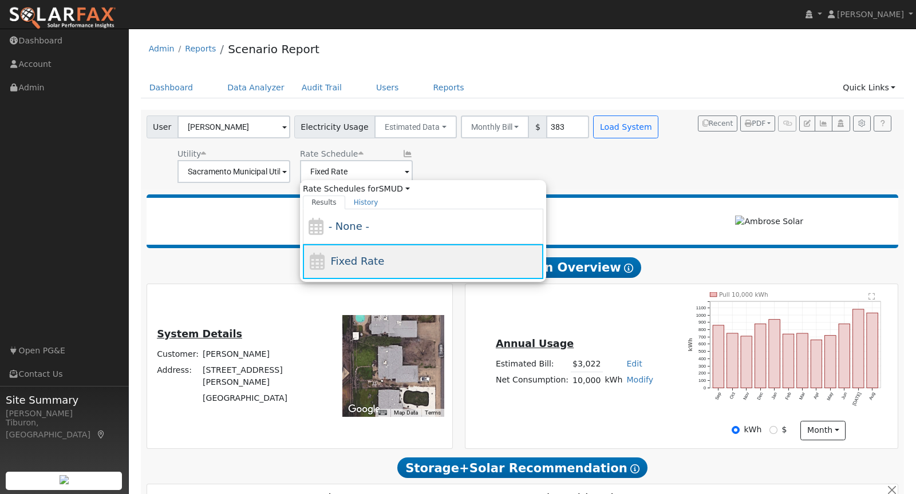
click at [368, 264] on span "Fixed Rate" at bounding box center [358, 261] width 54 height 12
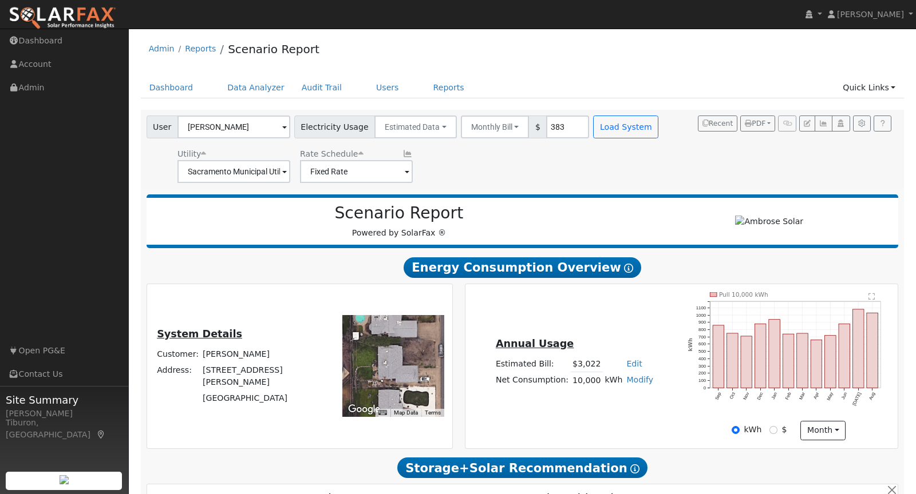
click at [654, 171] on div "User [PERSON_NAME] Account Default Account Default Account [STREET_ADDRESS][PER…" at bounding box center [520, 148] width 752 height 72
click at [638, 380] on link "Modify" at bounding box center [639, 379] width 27 height 9
click at [611, 393] on link "Add Consumption" at bounding box center [599, 398] width 96 height 16
type input "10000"
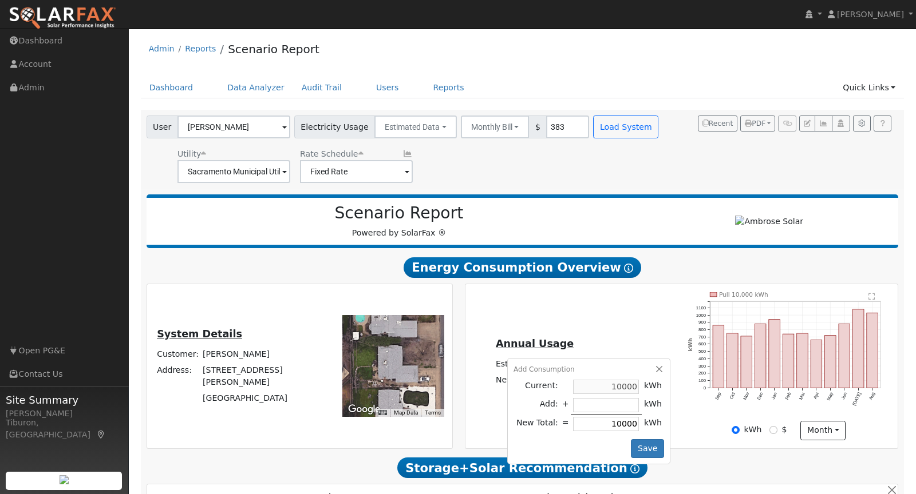
type input "-3"
type input "9997"
type input "-39"
type input "9961"
type input "-397"
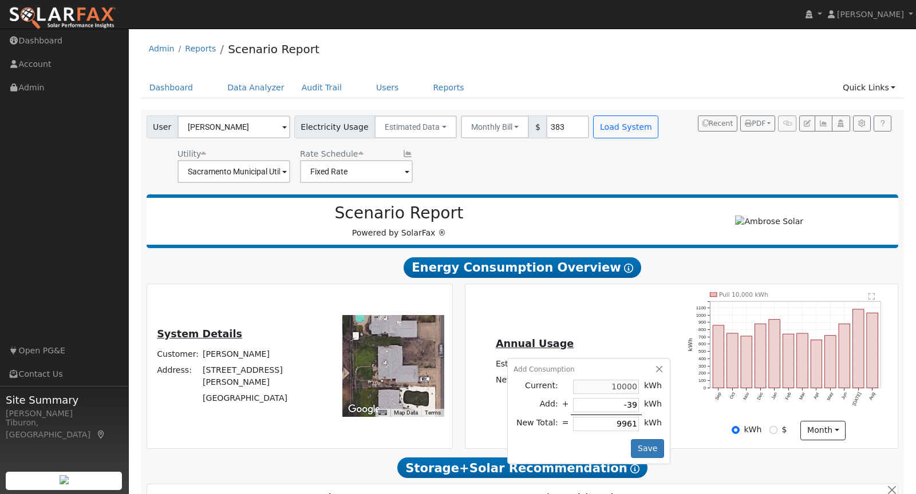
type input "9603"
type input "-3972"
type input "6028"
type input "-3972"
click at [649, 450] on button "Save" at bounding box center [647, 449] width 33 height 19
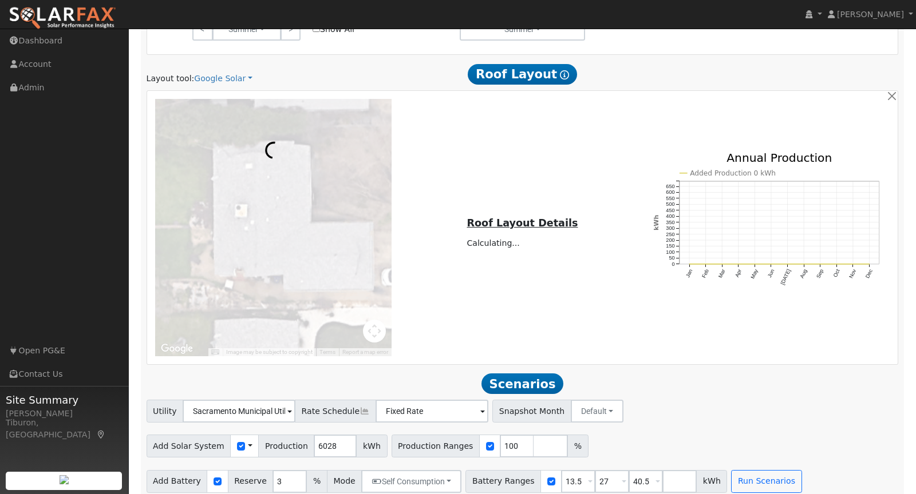
scroll to position [611, 0]
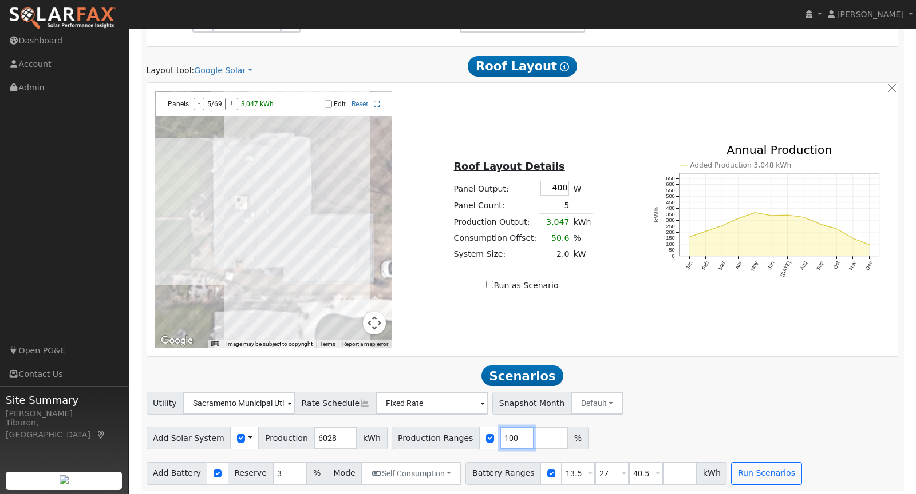
drag, startPoint x: 502, startPoint y: 436, endPoint x: 450, endPoint y: 431, distance: 52.3
click at [450, 431] on div "Production Ranges 100 %" at bounding box center [489, 438] width 197 height 23
type input "130"
drag, startPoint x: 636, startPoint y: 473, endPoint x: 586, endPoint y: 467, distance: 50.7
click at [586, 467] on div "Battery Ranges 13.5 Overrides Reserve % Mode None None Self Consumption Peak Sa…" at bounding box center [596, 473] width 262 height 23
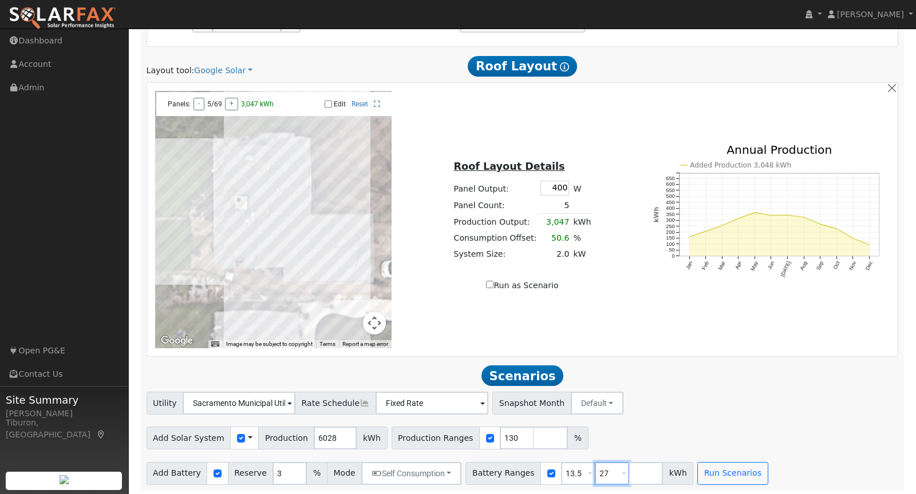
drag, startPoint x: 599, startPoint y: 471, endPoint x: 581, endPoint y: 469, distance: 17.3
click at [595, 469] on input "27" at bounding box center [612, 473] width 34 height 23
click at [573, 403] on button "Default" at bounding box center [597, 403] width 53 height 23
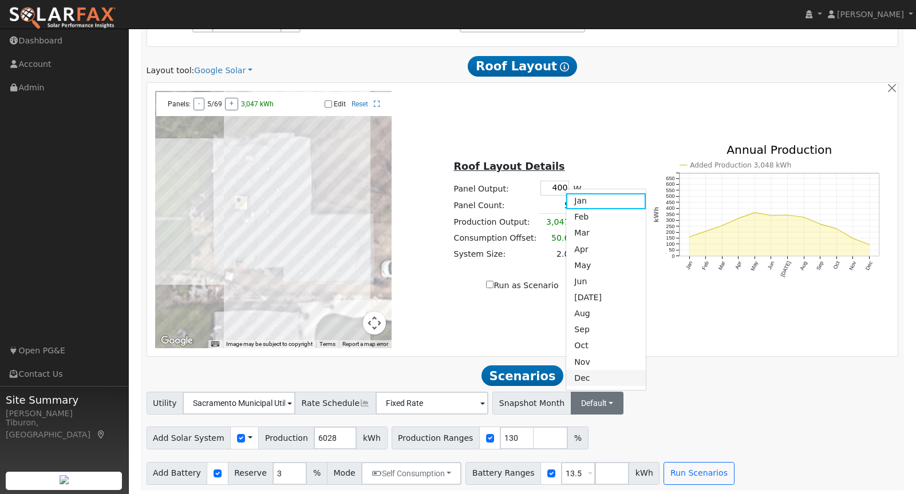
click at [566, 371] on link "Dec" at bounding box center [606, 378] width 80 height 16
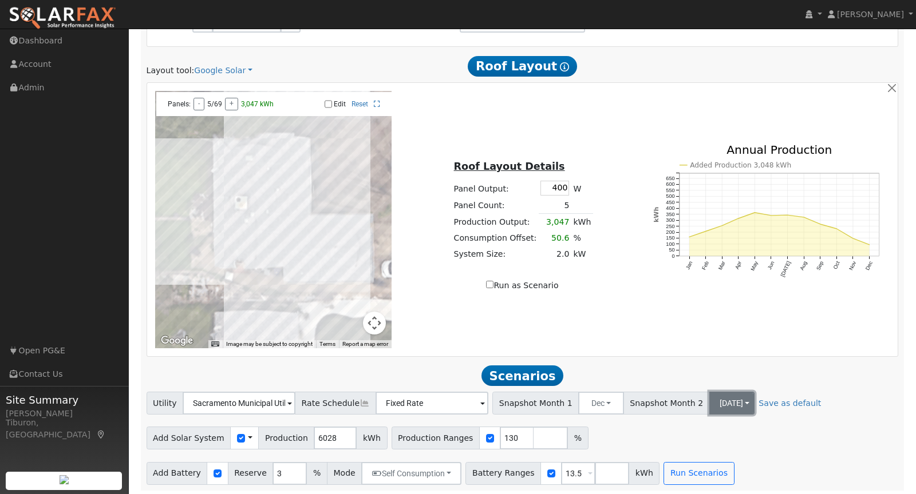
click at [709, 402] on button "[DATE]" at bounding box center [732, 403] width 46 height 23
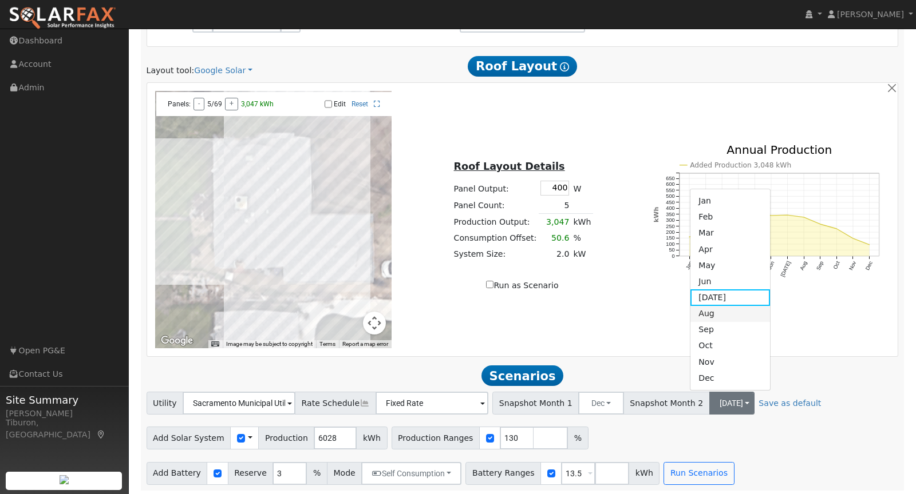
click at [705, 312] on link "Aug" at bounding box center [730, 314] width 80 height 16
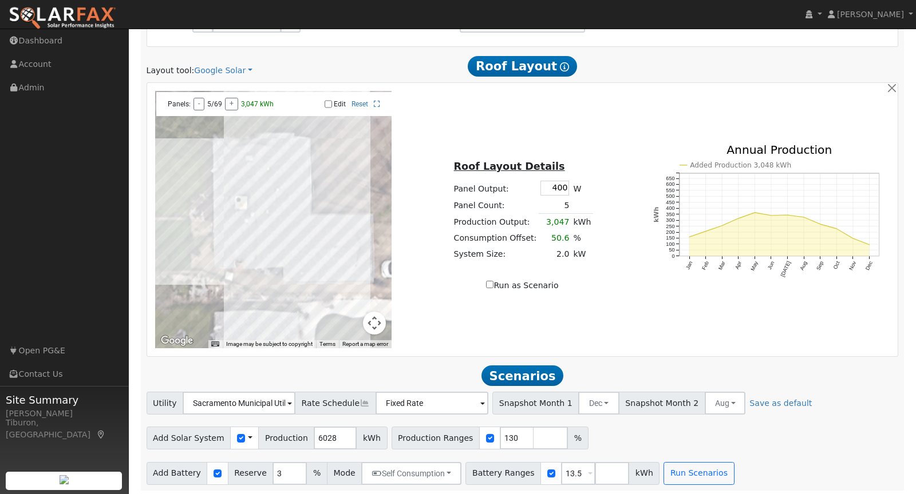
click at [842, 439] on div "Add Solar System Use CSV Data Production 6028 kWh Production Ranges 130 %" at bounding box center [522, 436] width 756 height 27
click at [673, 472] on button "Run Scenarios" at bounding box center [698, 473] width 70 height 23
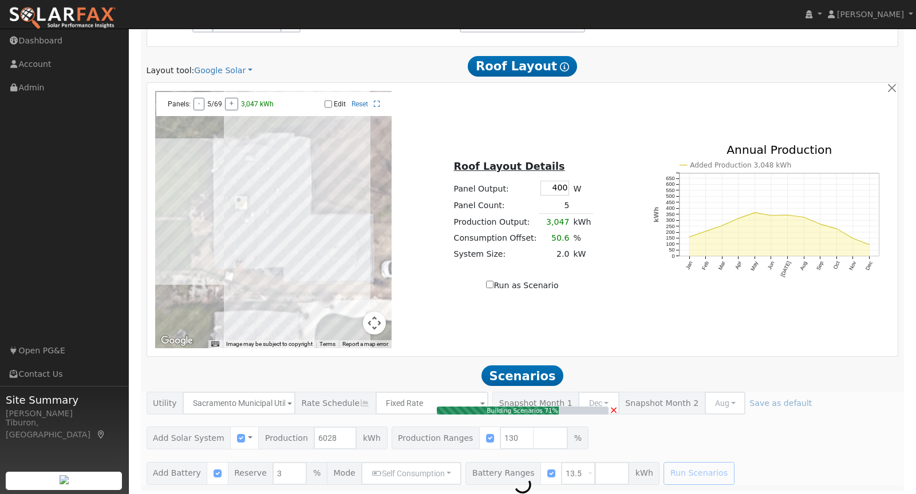
type input "5.2"
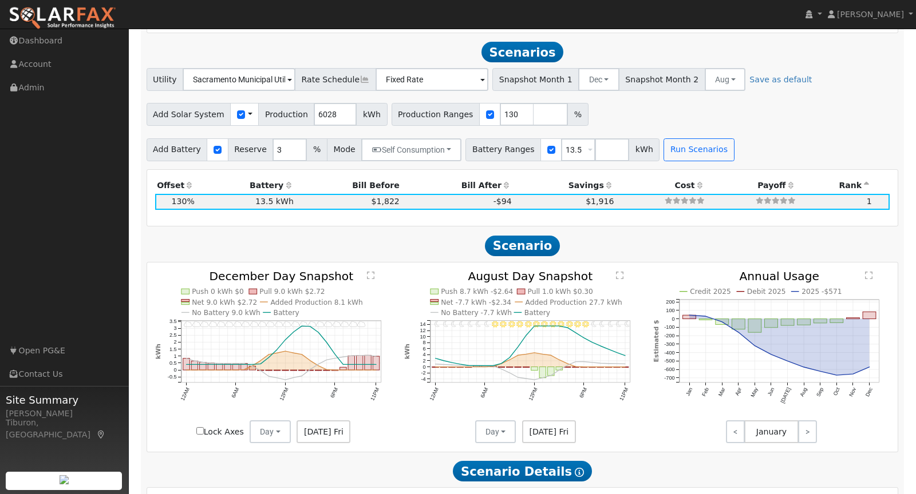
scroll to position [940, 0]
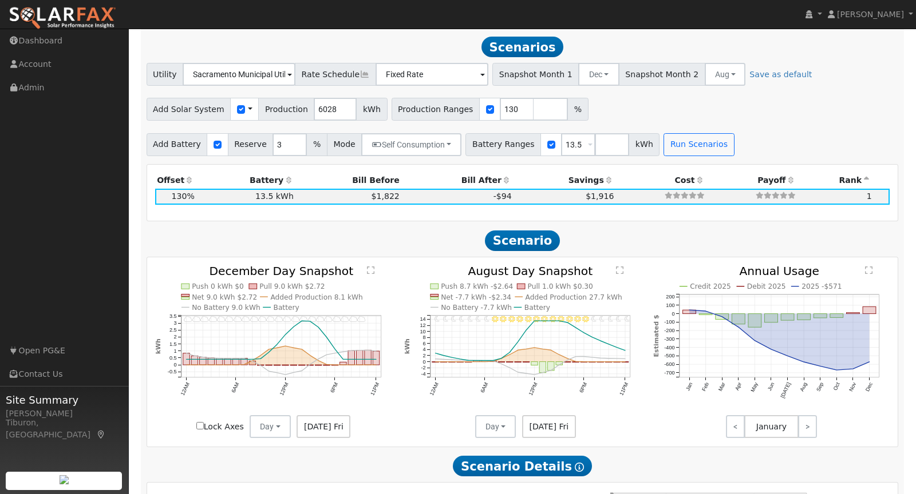
click at [201, 424] on input "Lock Axes" at bounding box center [199, 425] width 7 height 7
checkbox input "true"
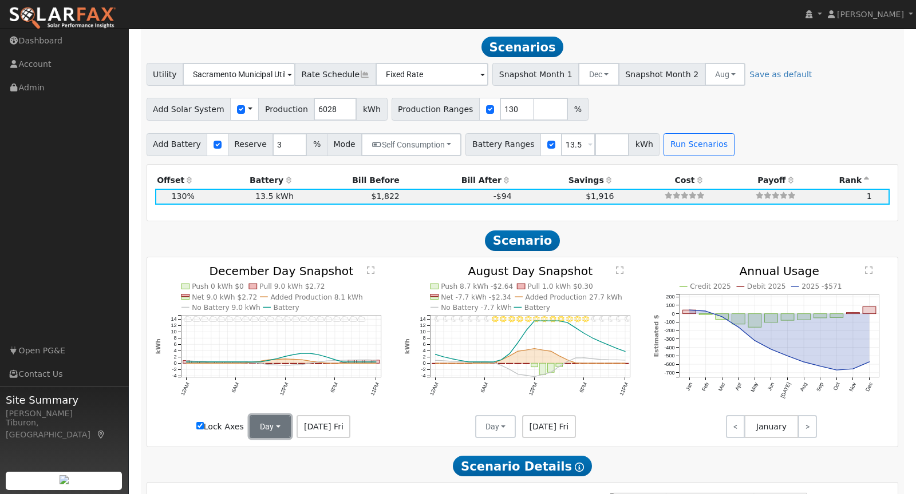
click at [282, 426] on button "Day" at bounding box center [270, 426] width 41 height 23
click at [285, 470] on link "Month Average" at bounding box center [291, 469] width 80 height 16
click at [503, 423] on button "Day" at bounding box center [495, 426] width 41 height 23
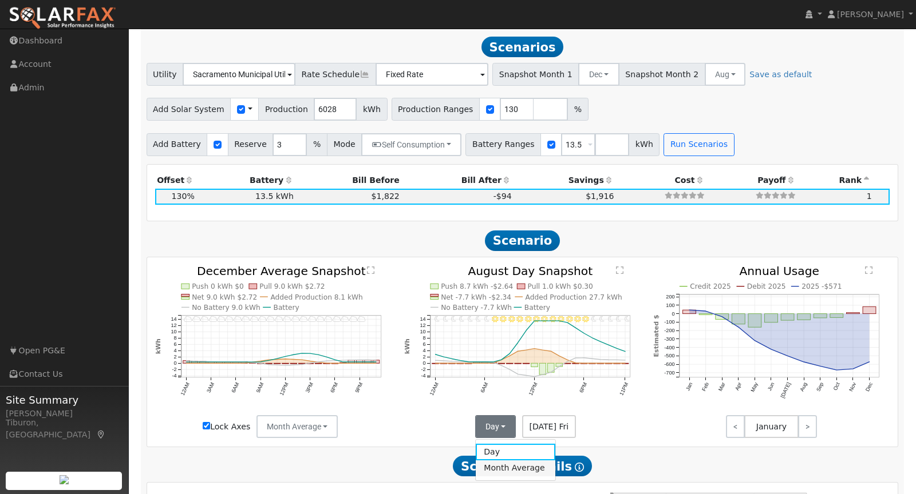
click at [515, 466] on link "Month Average" at bounding box center [516, 469] width 80 height 16
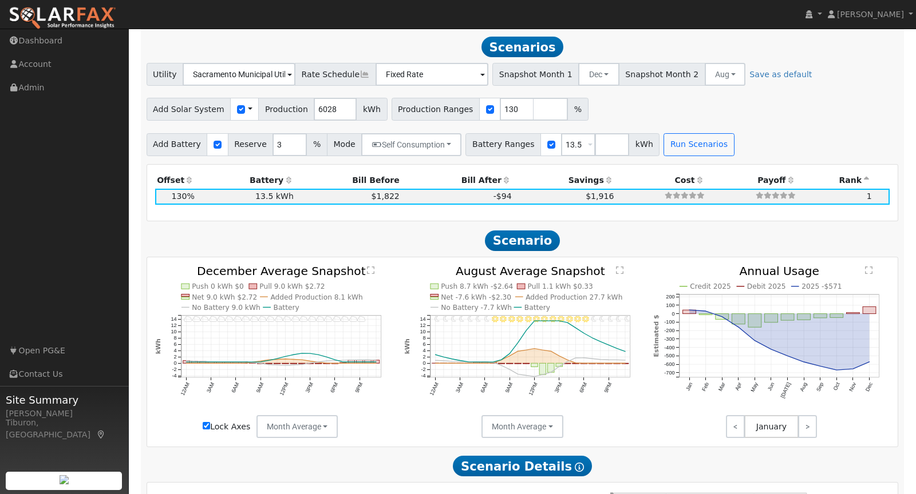
click at [373, 270] on text "" at bounding box center [370, 270] width 7 height 9
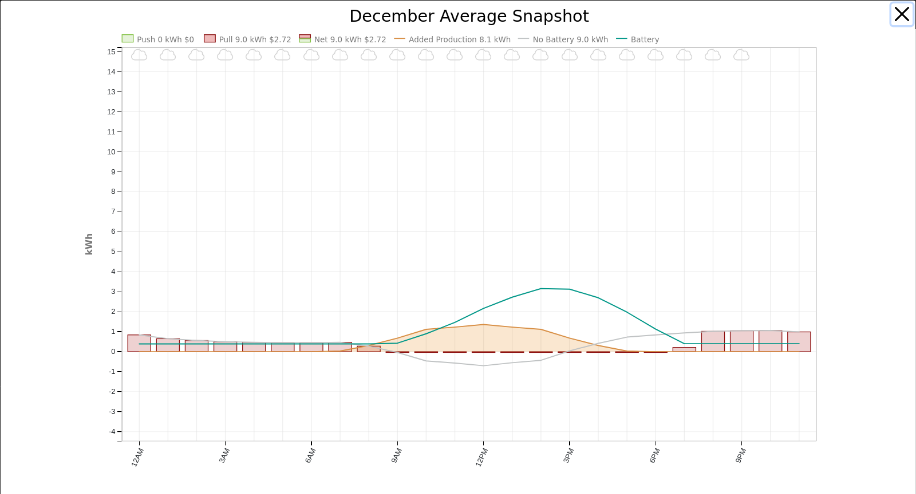
click at [905, 11] on button "button" at bounding box center [902, 14] width 22 height 22
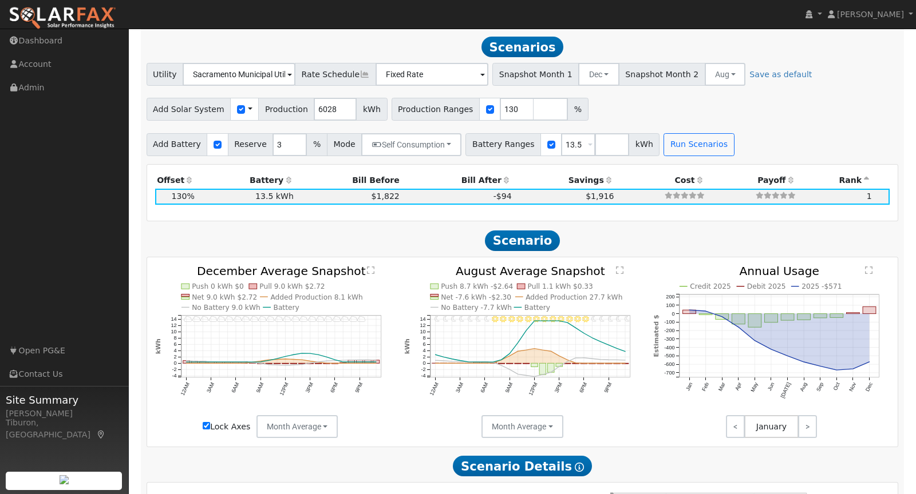
click at [618, 268] on text "" at bounding box center [619, 270] width 7 height 9
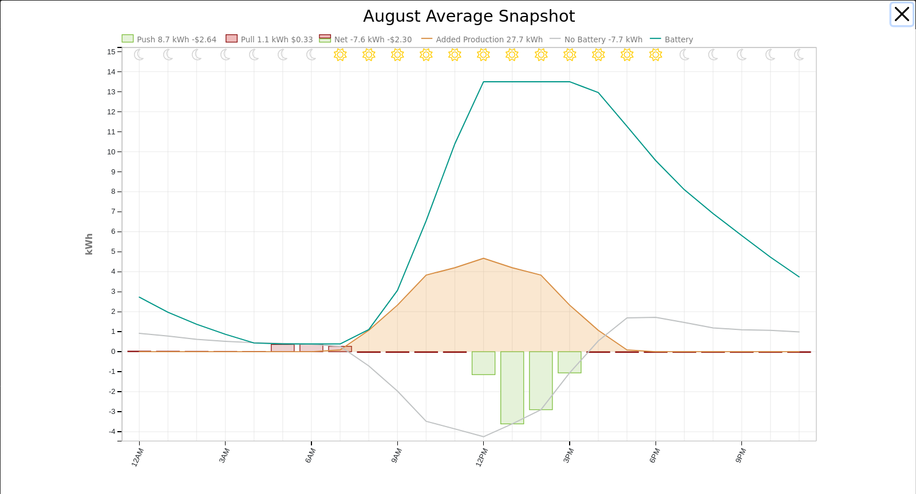
click at [902, 20] on button "button" at bounding box center [902, 14] width 22 height 22
